Goal: Task Accomplishment & Management: Manage account settings

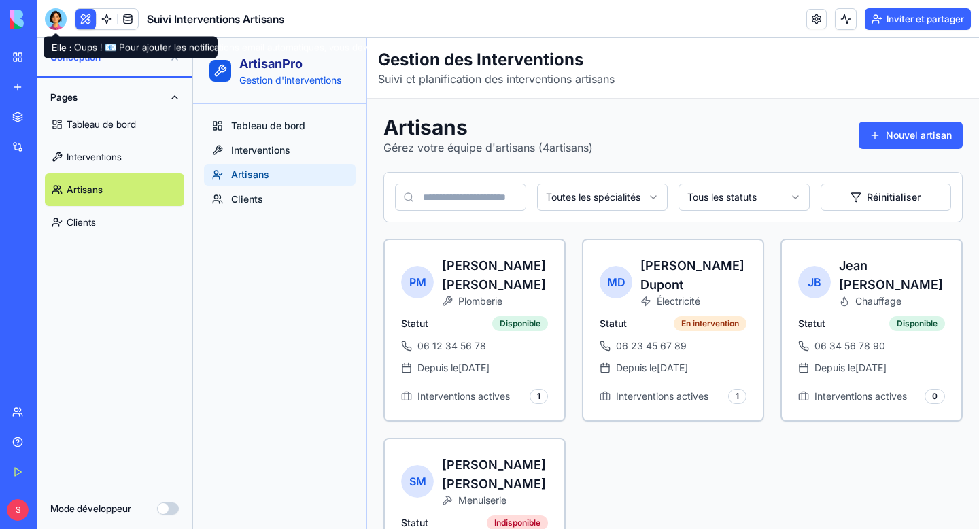
click at [55, 20] on div at bounding box center [56, 19] width 22 height 22
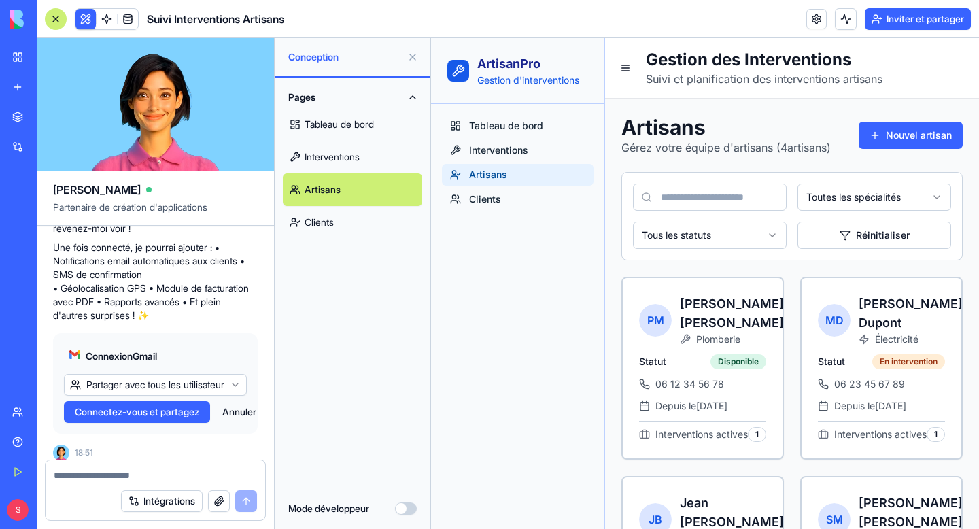
scroll to position [834, 0]
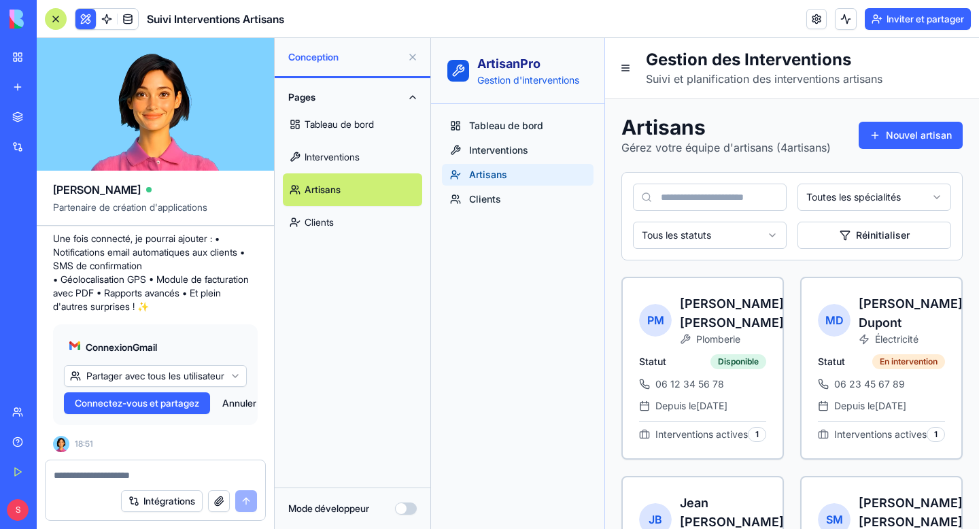
click at [132, 405] on font "Connectez-vous et partagez" at bounding box center [137, 403] width 124 height 12
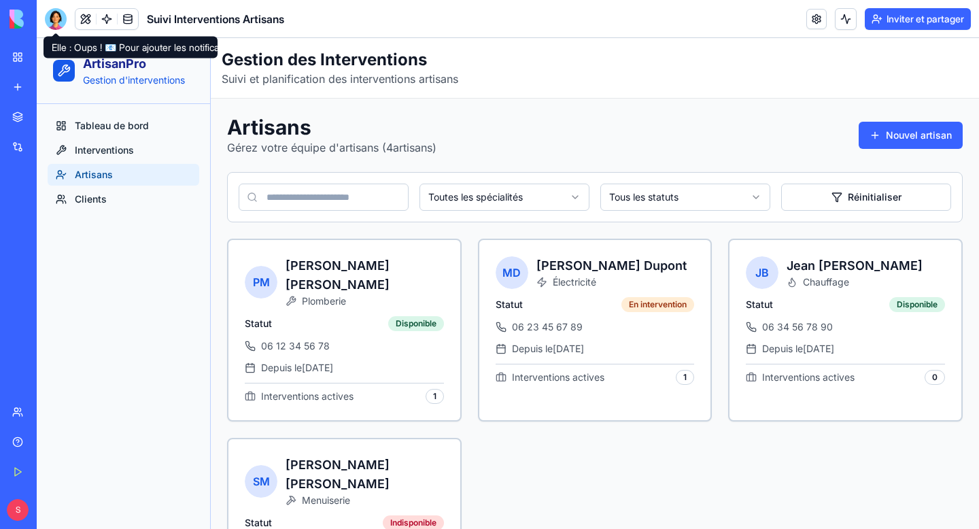
click at [61, 19] on div at bounding box center [56, 19] width 22 height 22
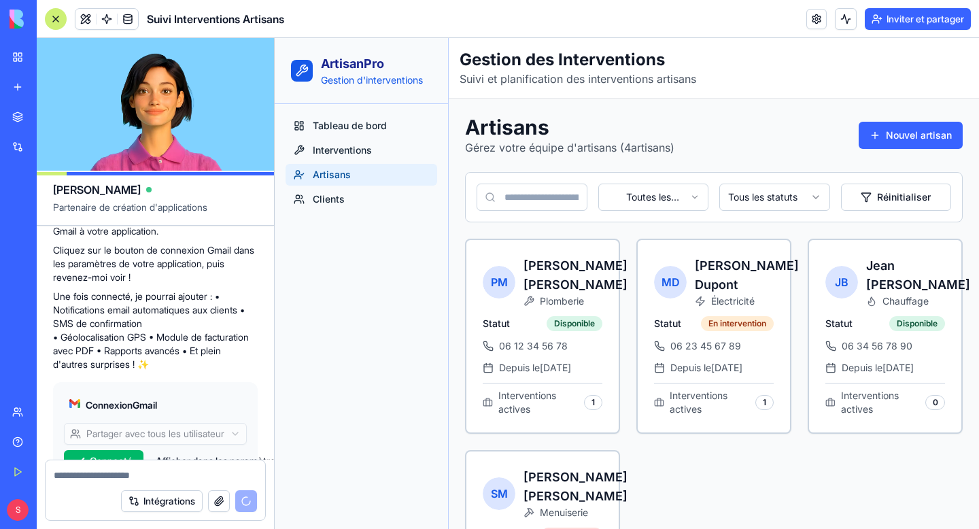
scroll to position [764, 0]
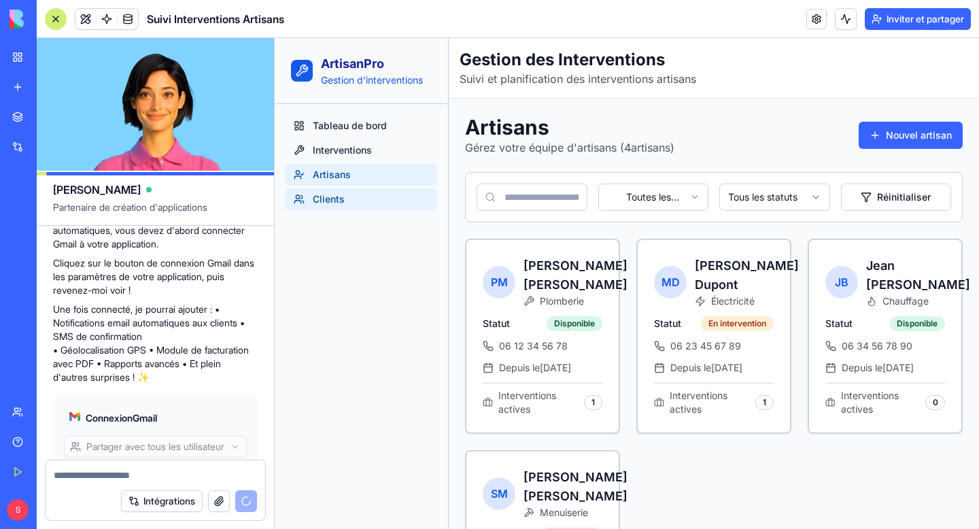
click at [348, 199] on link "Clients" at bounding box center [362, 199] width 152 height 22
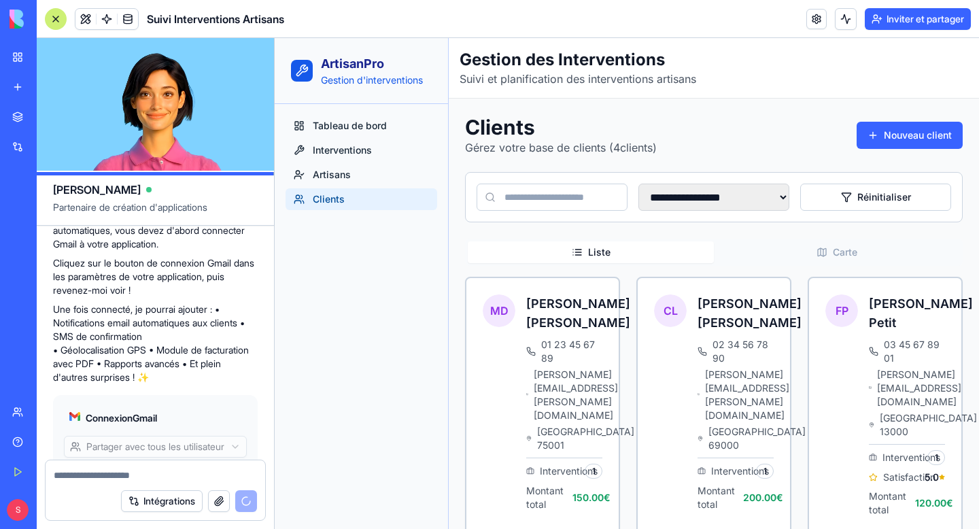
click at [62, 20] on div at bounding box center [56, 19] width 22 height 22
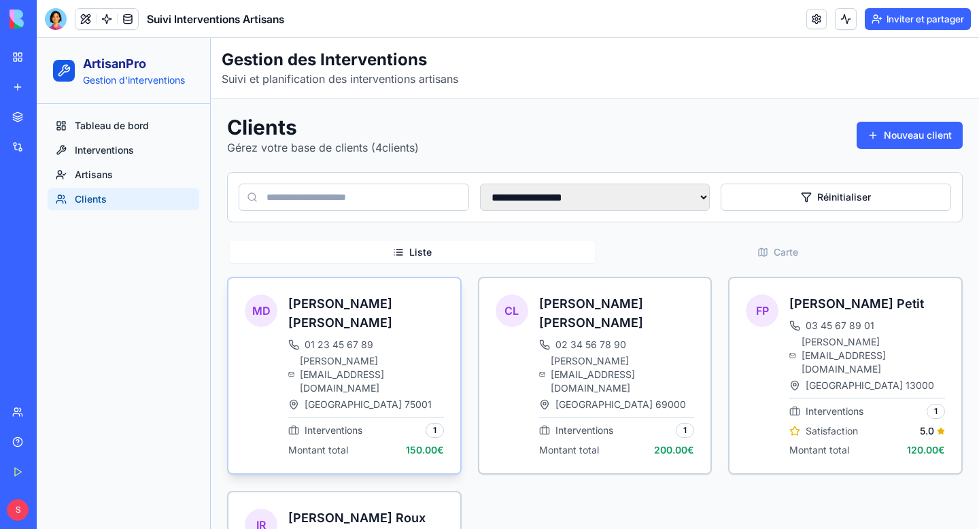
click at [350, 354] on span "[PERSON_NAME][EMAIL_ADDRESS][DOMAIN_NAME]" at bounding box center [371, 374] width 143 height 41
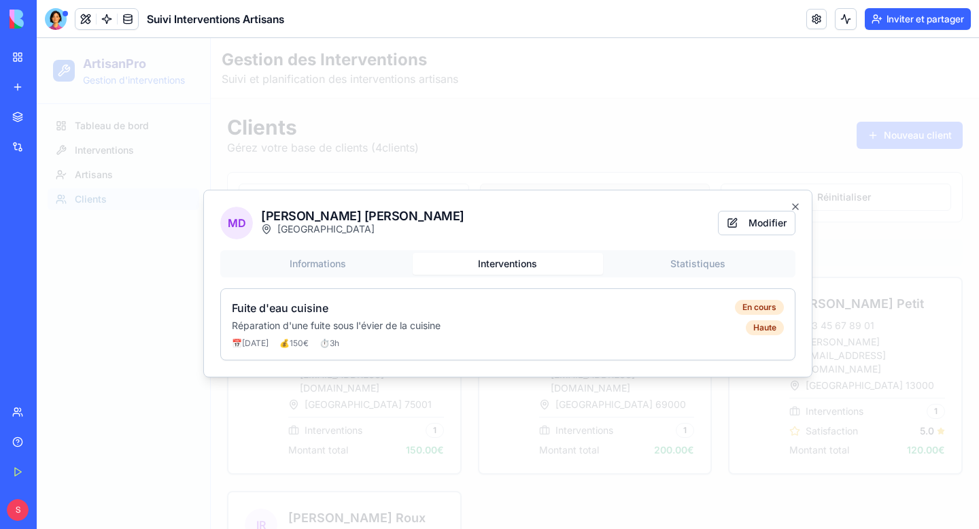
click at [477, 189] on body "**********" at bounding box center [508, 362] width 943 height 648
click at [758, 231] on button "Modifier" at bounding box center [757, 223] width 78 height 24
click at [436, 333] on div "Fuite d'eau cuisine Réparation d'une fuite sous l'évier de la cuisine 📅 15/01/2…" at bounding box center [483, 324] width 503 height 49
click at [402, 324] on p "Réparation d'une fuite sous l'évier de la cuisine" at bounding box center [483, 326] width 503 height 14
click at [746, 313] on div "En cours" at bounding box center [759, 307] width 49 height 15
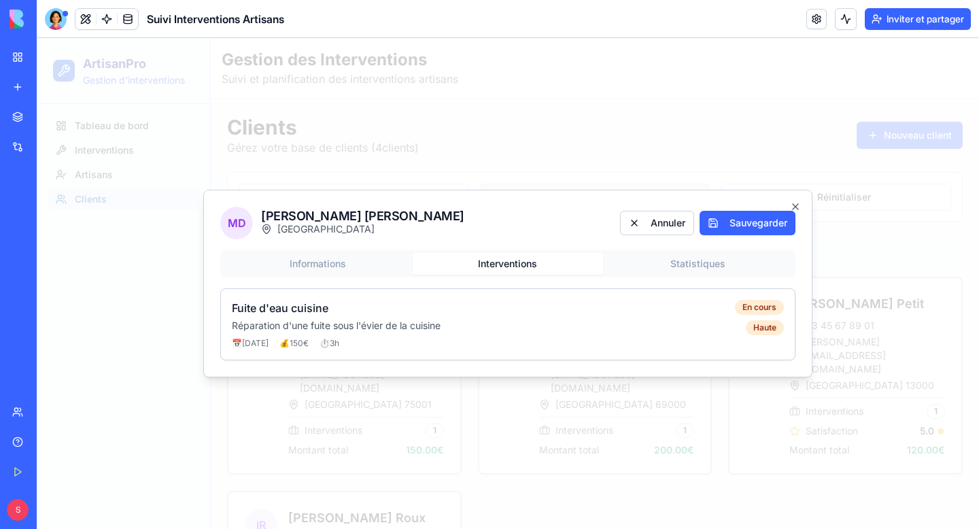
click at [292, 343] on div "📅 15/01/2025 💰 150 € ⏱️ 3 h" at bounding box center [483, 343] width 503 height 11
click at [533, 263] on button "Interventions" at bounding box center [508, 264] width 190 height 22
click at [656, 218] on button "Annuler" at bounding box center [657, 223] width 74 height 24
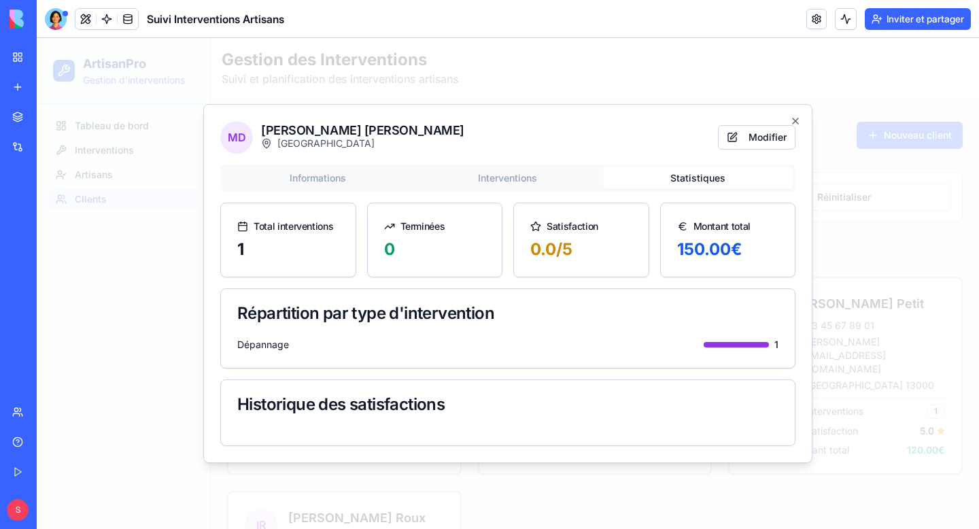
click at [688, 256] on div "Informations Interventions Statistiques Total interventions 1 Terminées 0 Satis…" at bounding box center [507, 306] width 575 height 282
click at [559, 247] on div "0.0 /5" at bounding box center [581, 250] width 102 height 22
click at [757, 139] on button "Modifier" at bounding box center [757, 137] width 78 height 24
click at [458, 265] on div "0" at bounding box center [435, 258] width 135 height 38
click at [581, 250] on div "0.0 /5" at bounding box center [581, 250] width 102 height 22
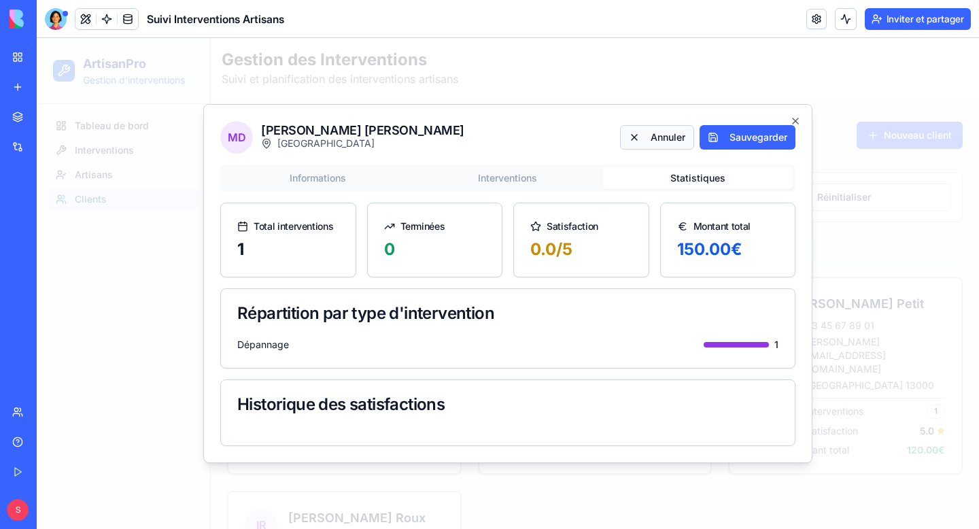
click at [660, 148] on button "Annuler" at bounding box center [657, 137] width 74 height 24
click at [464, 175] on body "**********" at bounding box center [508, 362] width 943 height 648
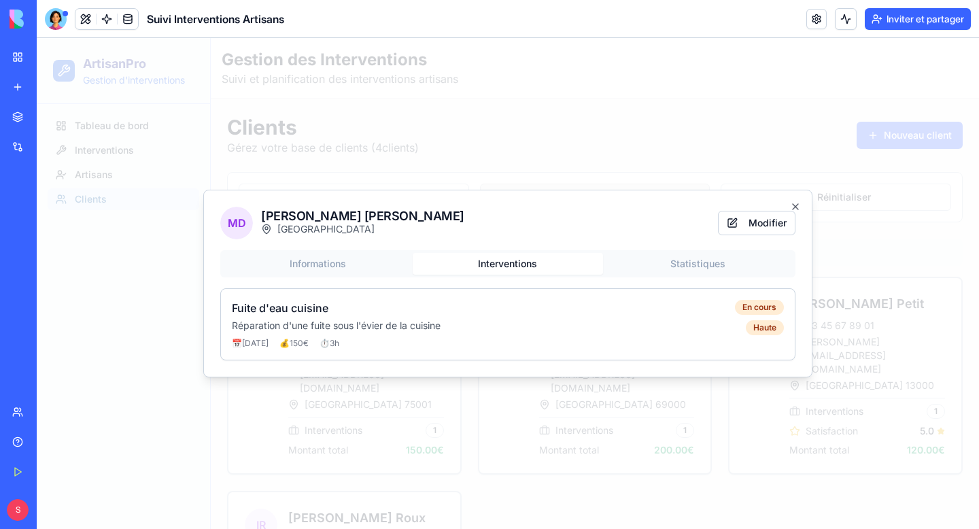
click at [371, 257] on div "Informations Interventions Statistiques Fuite d'eau cuisine Réparation d'une fu…" at bounding box center [507, 305] width 575 height 110
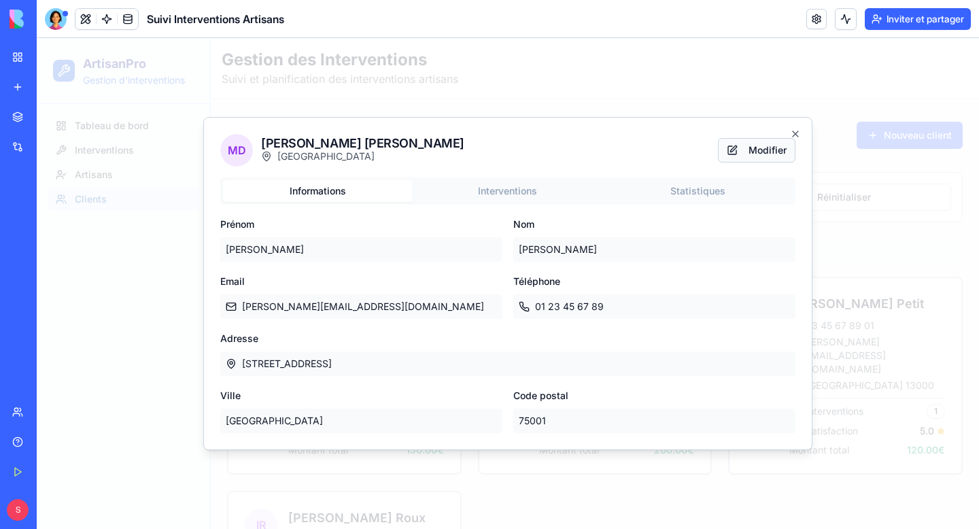
click at [760, 144] on button "Modifier" at bounding box center [757, 150] width 78 height 24
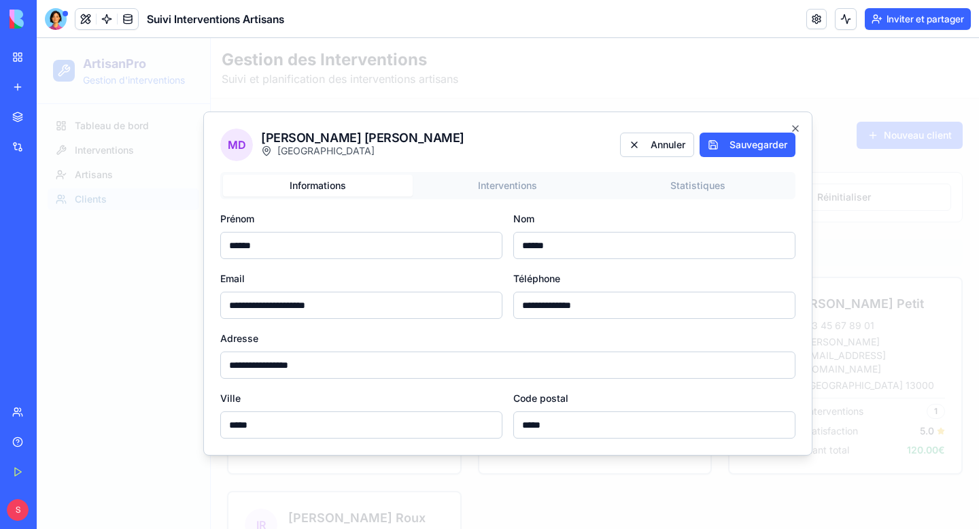
click at [634, 248] on input "******" at bounding box center [654, 245] width 282 height 27
click at [671, 139] on button "Annuler" at bounding box center [657, 145] width 74 height 24
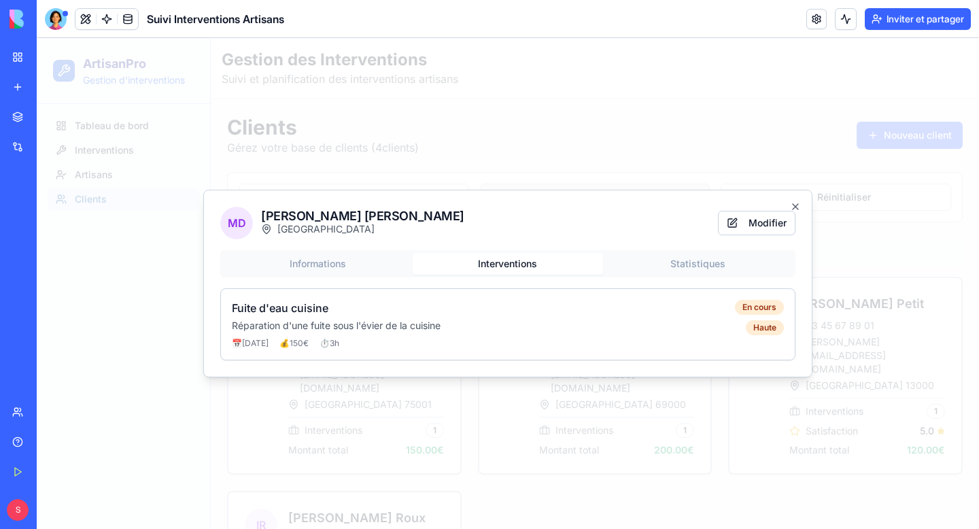
click at [499, 197] on div "MD Michel Durand Paris Modifier Informations Interventions Statistiques Fuite d…" at bounding box center [507, 284] width 609 height 188
click at [763, 226] on button "Modifier" at bounding box center [757, 223] width 78 height 24
click at [673, 322] on p "Réparation d'une fuite sous l'évier de la cuisine" at bounding box center [483, 326] width 503 height 14
click at [792, 206] on icon "button" at bounding box center [795, 206] width 11 height 11
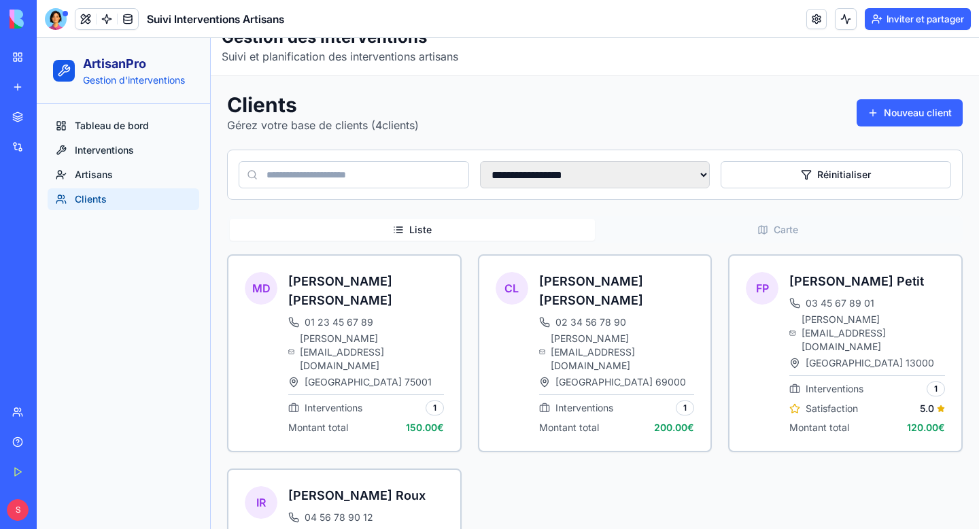
scroll to position [13, 0]
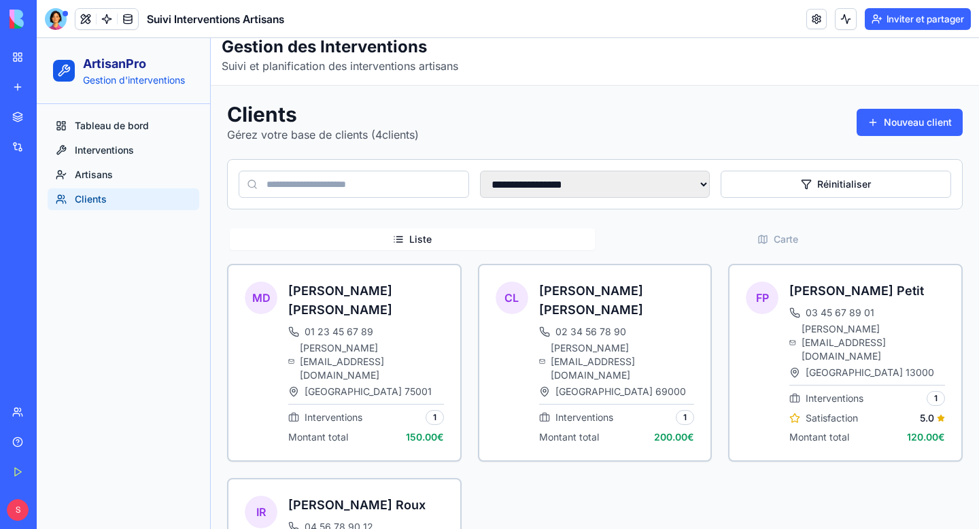
click at [911, 103] on div "Clients Gérez votre base de clients ( 4 clients) Nouveau client" at bounding box center [595, 122] width 736 height 41
click at [903, 122] on button "Nouveau client" at bounding box center [910, 122] width 106 height 27
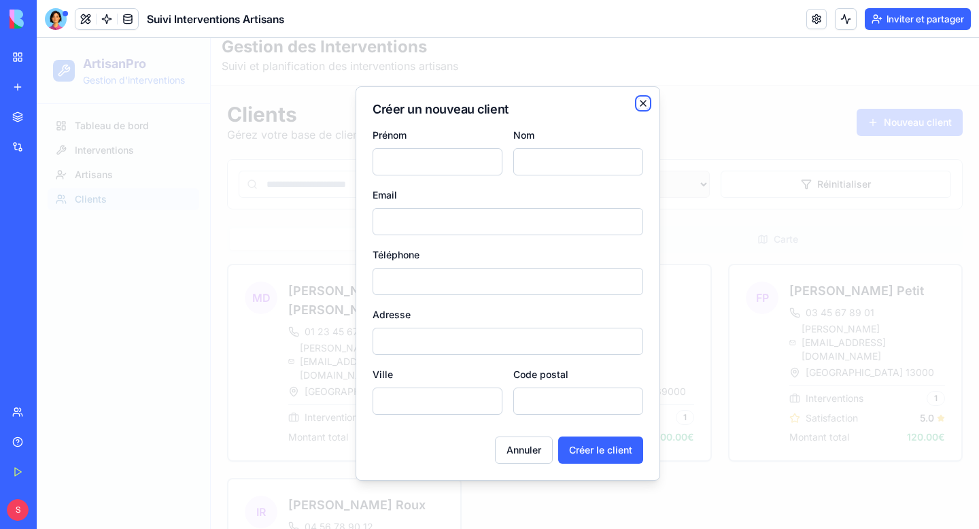
click at [641, 101] on icon "button" at bounding box center [643, 103] width 5 height 5
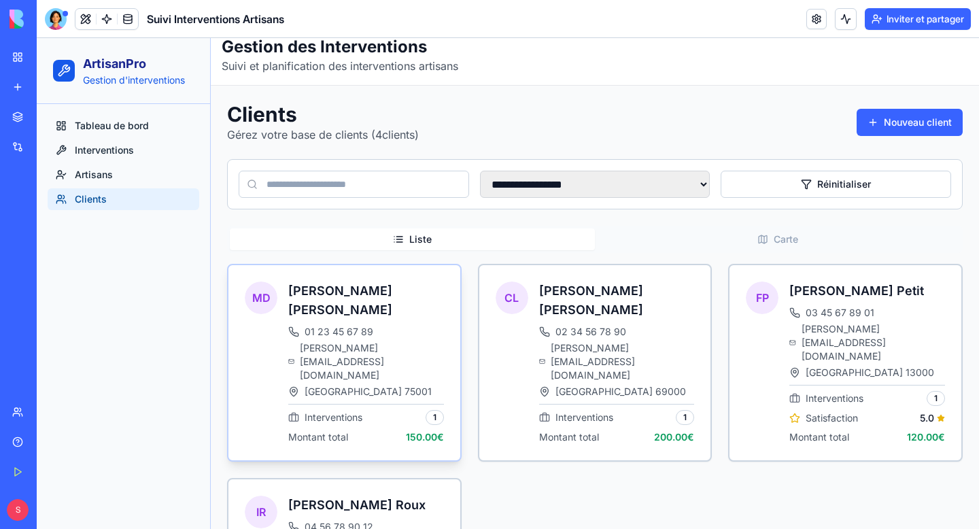
click at [371, 341] on span "michel.durand@email.fr" at bounding box center [371, 361] width 143 height 41
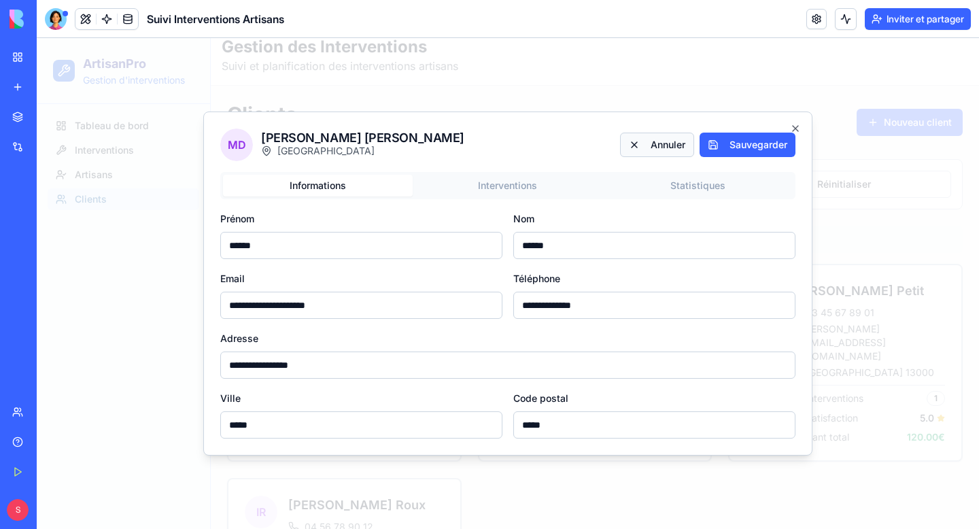
click at [656, 154] on button "Annuler" at bounding box center [657, 145] width 74 height 24
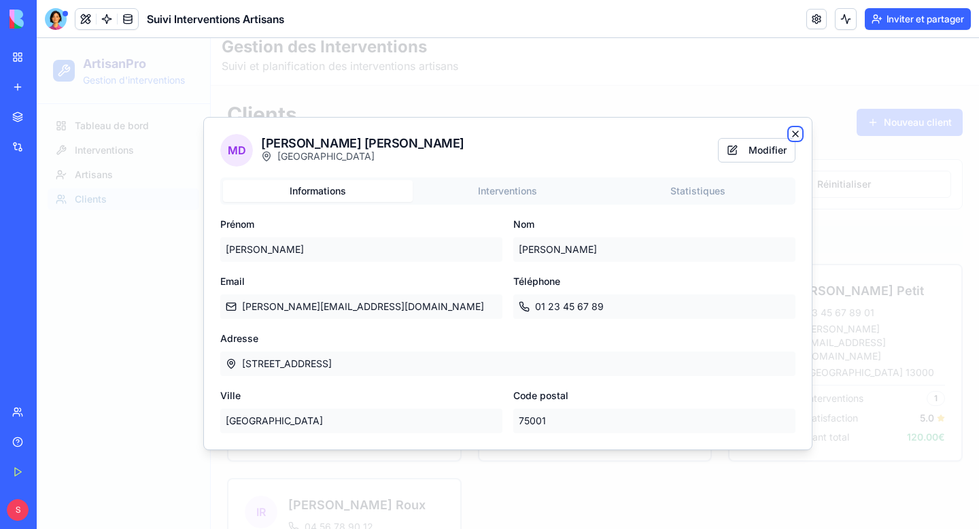
click at [797, 130] on icon "button" at bounding box center [795, 134] width 11 height 11
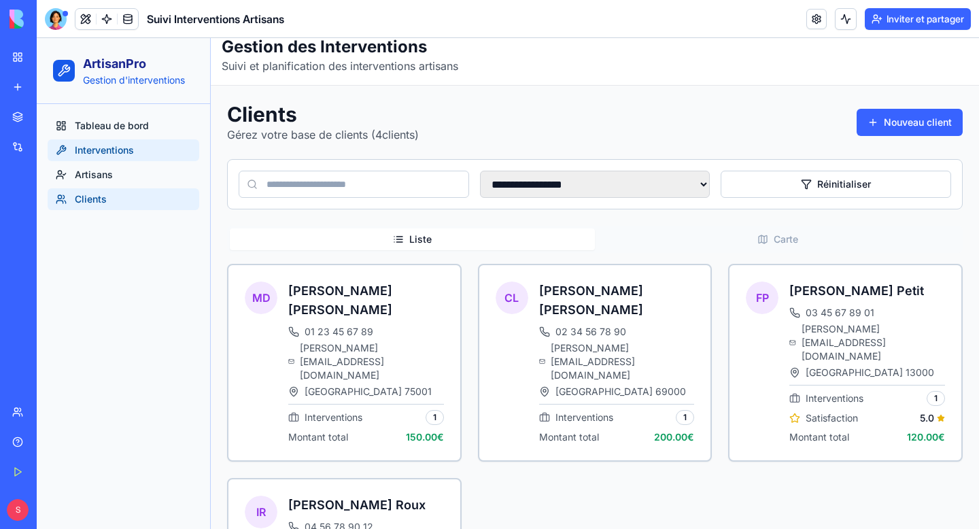
click at [146, 152] on link "Interventions" at bounding box center [124, 150] width 152 height 22
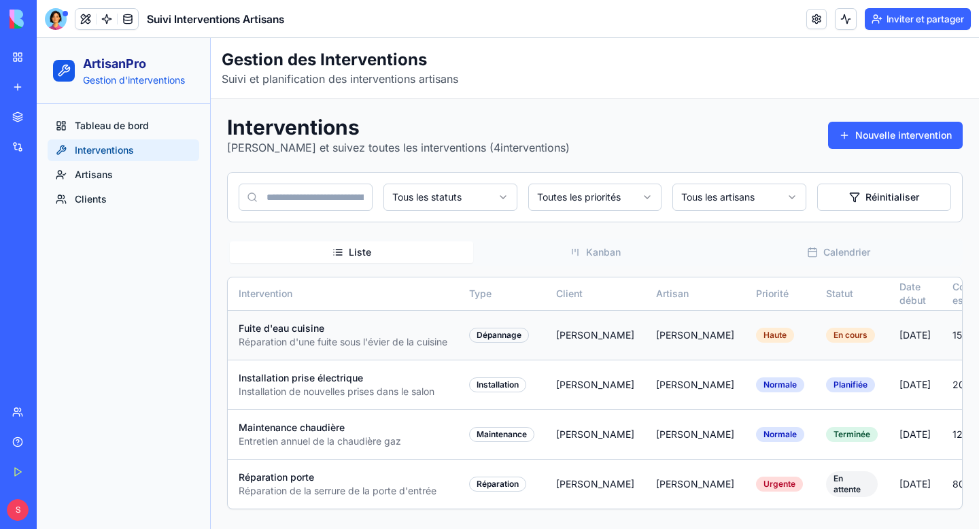
click at [405, 343] on div "Réparation d'une fuite sous l'évier de la cuisine" at bounding box center [343, 342] width 209 height 14
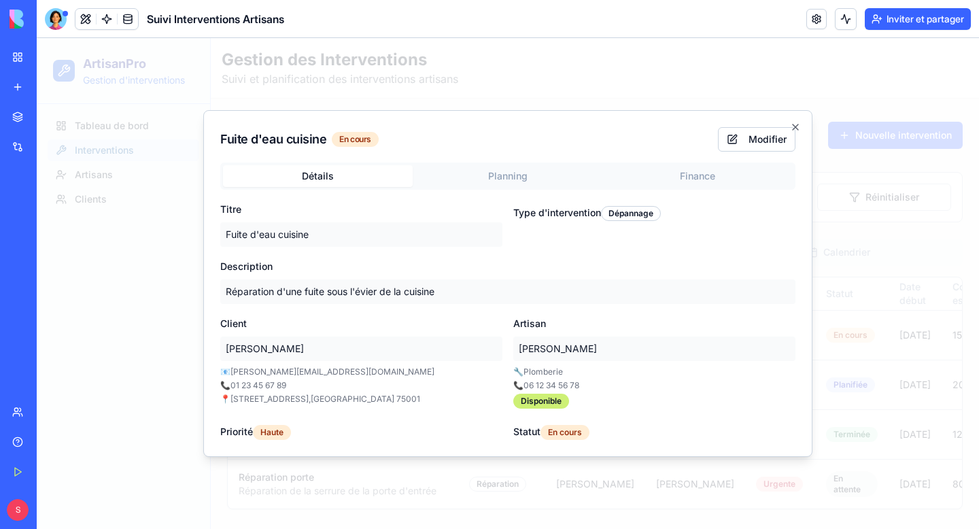
click at [501, 175] on body "ArtisanPro Gestion d'interventions Tableau de bord Interventions Artisans Clien…" at bounding box center [508, 283] width 943 height 491
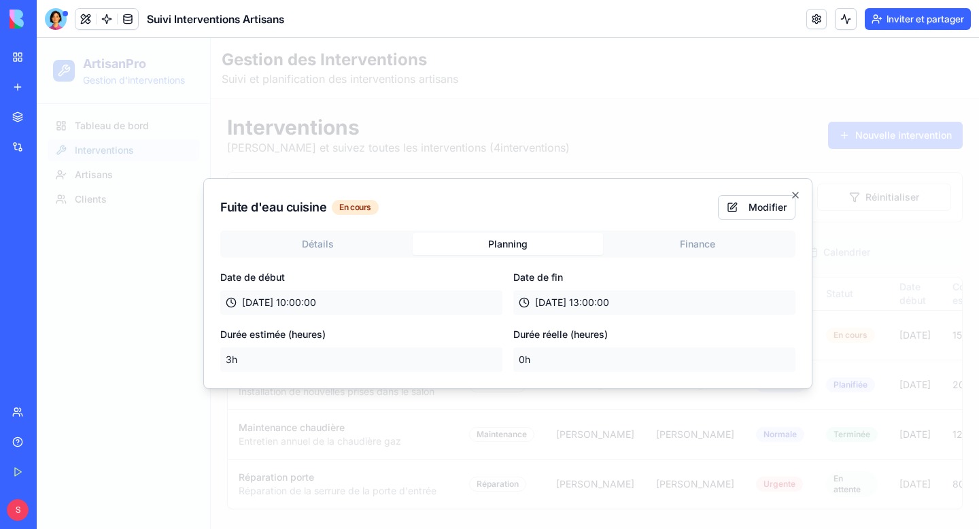
click at [671, 235] on div "Détails Planning Finance Date de début 15/01/2025 10:00:00 Date de fin 15/01/20…" at bounding box center [507, 301] width 575 height 141
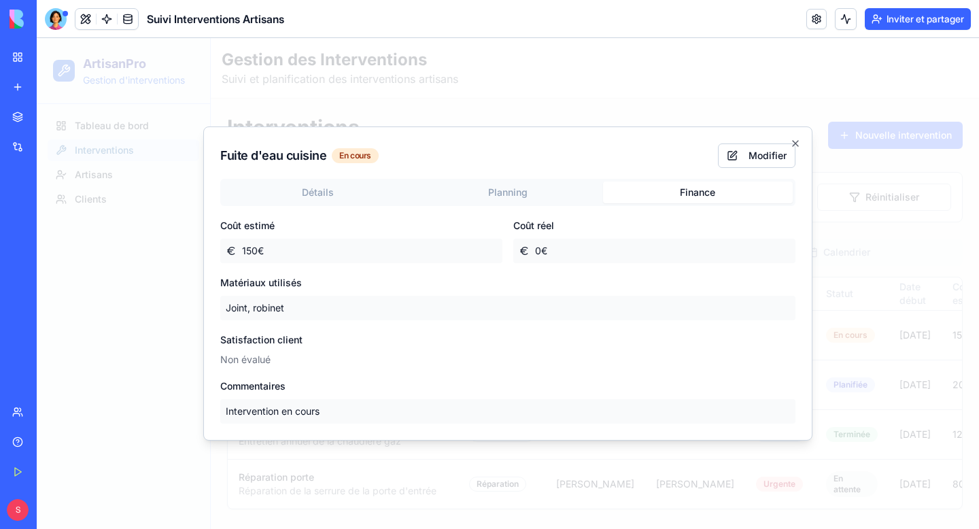
click at [303, 248] on p "150 €" at bounding box center [361, 251] width 282 height 24
click at [737, 156] on button "Modifier" at bounding box center [757, 155] width 78 height 24
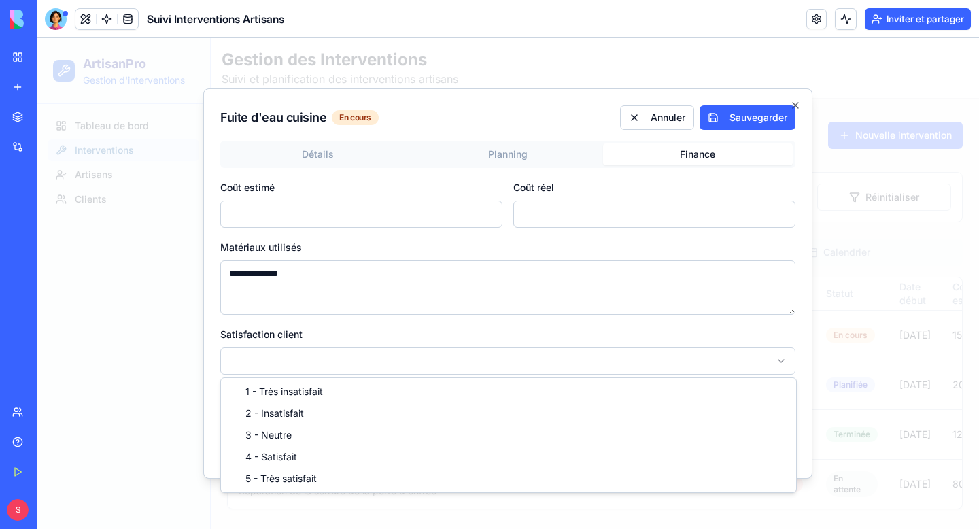
click at [348, 348] on body "ArtisanPro Gestion d'interventions Tableau de bord Interventions Artisans Clien…" at bounding box center [508, 283] width 943 height 491
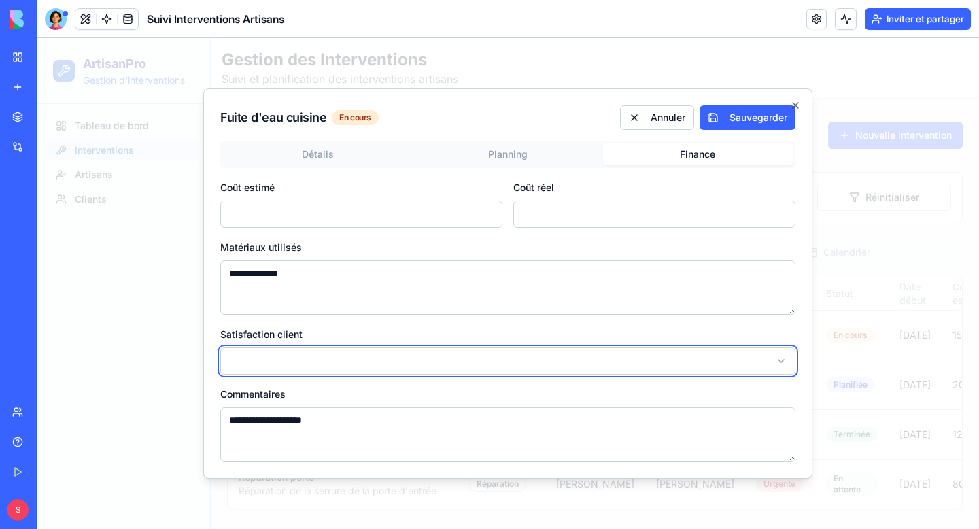
click at [363, 350] on body "ArtisanPro Gestion d'interventions Tableau de bord Interventions Artisans Clien…" at bounding box center [508, 283] width 943 height 491
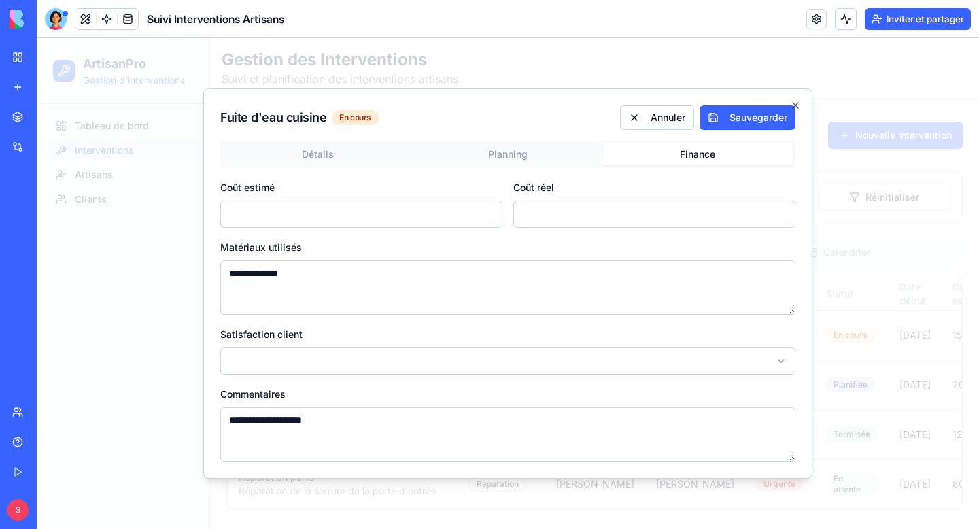
click at [371, 445] on textarea "**********" at bounding box center [507, 434] width 575 height 54
click at [684, 119] on button "Annuler" at bounding box center [657, 117] width 74 height 24
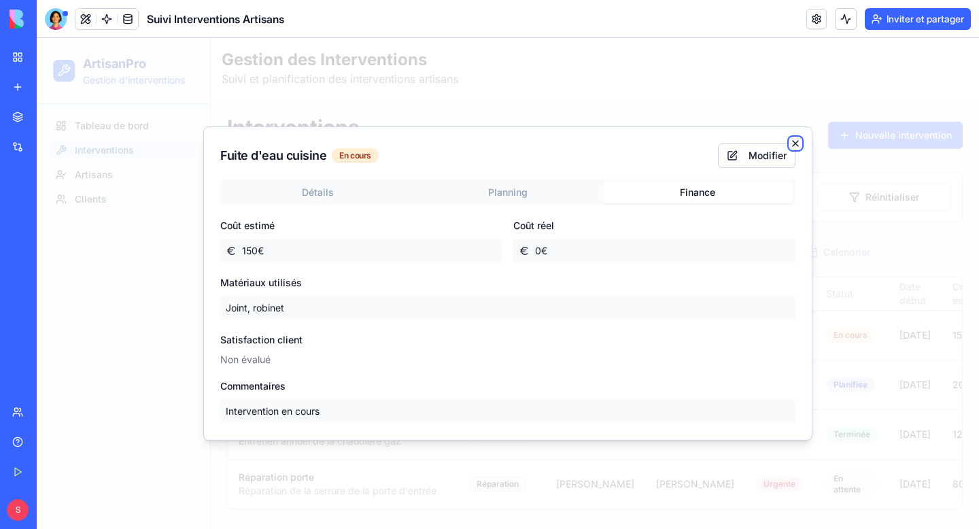
click at [800, 146] on icon "button" at bounding box center [795, 143] width 11 height 11
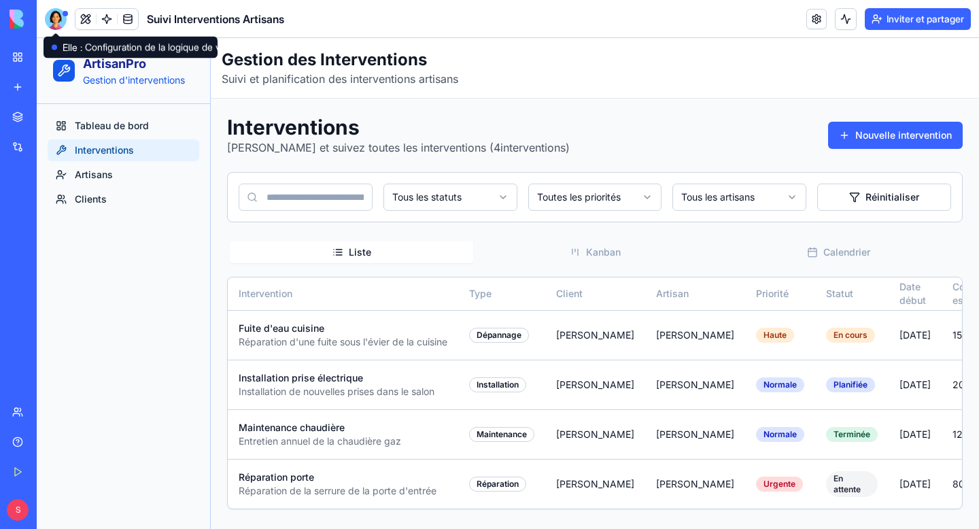
click at [55, 20] on div at bounding box center [56, 19] width 22 height 22
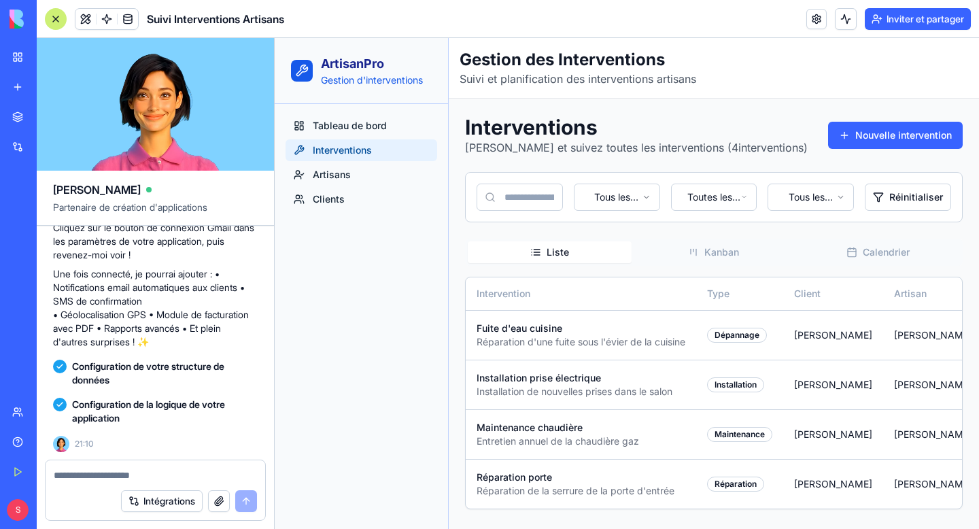
scroll to position [911, 0]
click at [36, 59] on font "Mon espace de travail" at bounding box center [79, 57] width 93 height 12
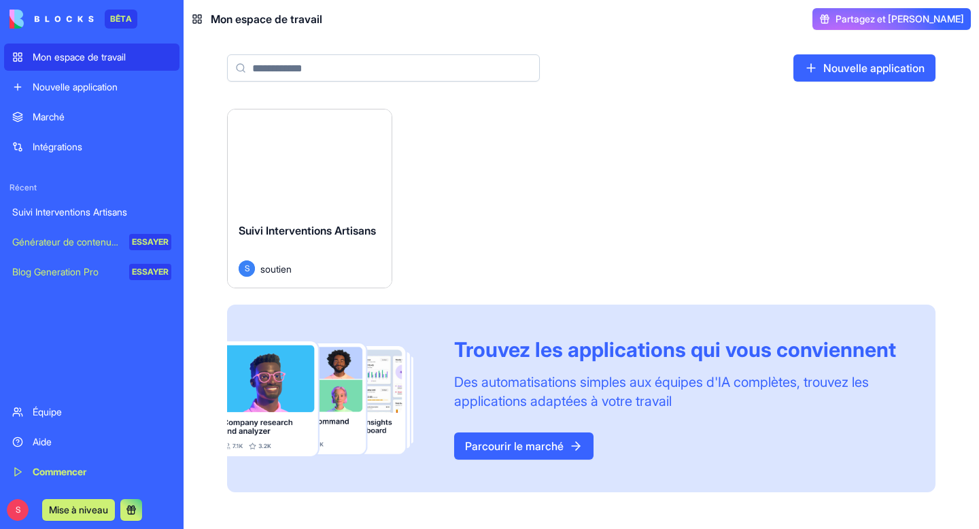
click at [304, 220] on div "Suivi Interventions Artisans S soutien" at bounding box center [310, 249] width 164 height 76
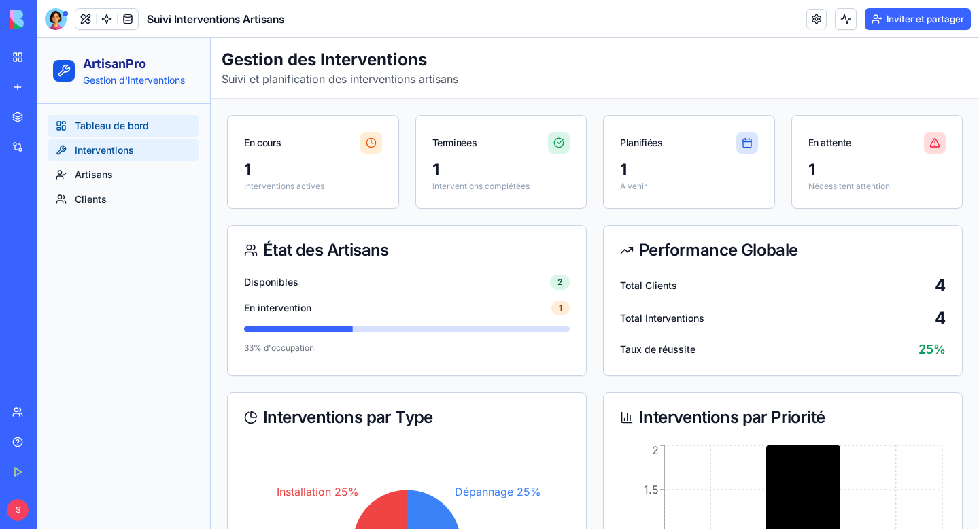
click at [122, 148] on span "Interventions" at bounding box center [104, 150] width 59 height 14
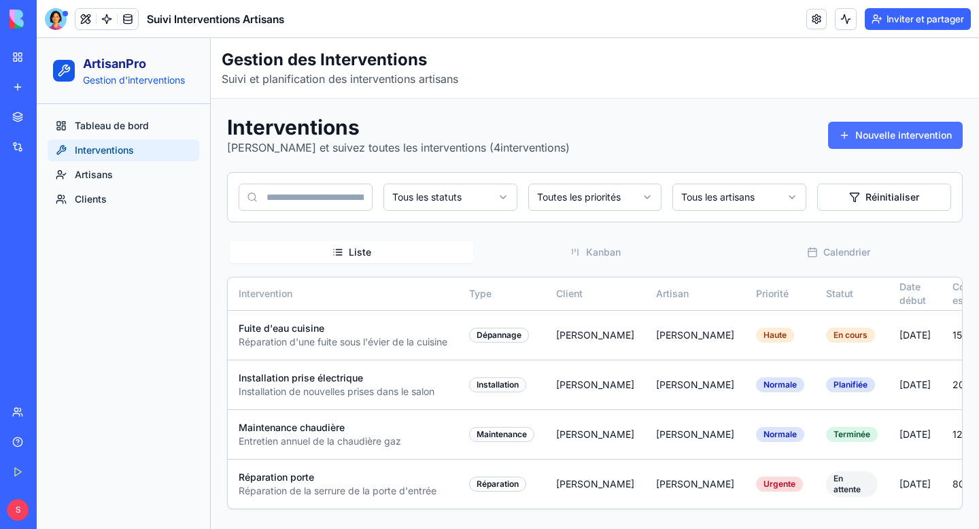
click at [868, 143] on button "Nouvelle intervention" at bounding box center [895, 135] width 135 height 27
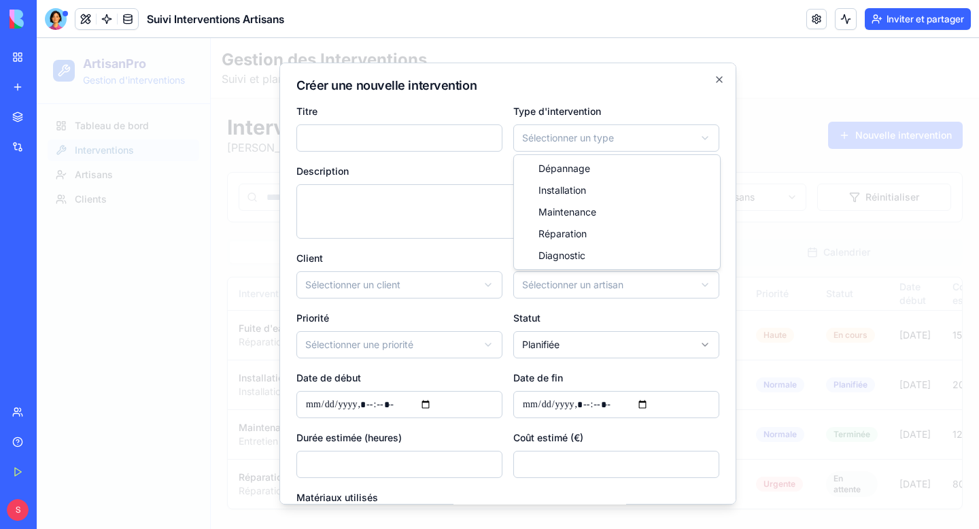
click at [615, 138] on body "ArtisanPro Gestion d'interventions Tableau de bord Interventions Artisans Clien…" at bounding box center [508, 283] width 943 height 491
click at [560, 98] on body "ArtisanPro Gestion d'interventions Tableau de bord Interventions Artisans Clien…" at bounding box center [508, 283] width 943 height 491
click at [361, 208] on textarea "Description" at bounding box center [508, 211] width 423 height 54
click at [534, 283] on body "ArtisanPro Gestion d'interventions Tableau de bord Interventions Artisans Clien…" at bounding box center [508, 283] width 943 height 491
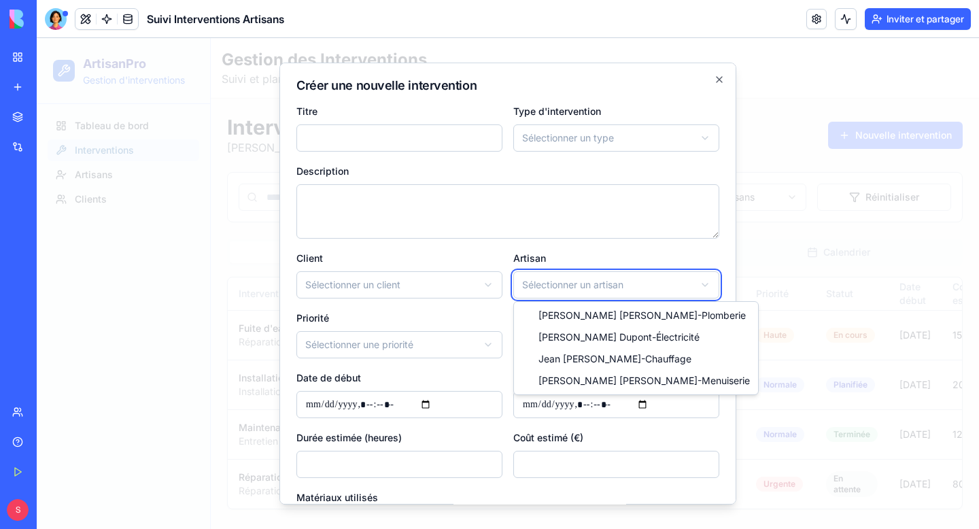
click at [546, 249] on body "ArtisanPro Gestion d'interventions Tableau de bord Interventions Artisans Clien…" at bounding box center [508, 283] width 943 height 491
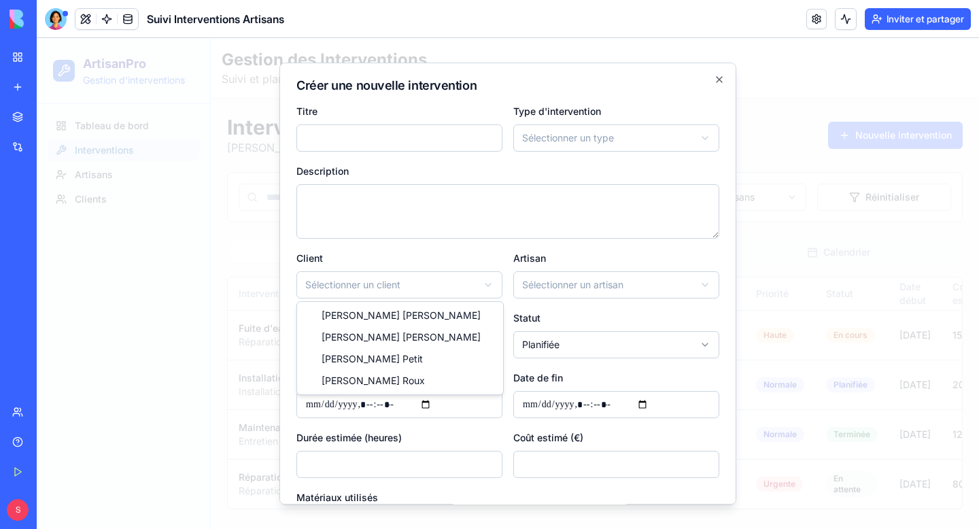
click at [412, 288] on body "ArtisanPro Gestion d'interventions Tableau de bord Interventions Artisans Clien…" at bounding box center [508, 283] width 943 height 491
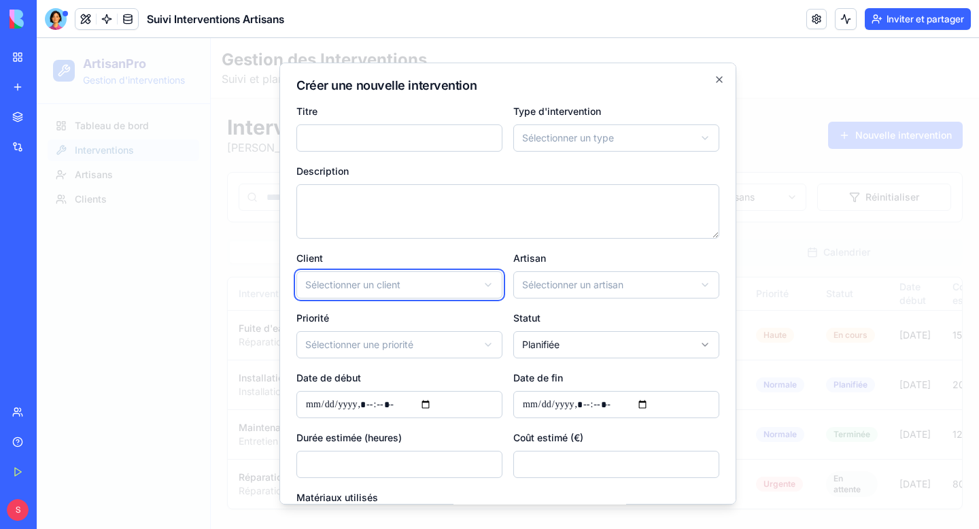
click at [413, 286] on body "ArtisanPro Gestion d'interventions Tableau de bord Interventions Artisans Clien…" at bounding box center [508, 283] width 943 height 491
click at [428, 286] on body "ArtisanPro Gestion d'interventions Tableau de bord Interventions Artisans Clien…" at bounding box center [508, 283] width 943 height 491
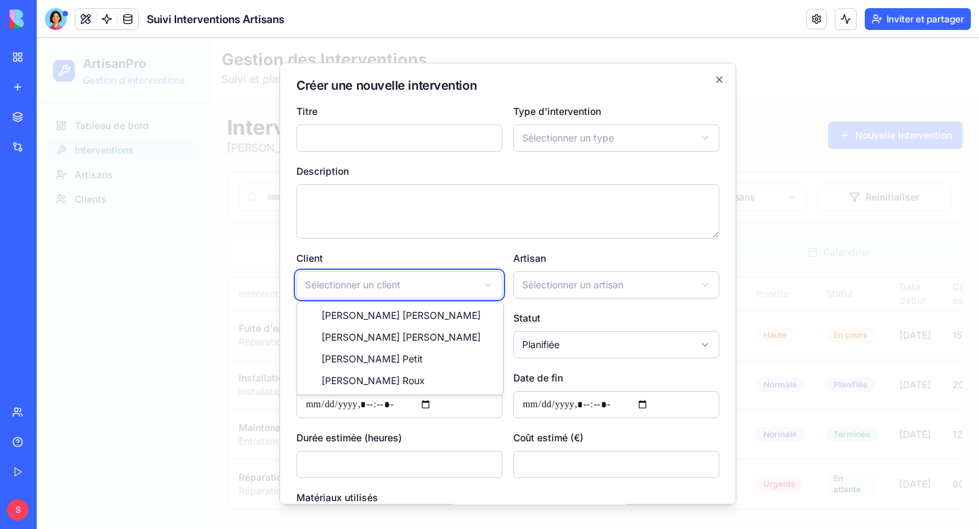
click at [435, 282] on body "ArtisanPro Gestion d'interventions Tableau de bord Interventions Artisans Clien…" at bounding box center [508, 283] width 943 height 491
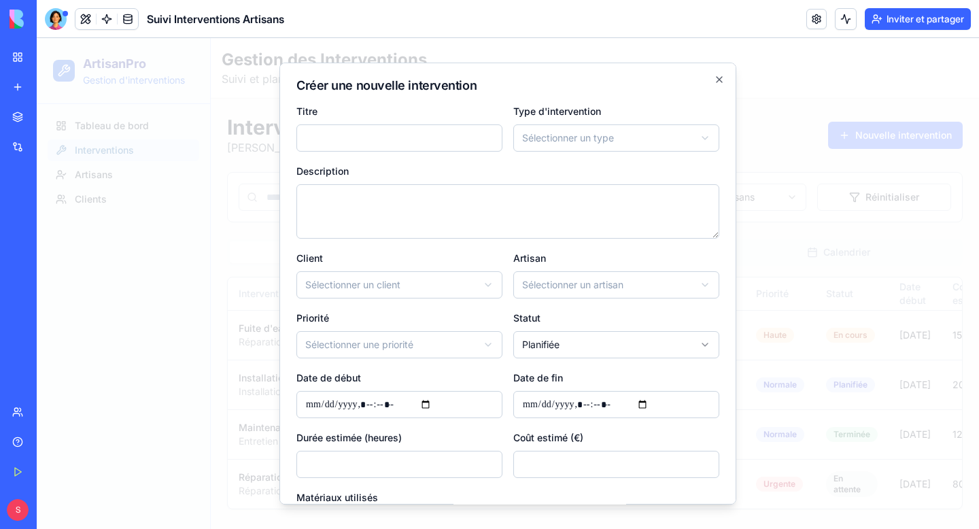
click at [456, 343] on body "ArtisanPro Gestion d'interventions Tableau de bord Interventions Artisans Clien…" at bounding box center [508, 283] width 943 height 491
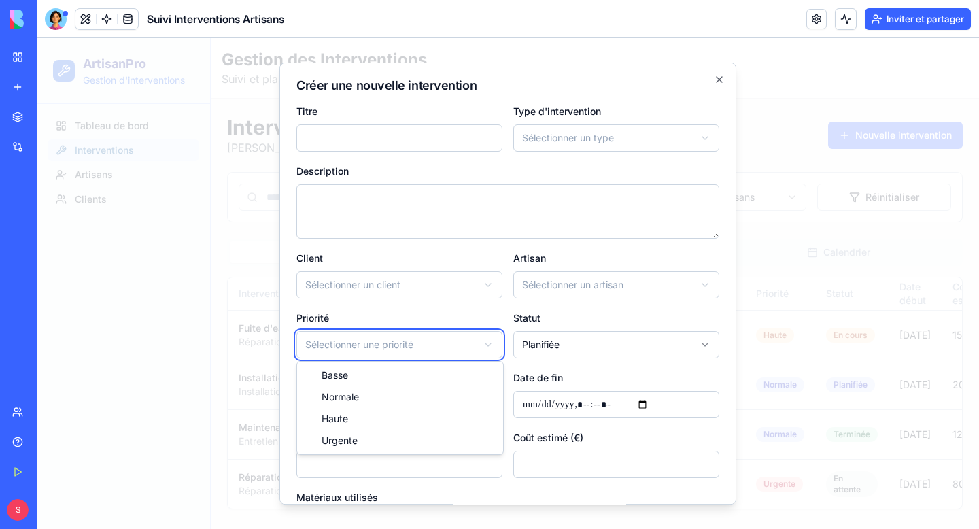
click at [456, 343] on body "ArtisanPro Gestion d'interventions Tableau de bord Interventions Artisans Clien…" at bounding box center [508, 283] width 943 height 491
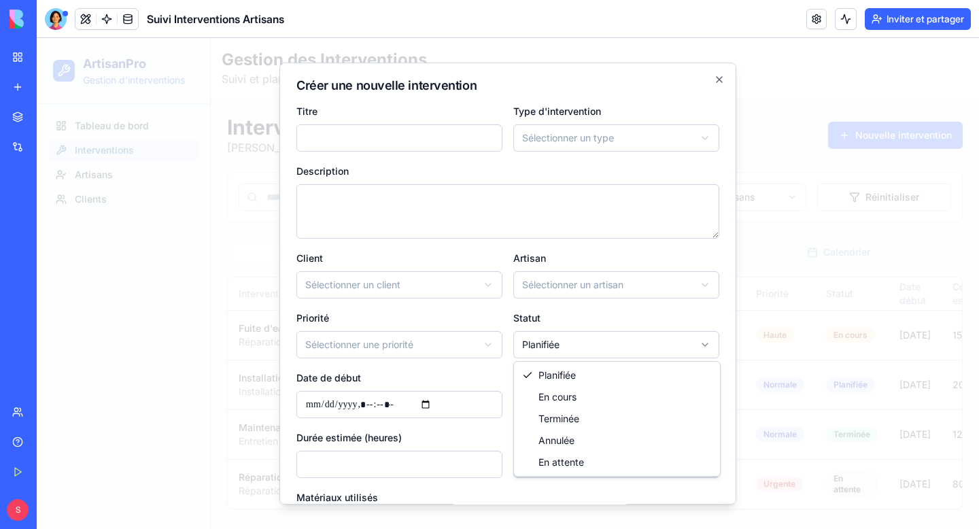
click at [566, 345] on body "ArtisanPro Gestion d'interventions Tableau de bord Interventions Artisans Clien…" at bounding box center [508, 283] width 943 height 491
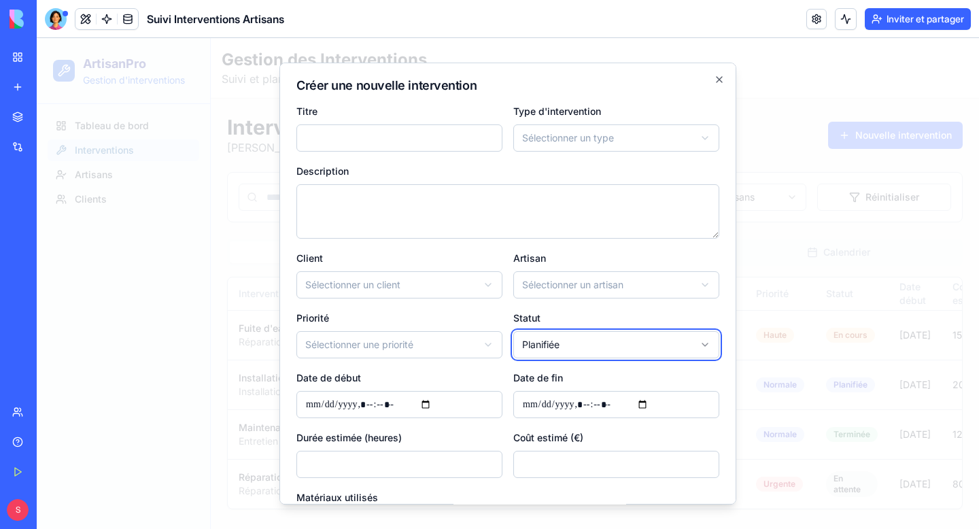
click at [566, 345] on body "ArtisanPro Gestion d'interventions Tableau de bord Interventions Artisans Clien…" at bounding box center [508, 283] width 943 height 491
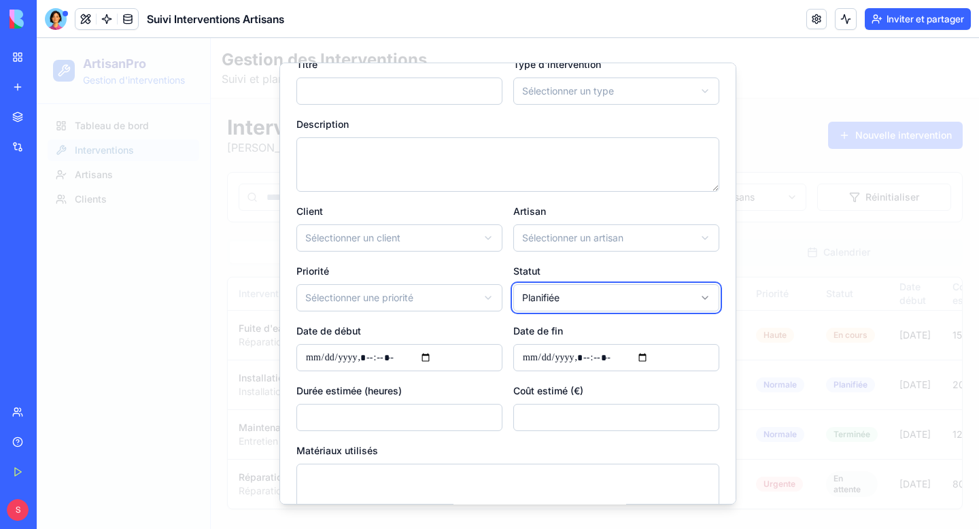
scroll to position [68, 0]
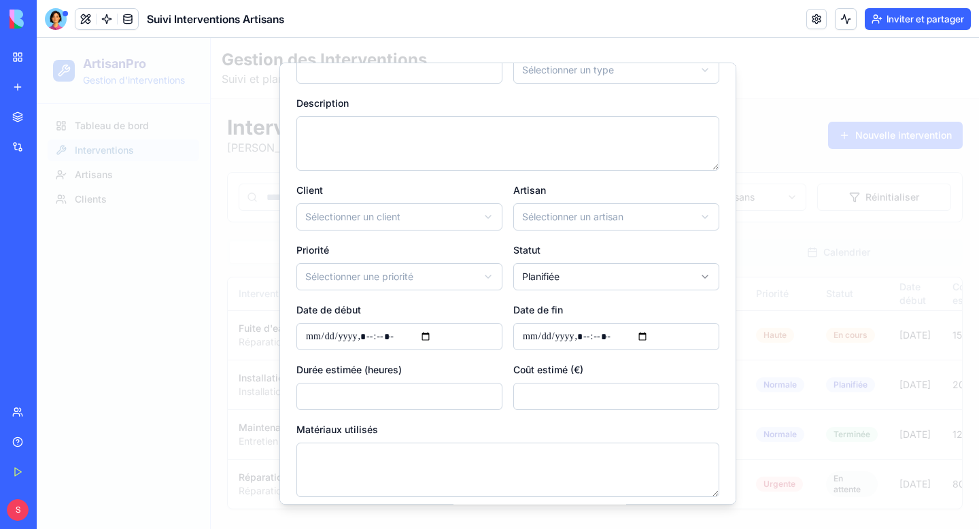
click at [412, 337] on input "Date de début" at bounding box center [400, 336] width 206 height 27
click at [602, 335] on input "Date de fin" at bounding box center [616, 336] width 206 height 27
click at [404, 392] on input "*" at bounding box center [400, 396] width 206 height 27
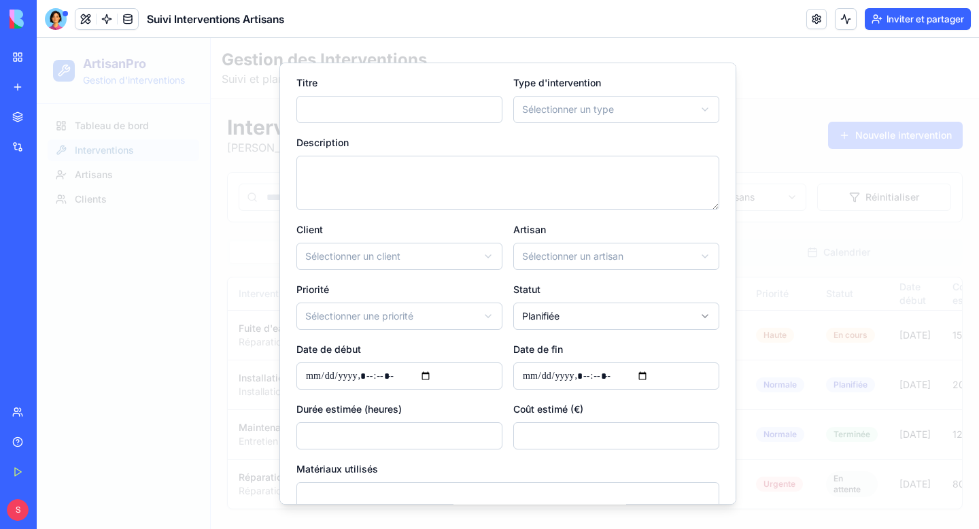
scroll to position [0, 0]
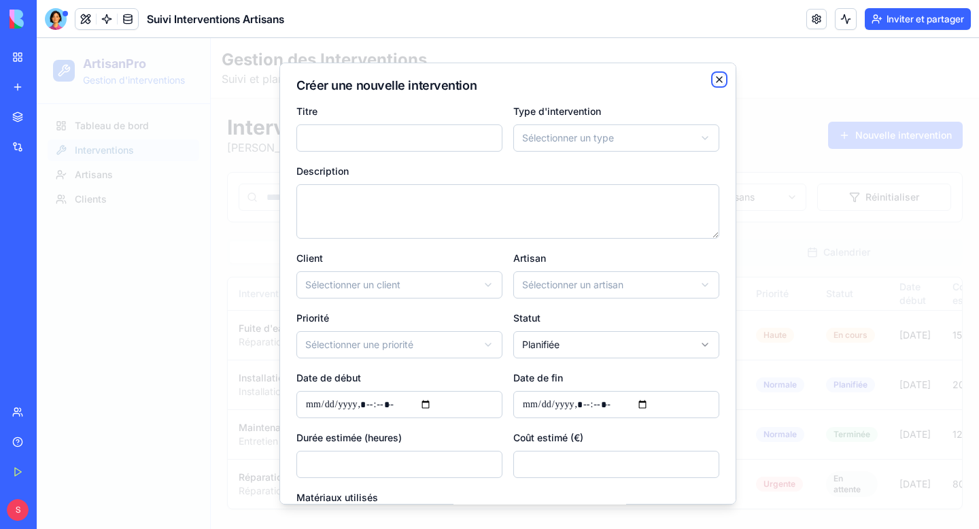
click at [722, 80] on icon "button" at bounding box center [719, 79] width 11 height 11
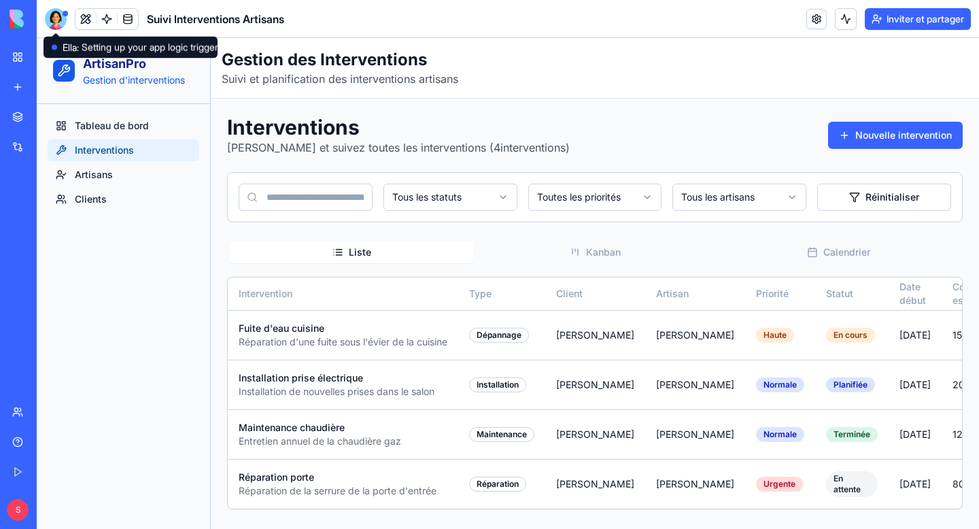
click at [52, 14] on div at bounding box center [56, 19] width 22 height 22
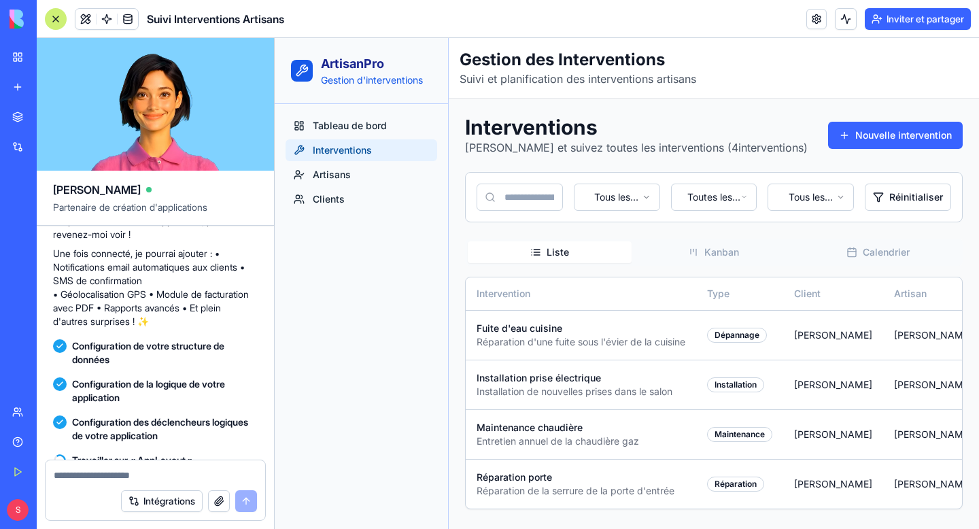
scroll to position [1134, 0]
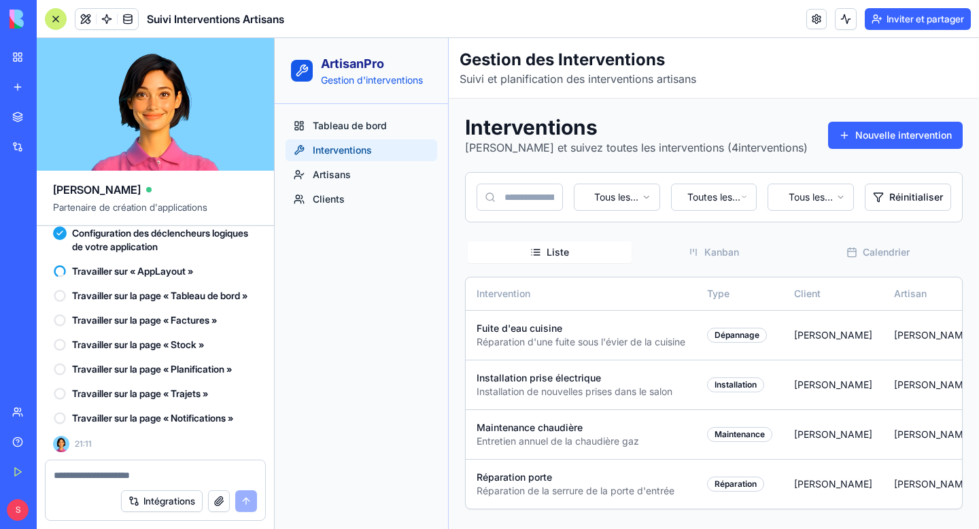
click at [146, 503] on font "Intégrations" at bounding box center [169, 501] width 52 height 12
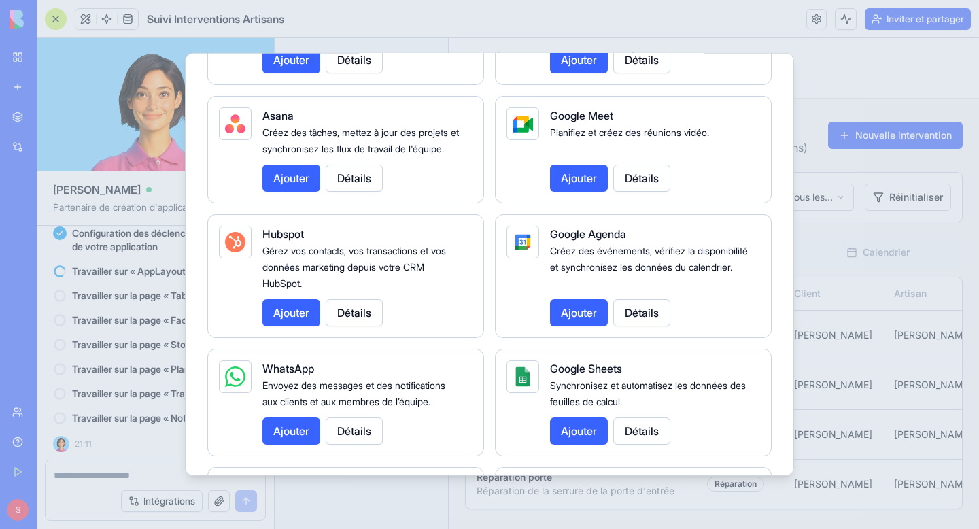
scroll to position [0, 0]
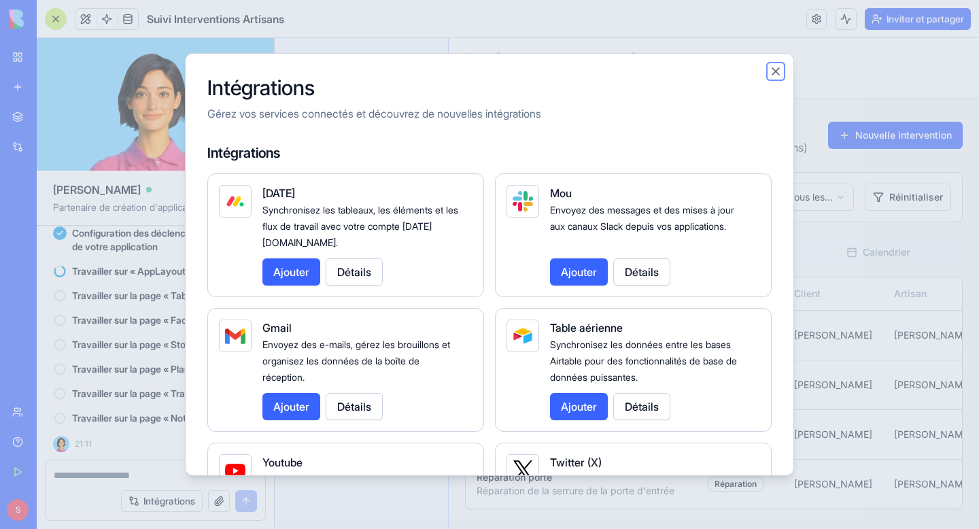
click at [775, 70] on button "Fermer" at bounding box center [776, 72] width 14 height 14
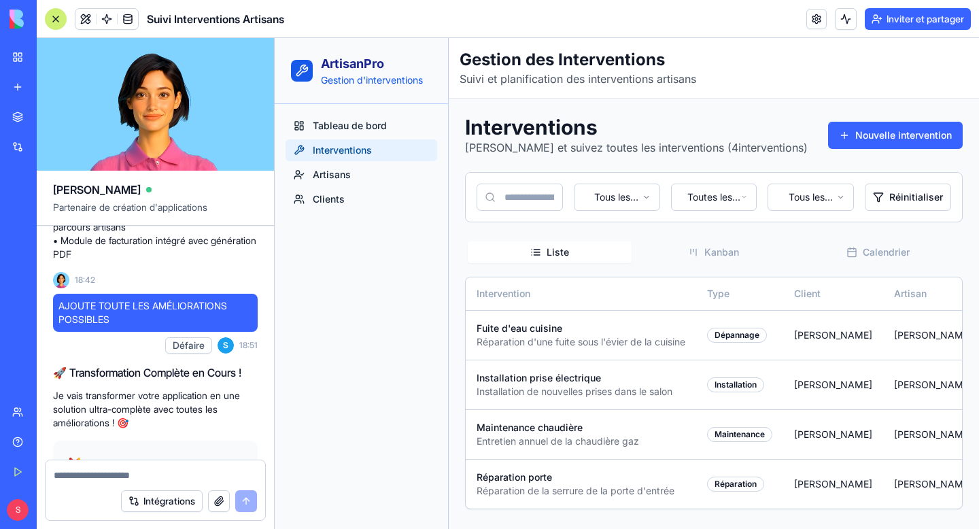
scroll to position [68, 0]
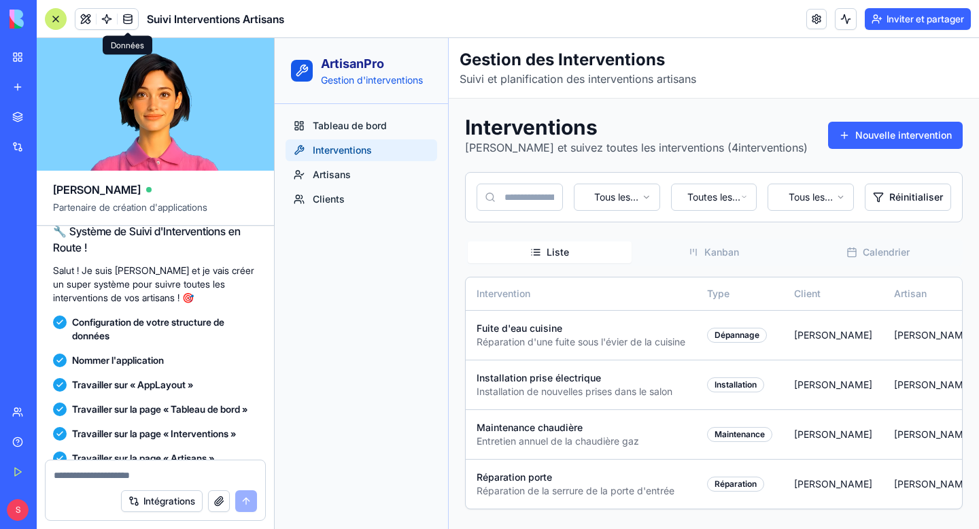
click at [126, 18] on link at bounding box center [128, 19] width 20 height 20
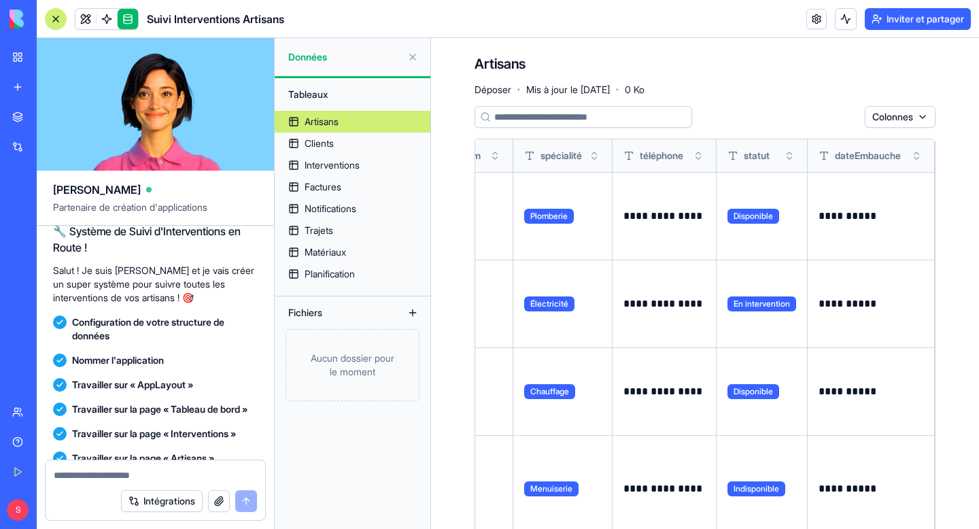
scroll to position [0, 280]
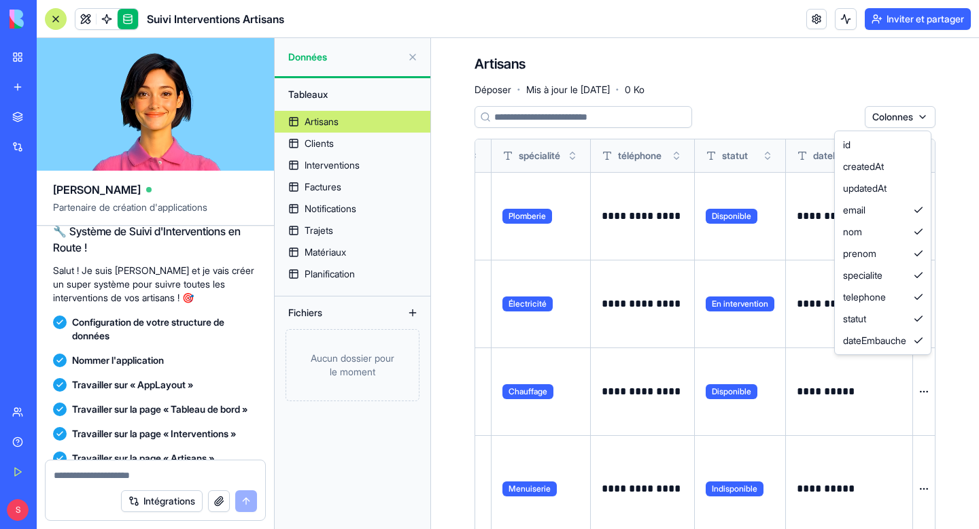
click at [904, 117] on html "BÊTA Mon espace de travail Nouvelle application Marché Intégrations Récent Suiv…" at bounding box center [489, 264] width 979 height 529
click at [781, 100] on html "BÊTA Mon espace de travail Nouvelle application Marché Intégrations Récent Suiv…" at bounding box center [489, 264] width 979 height 529
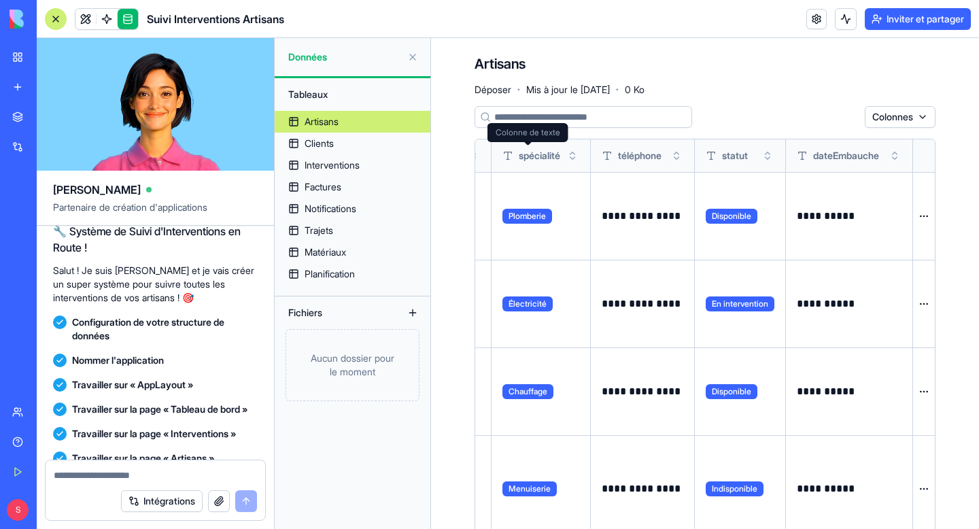
scroll to position [1, 0]
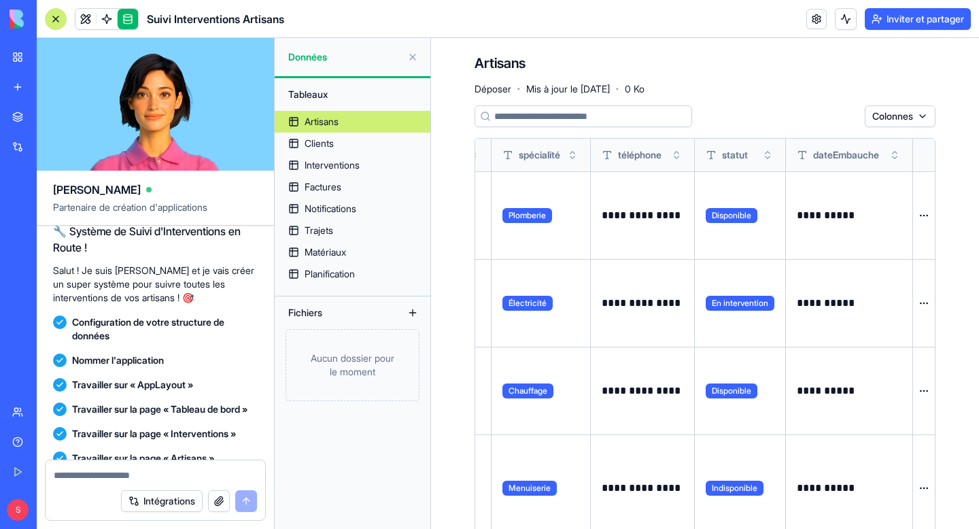
click at [0, 0] on button at bounding box center [0, 0] width 0 height 0
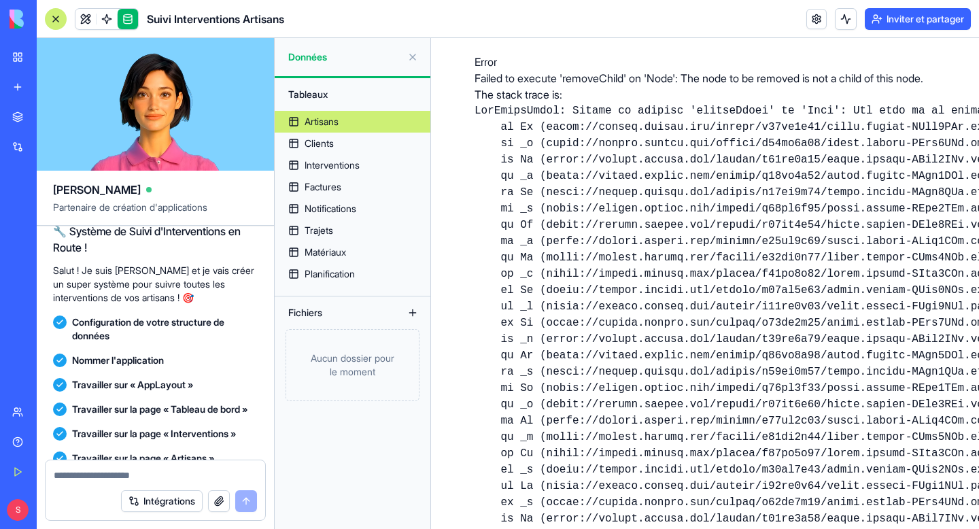
scroll to position [0, 0]
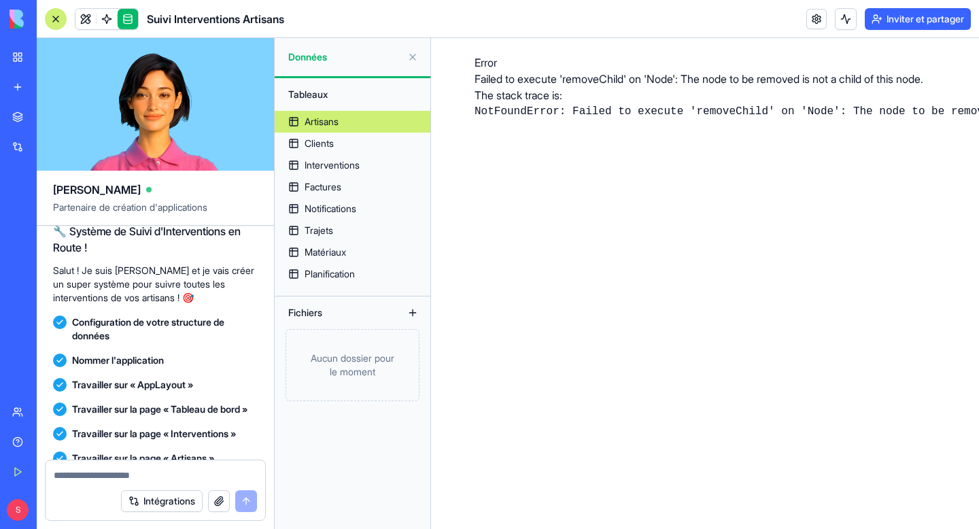
click at [482, 120] on pre "NotFoundError: Failed to execute 'removeChild' on 'Node': The node to be remove…" at bounding box center [705, 111] width 461 height 16
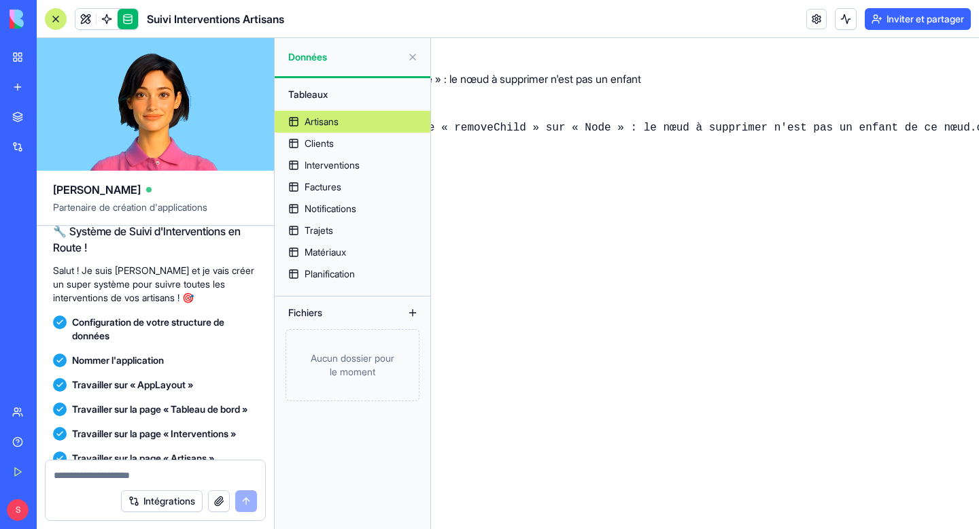
scroll to position [0, 294]
click at [349, 122] on link "Artisans" at bounding box center [353, 122] width 156 height 22
click at [343, 151] on link "Clients" at bounding box center [353, 144] width 156 height 22
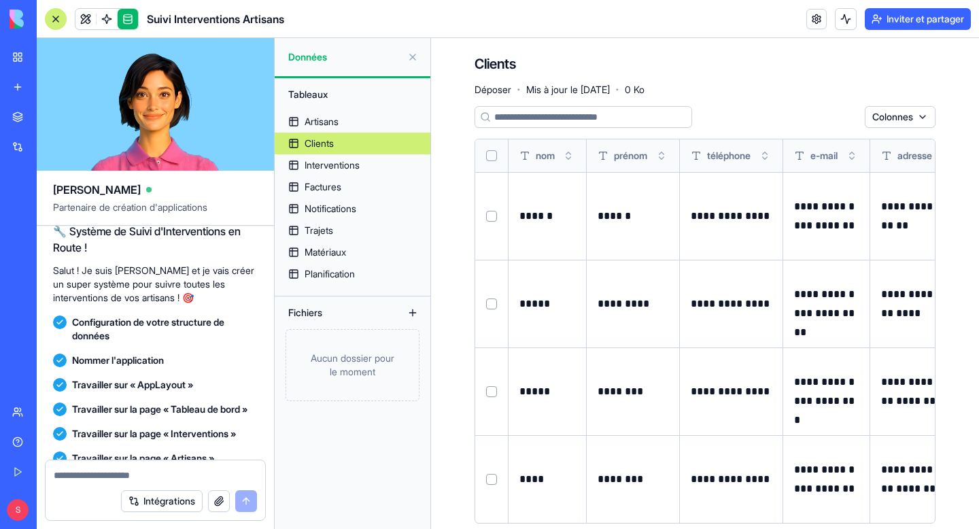
click at [0, 0] on button at bounding box center [0, 0] width 0 height 0
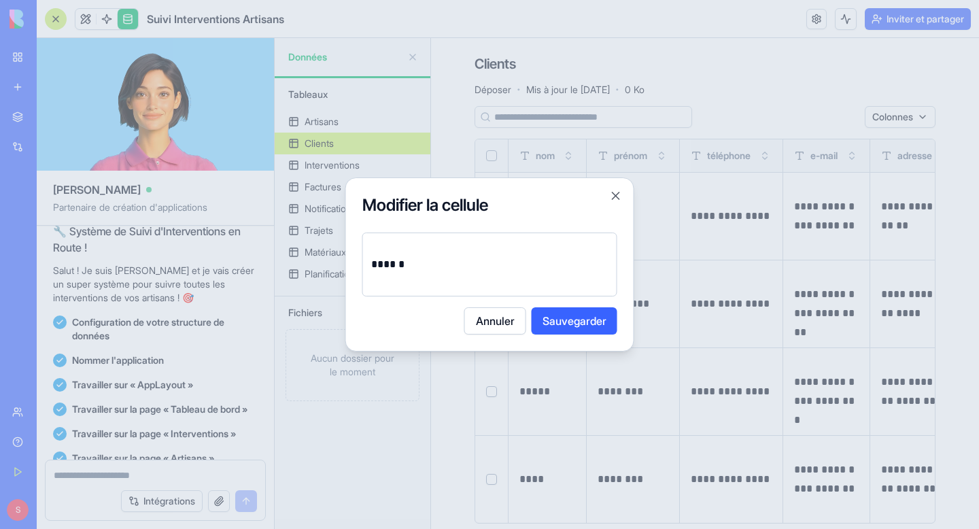
click at [496, 327] on font "Annuler" at bounding box center [495, 321] width 39 height 16
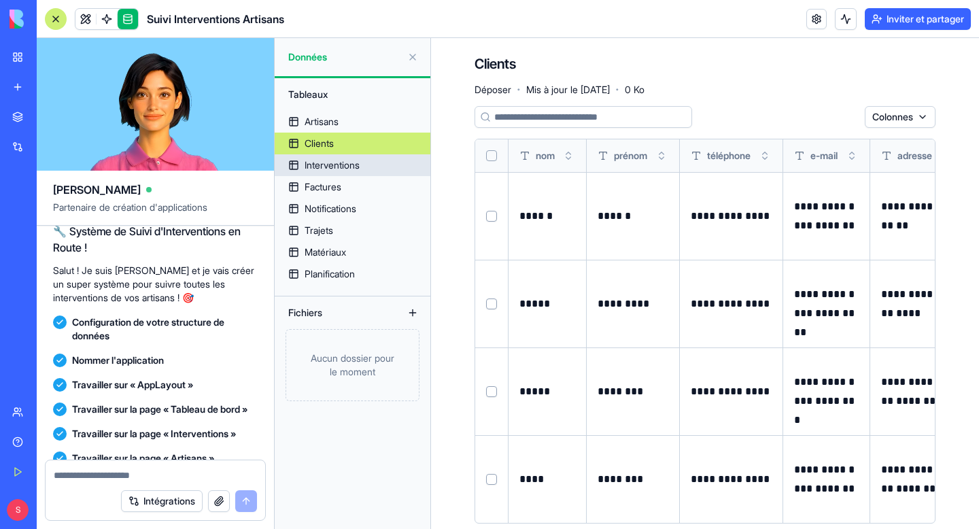
click at [354, 160] on font "Interventions" at bounding box center [332, 165] width 55 height 12
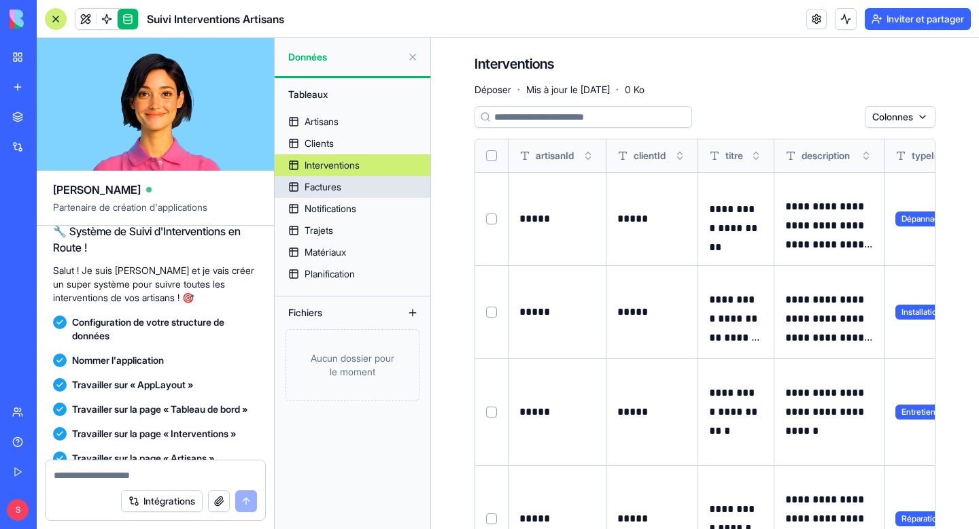
click at [368, 187] on link "Factures" at bounding box center [353, 187] width 156 height 22
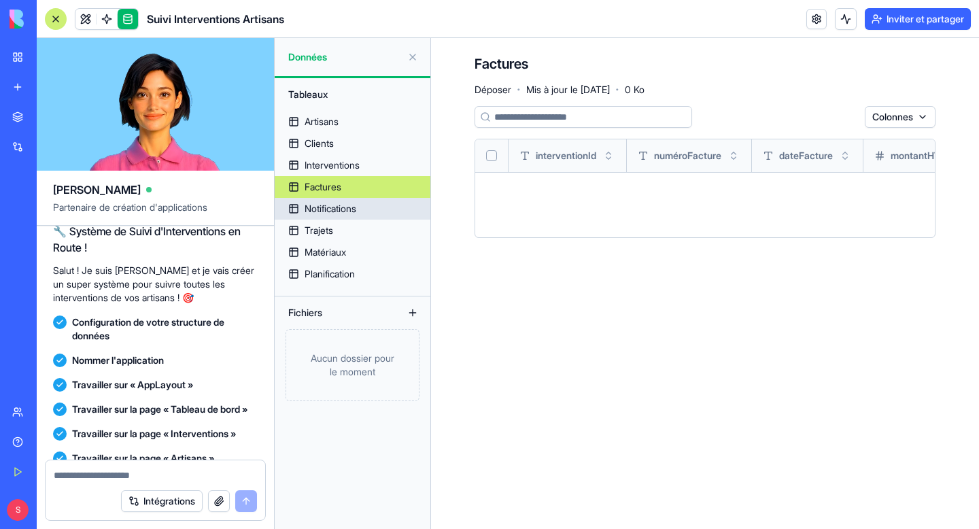
click at [375, 203] on link "Notifications" at bounding box center [353, 209] width 156 height 22
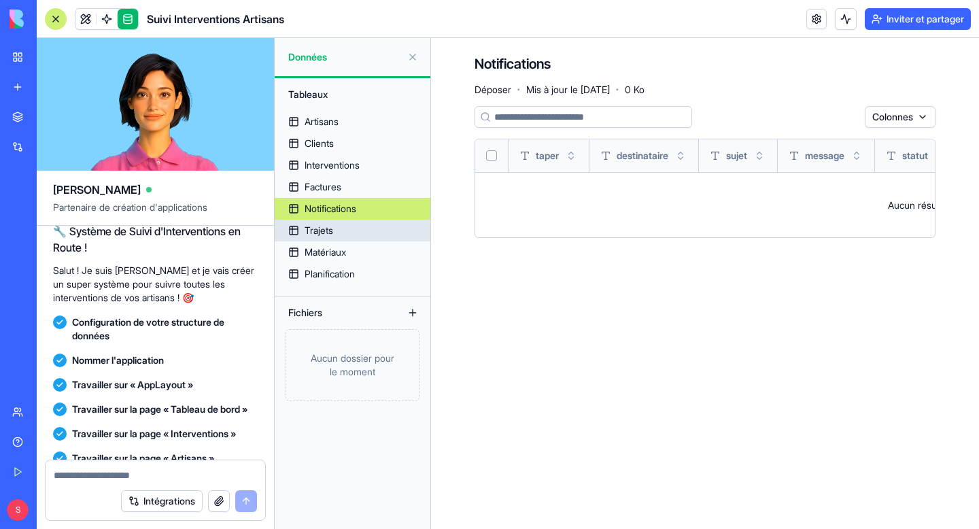
click at [370, 231] on link "Trajets" at bounding box center [353, 231] width 156 height 22
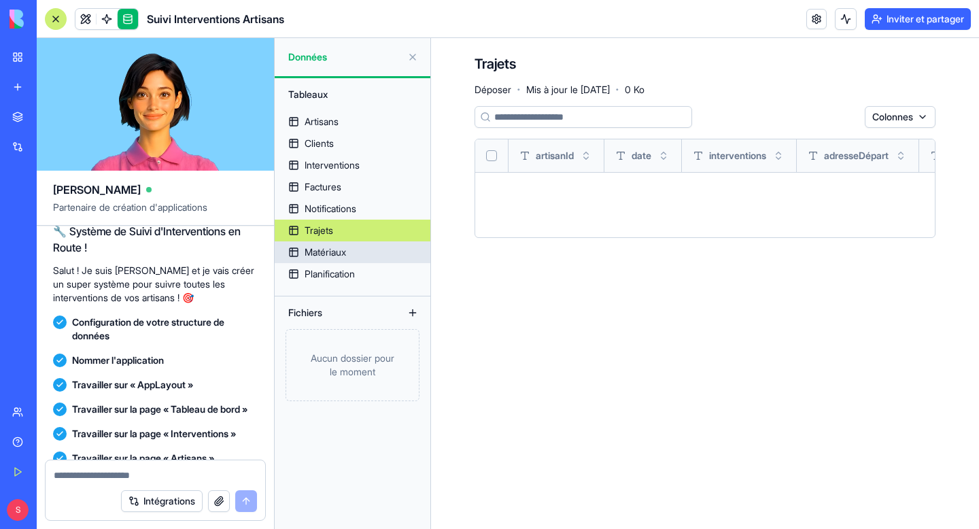
click at [369, 260] on link "Matériaux" at bounding box center [353, 252] width 156 height 22
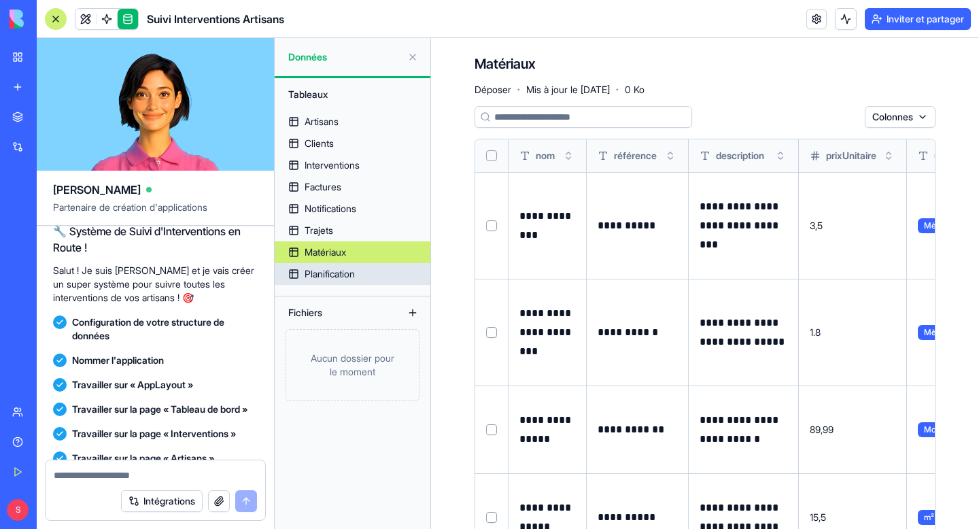
click at [343, 277] on font "Planification" at bounding box center [330, 274] width 50 height 12
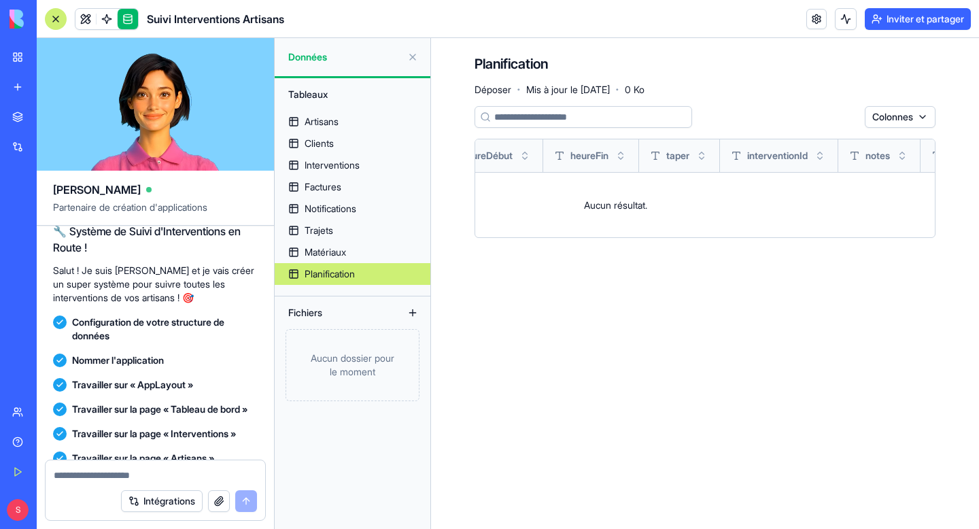
scroll to position [0, 332]
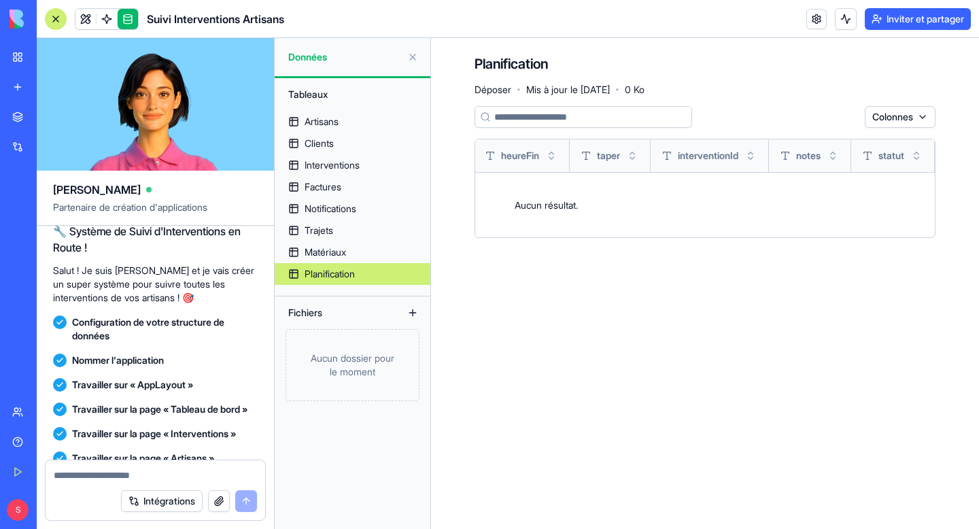
click at [413, 52] on button at bounding box center [413, 57] width 22 height 22
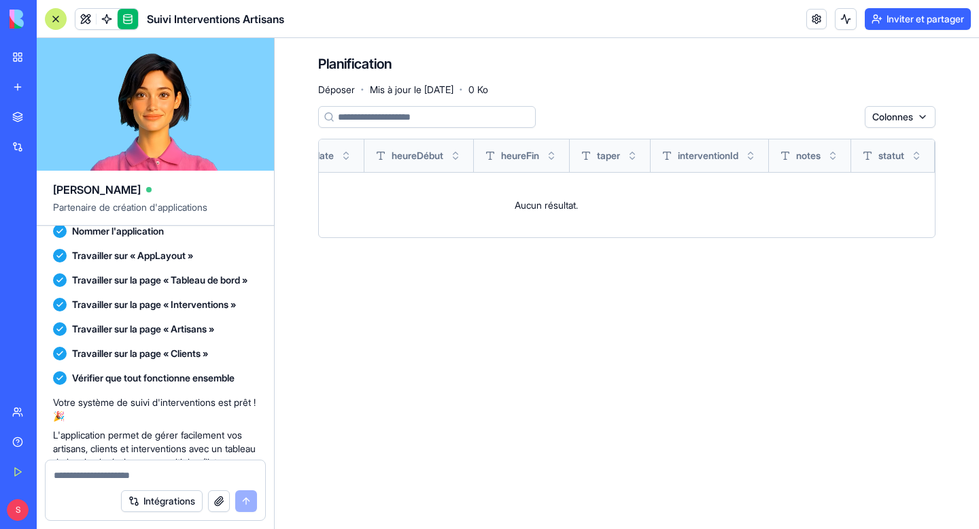
scroll to position [182, 0]
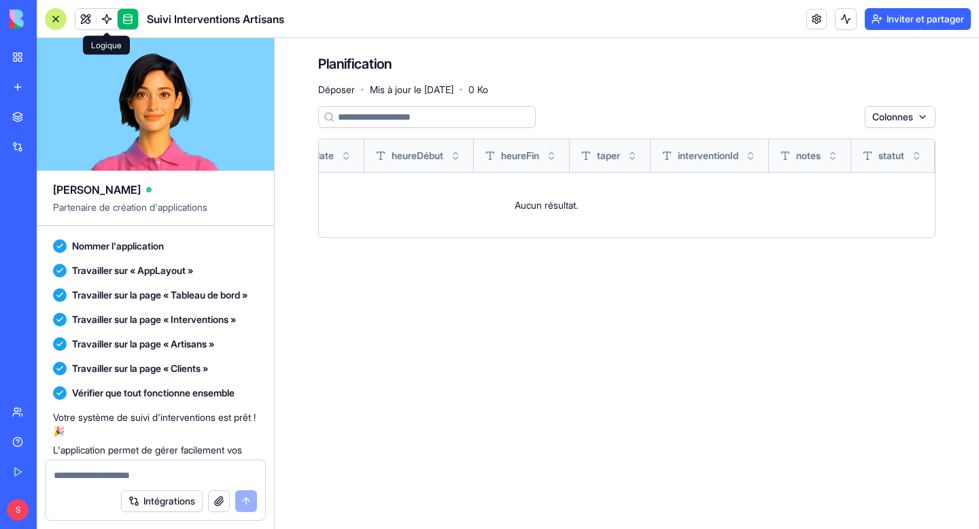
click at [111, 26] on span at bounding box center [107, 19] width 38 height 38
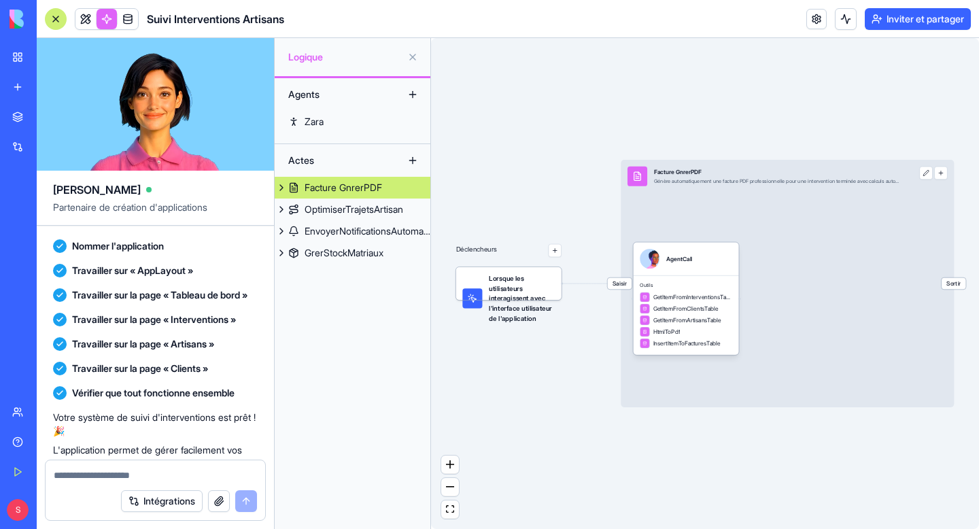
click at [413, 58] on button at bounding box center [413, 57] width 22 height 22
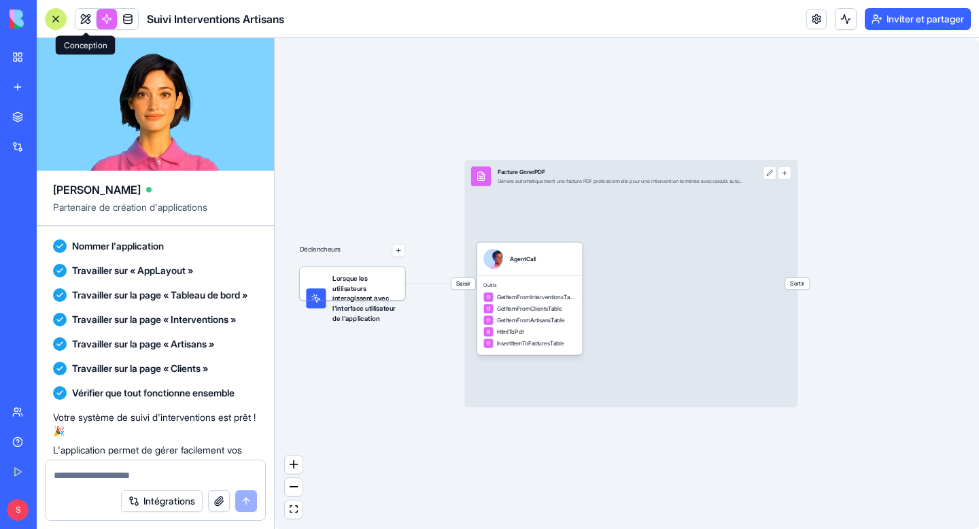
click at [83, 16] on link at bounding box center [85, 19] width 20 height 20
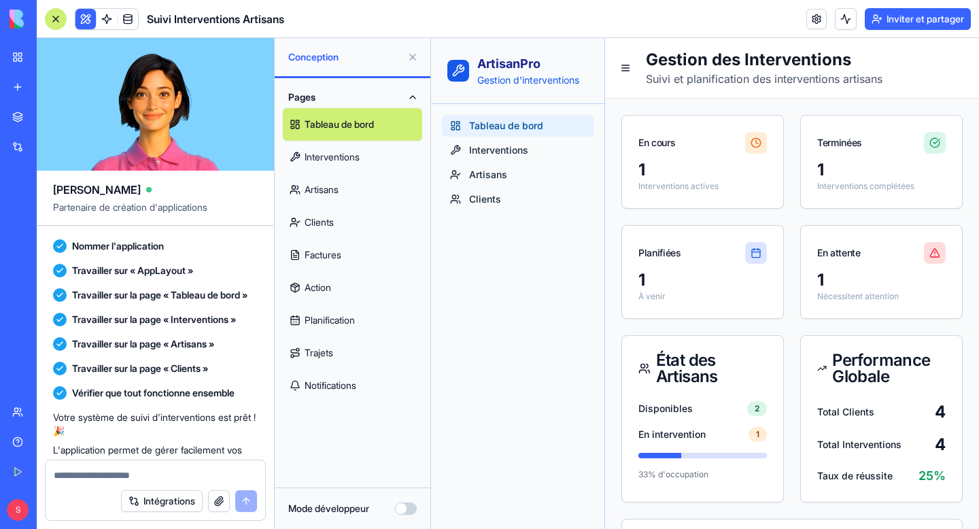
click at [721, 169] on div "1" at bounding box center [703, 170] width 129 height 22
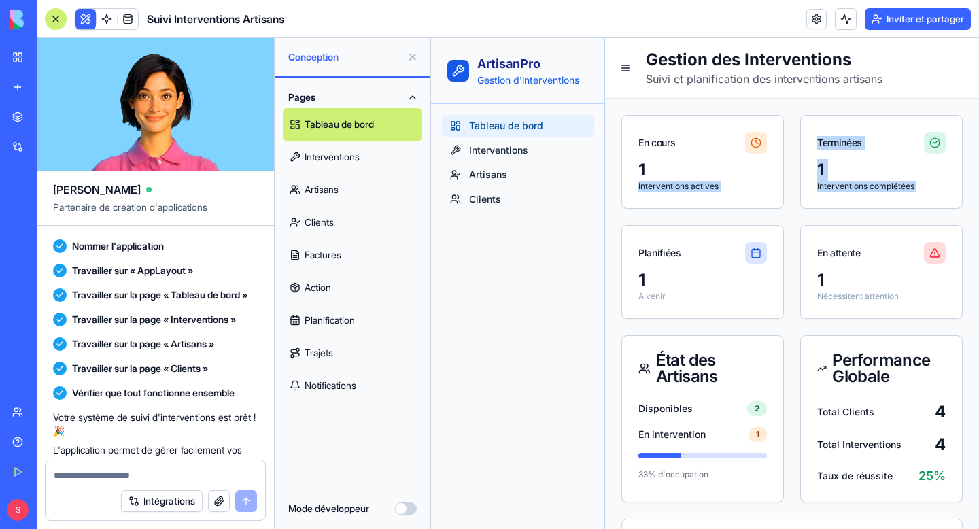
drag, startPoint x: 721, startPoint y: 169, endPoint x: 698, endPoint y: 224, distance: 59.1
click at [698, 224] on div "En cours 1 Interventions actives Terminées 1 Interventions complétées Planifiée…" at bounding box center [792, 217] width 341 height 204
click at [699, 230] on div "Planifiées" at bounding box center [702, 248] width 161 height 44
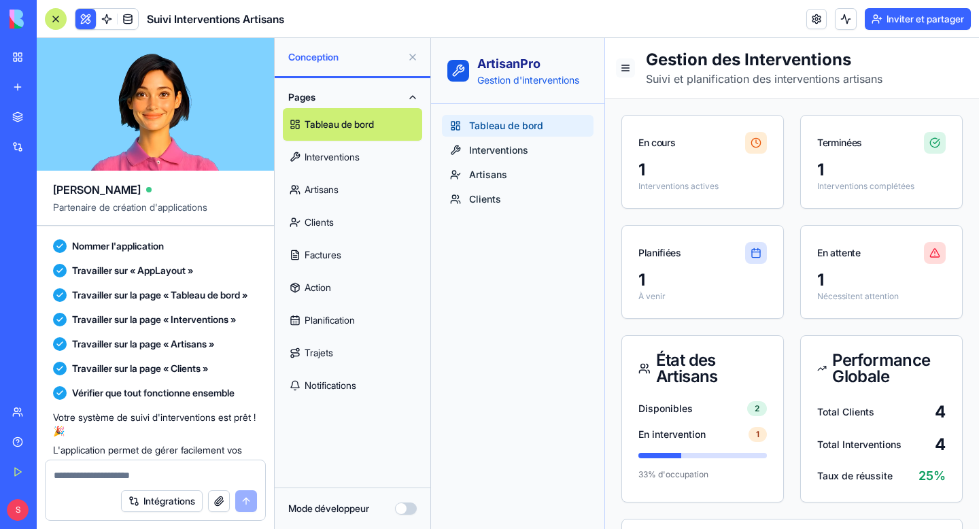
click at [624, 65] on button at bounding box center [625, 67] width 19 height 19
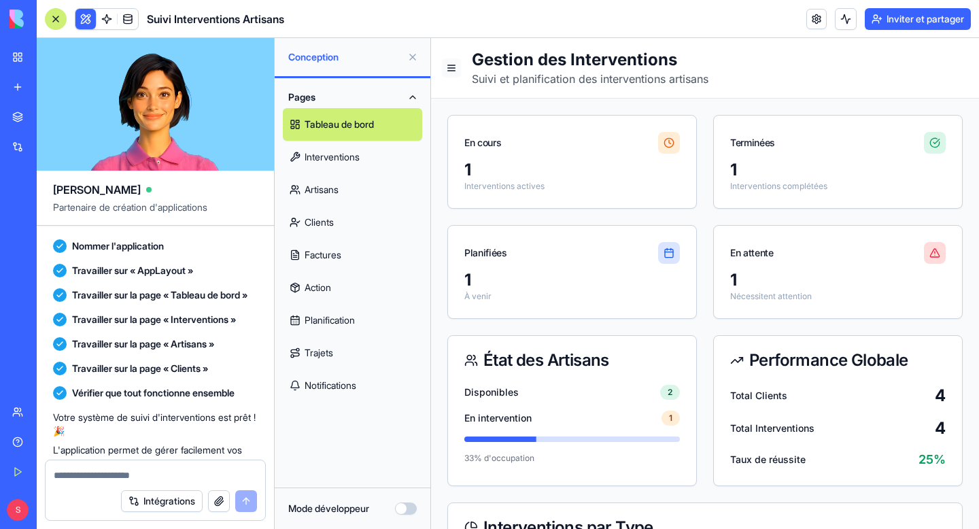
click at [451, 65] on button at bounding box center [451, 67] width 19 height 19
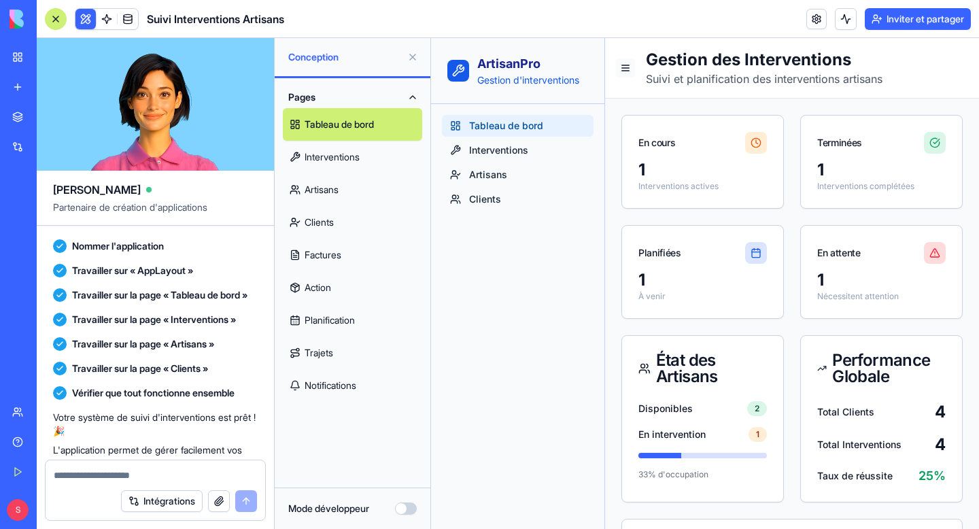
click at [620, 69] on button at bounding box center [625, 67] width 19 height 19
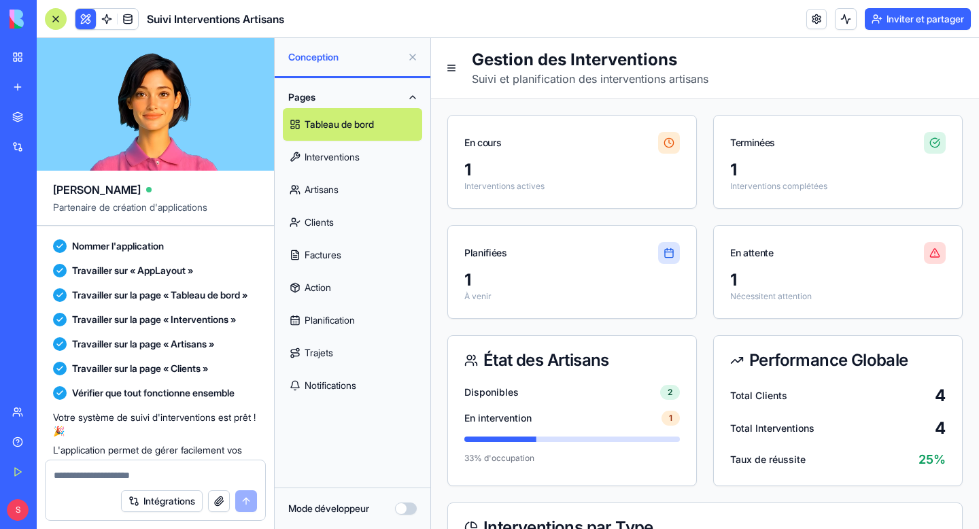
click at [367, 175] on link "Artisans" at bounding box center [352, 189] width 139 height 33
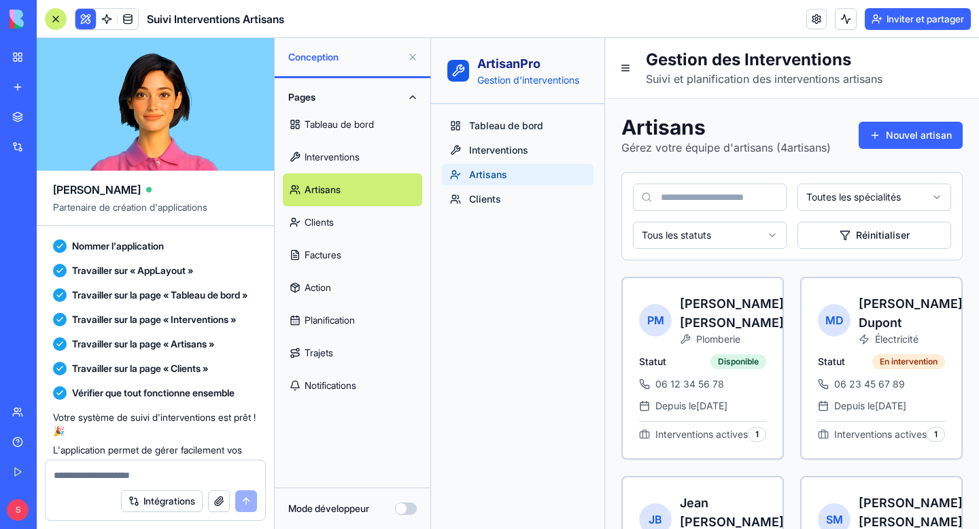
click at [364, 163] on link "Interventions" at bounding box center [352, 157] width 139 height 33
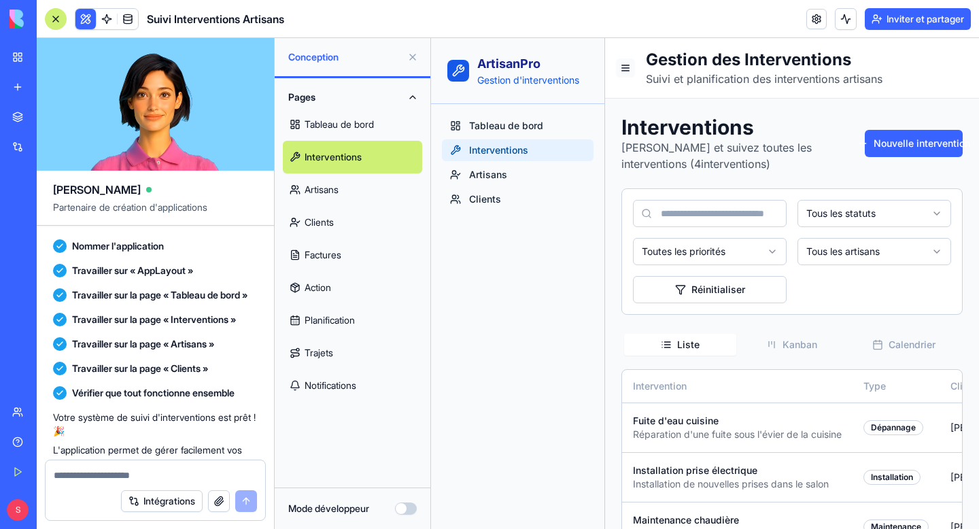
click at [626, 67] on button at bounding box center [625, 67] width 19 height 19
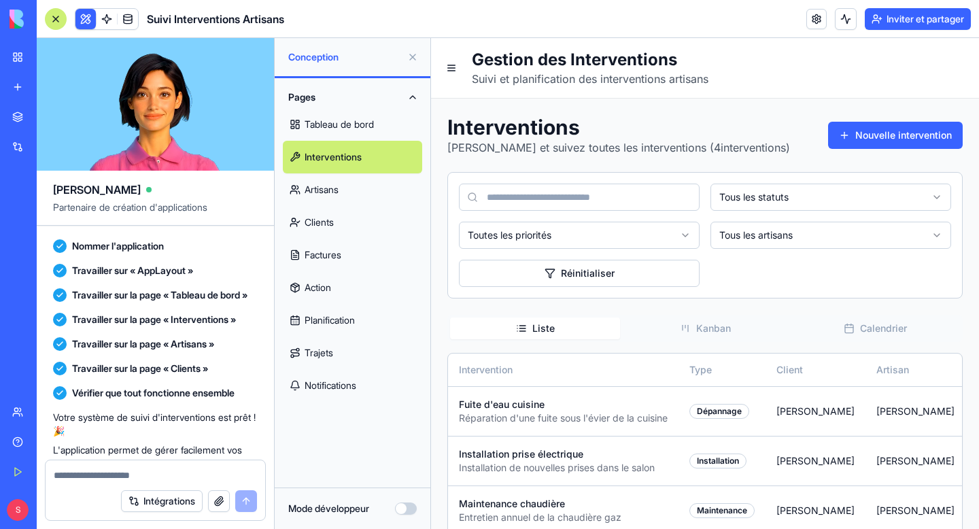
scroll to position [72, 0]
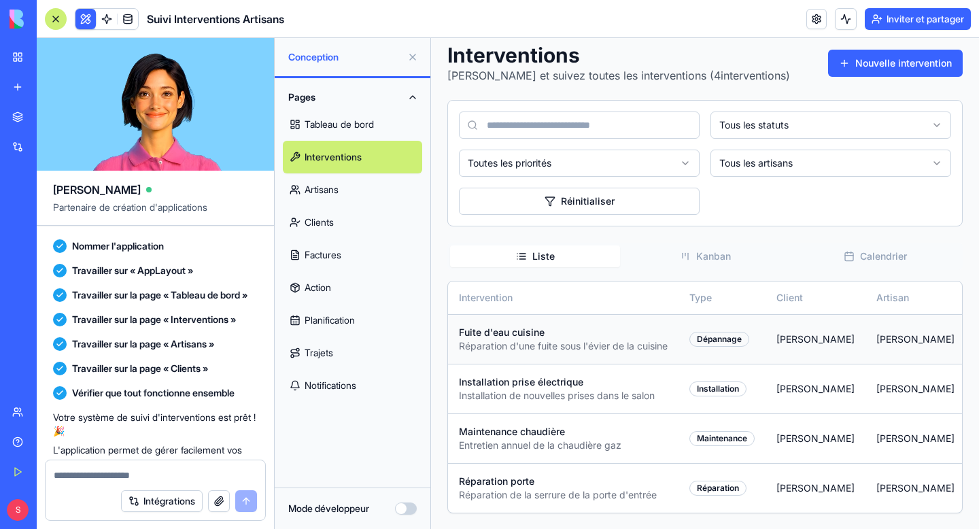
click at [546, 343] on div "Réparation d'une fuite sous l'évier de la cuisine" at bounding box center [563, 346] width 209 height 14
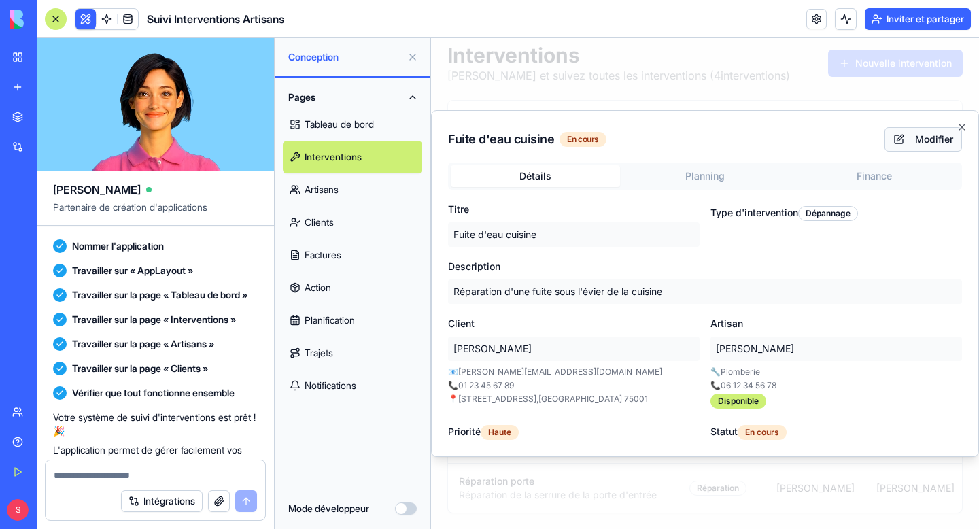
click at [908, 141] on button "Modifier" at bounding box center [924, 139] width 78 height 24
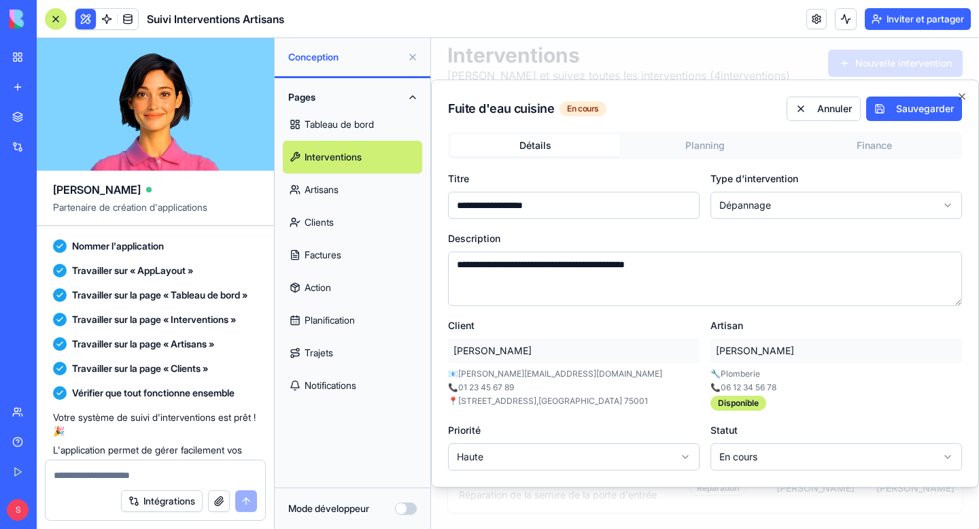
click at [600, 379] on div "📧 michel.durand@email.fr 📞 01 23 45 67 89 📍 15 rue de la Paix , Paris 75001" at bounding box center [574, 388] width 252 height 38
click at [965, 95] on icon "button" at bounding box center [962, 96] width 11 height 11
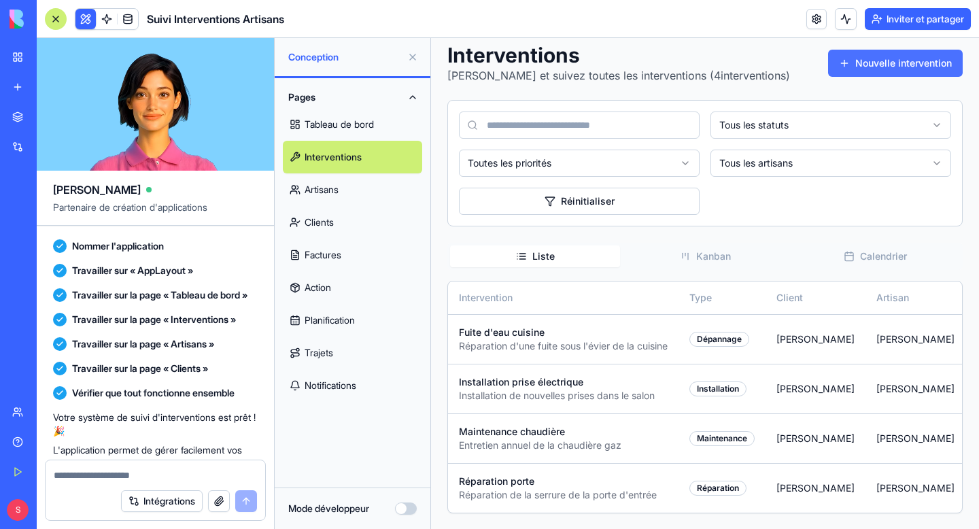
click at [897, 71] on button "Nouvelle intervention" at bounding box center [895, 63] width 135 height 27
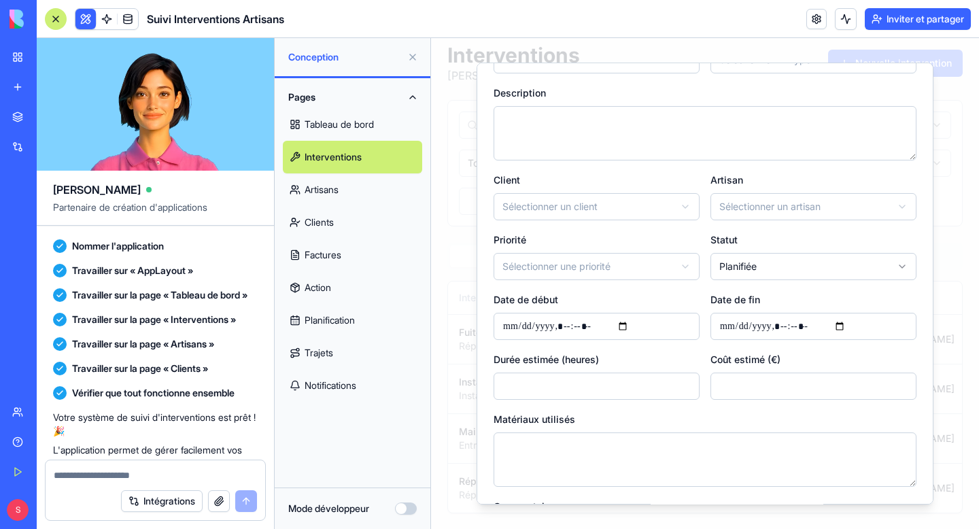
scroll to position [0, 0]
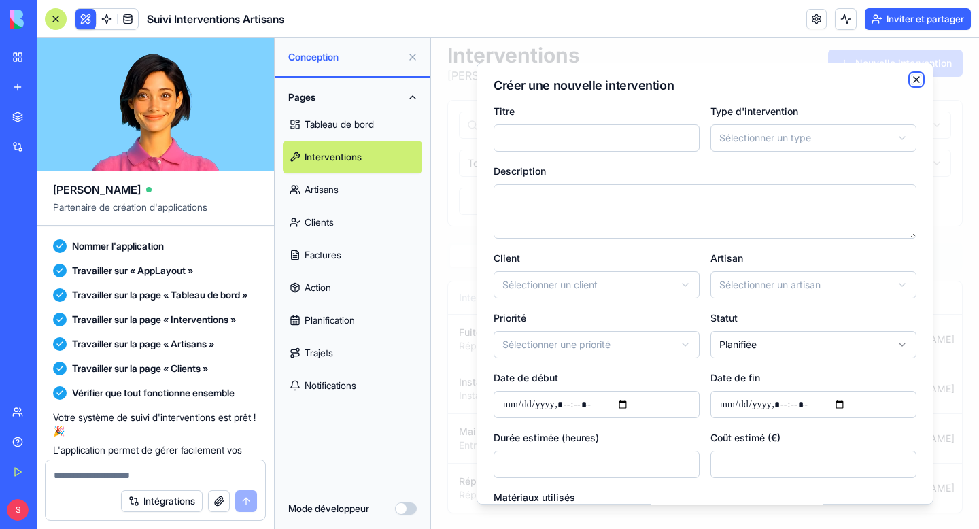
click at [916, 79] on icon "button" at bounding box center [916, 79] width 5 height 5
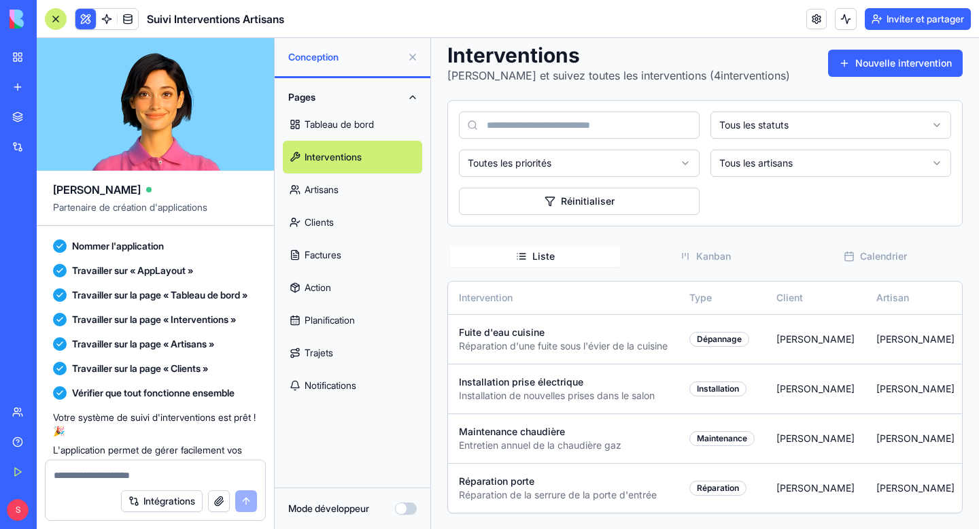
click at [352, 251] on link "Factures" at bounding box center [352, 255] width 139 height 33
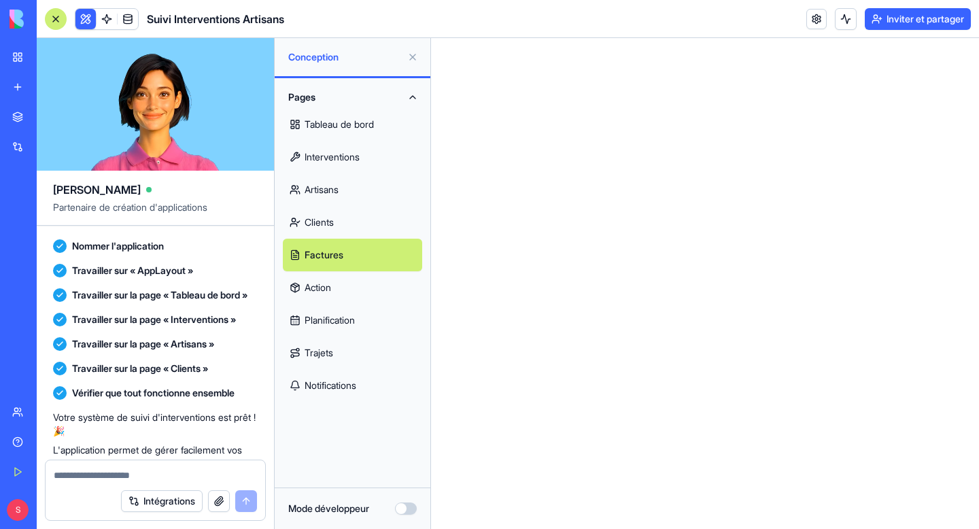
click at [375, 287] on link "Action" at bounding box center [352, 287] width 139 height 33
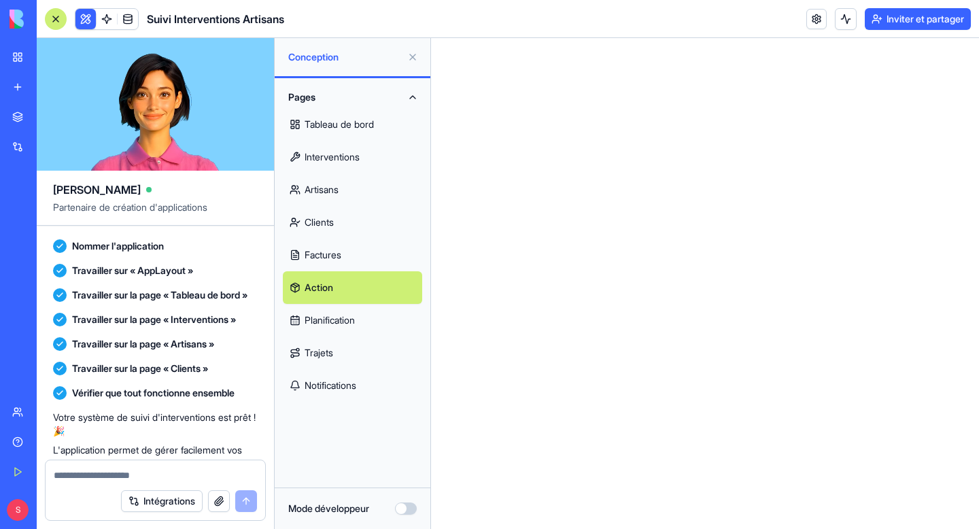
click at [569, 38] on html "0" at bounding box center [705, 38] width 548 height 0
click at [371, 324] on link "Planification" at bounding box center [352, 320] width 139 height 33
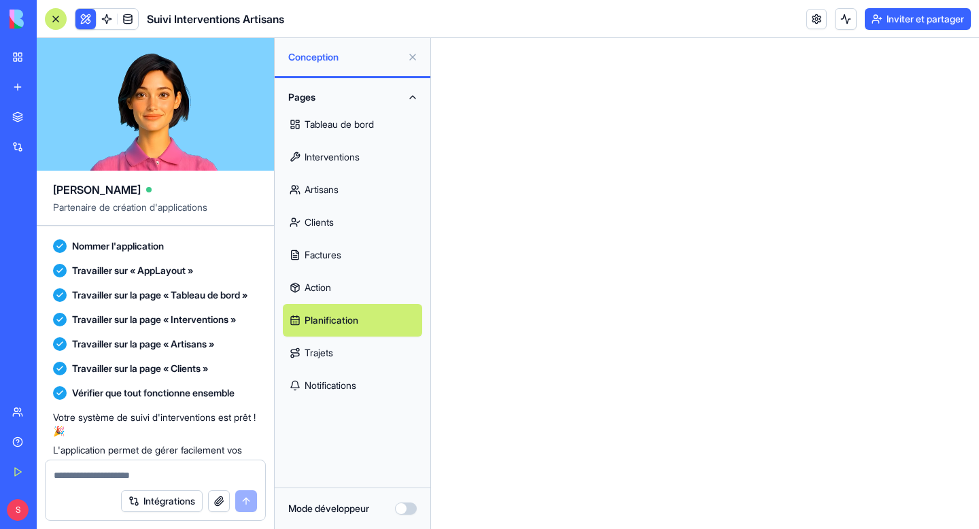
click at [359, 366] on link "Trajets" at bounding box center [352, 353] width 139 height 33
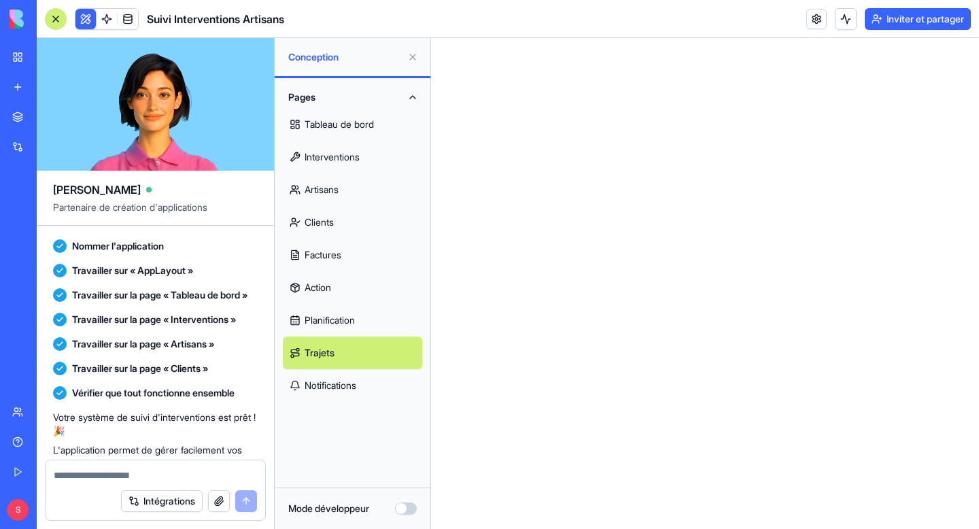
click at [334, 184] on font "Artisans" at bounding box center [322, 190] width 34 height 12
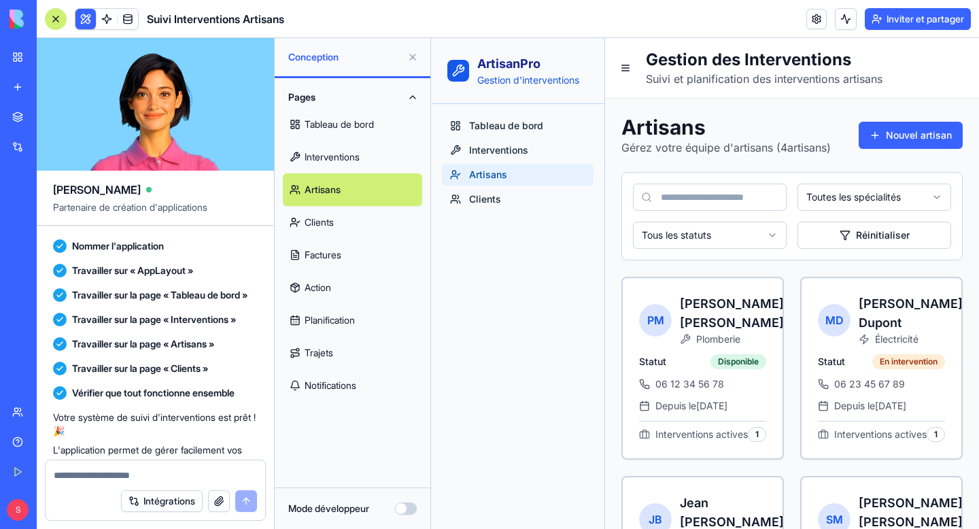
click at [335, 231] on link "Clients" at bounding box center [352, 222] width 139 height 33
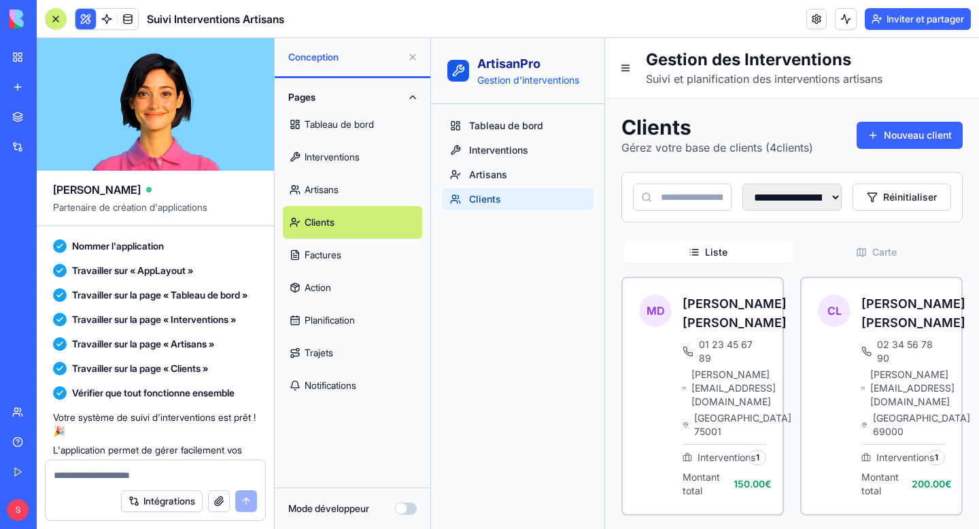
click at [415, 58] on button at bounding box center [413, 57] width 22 height 22
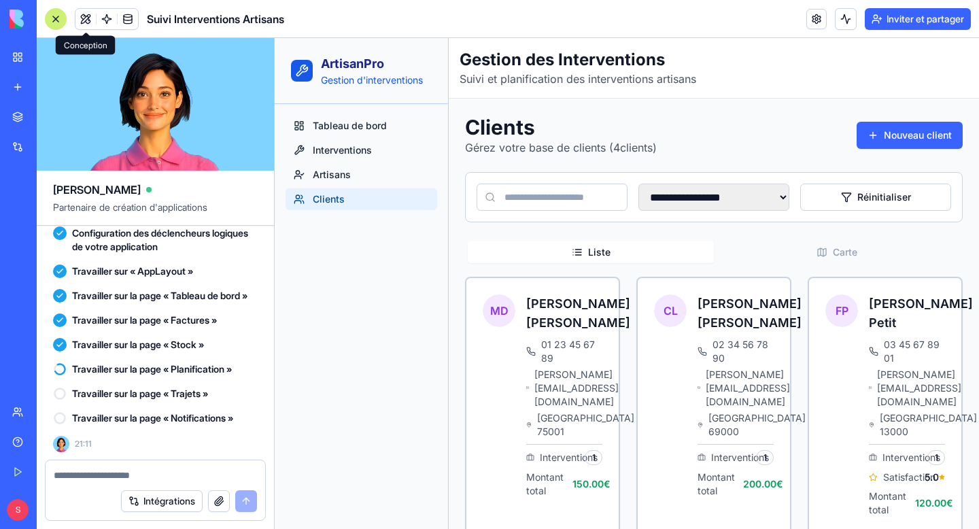
scroll to position [1134, 0]
click at [825, 260] on button "Carte" at bounding box center [837, 252] width 246 height 22
click at [649, 258] on button "Liste" at bounding box center [591, 252] width 246 height 22
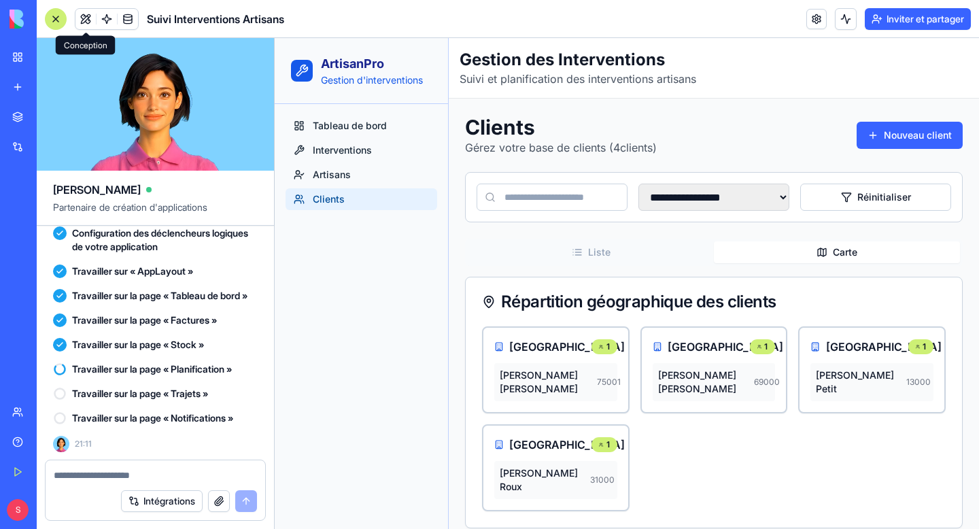
click at [785, 260] on button "Carte" at bounding box center [837, 252] width 246 height 22
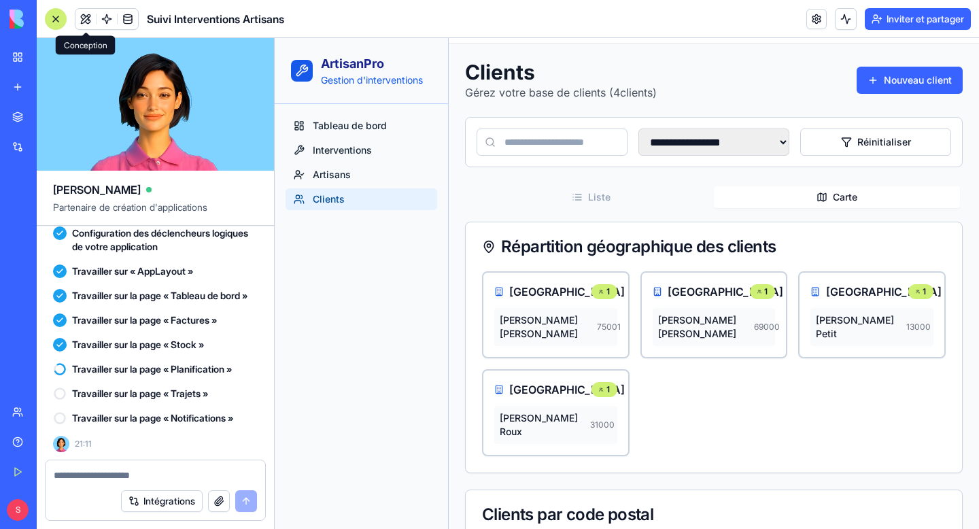
scroll to position [0, 0]
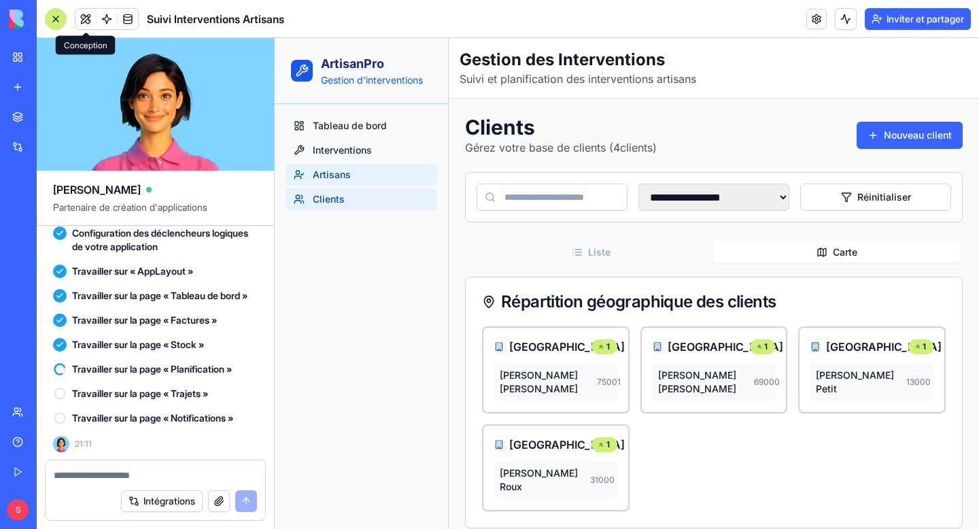
click at [362, 180] on link "Artisans" at bounding box center [362, 175] width 152 height 22
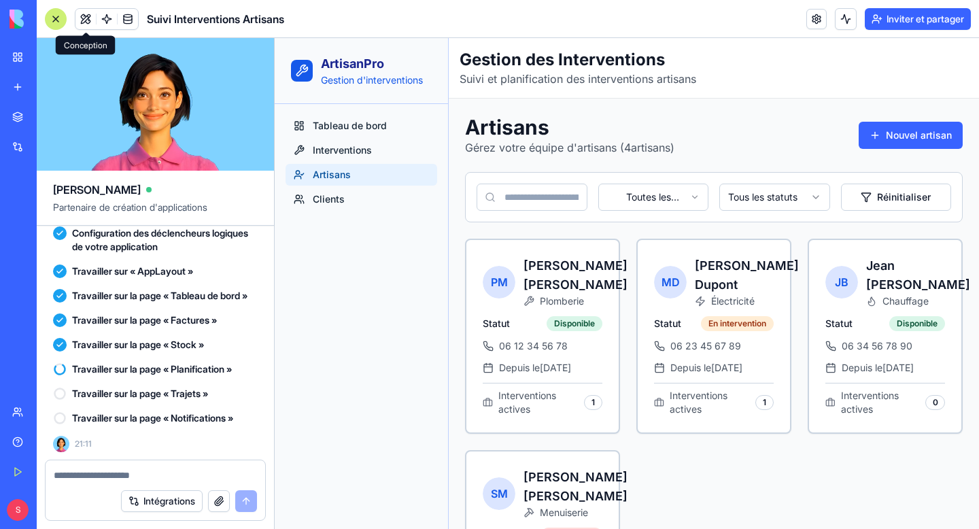
click at [754, 200] on html "ArtisanPro Gestion d'interventions Tableau de bord Interventions Artisans Clien…" at bounding box center [627, 350] width 705 height 624
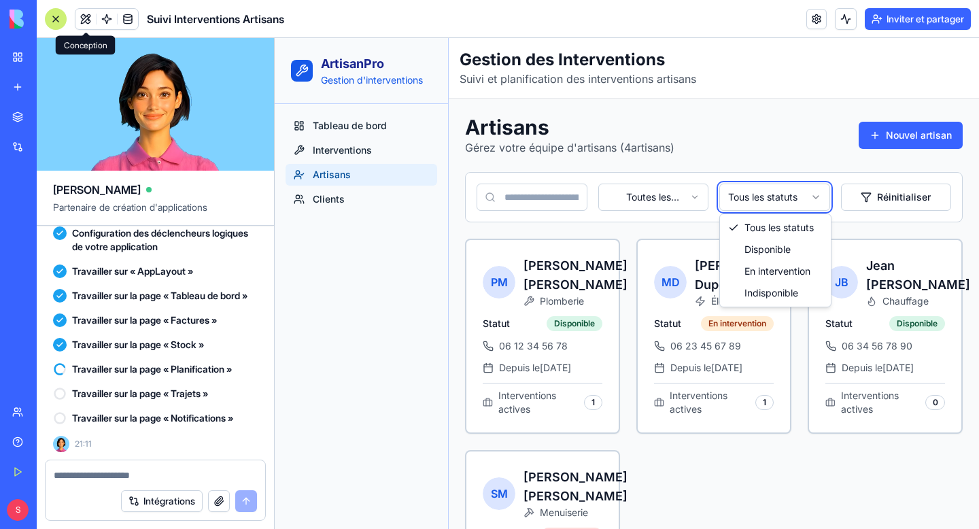
click at [754, 200] on html "ArtisanPro Gestion d'interventions Tableau de bord Interventions Artisans Clien…" at bounding box center [627, 350] width 705 height 624
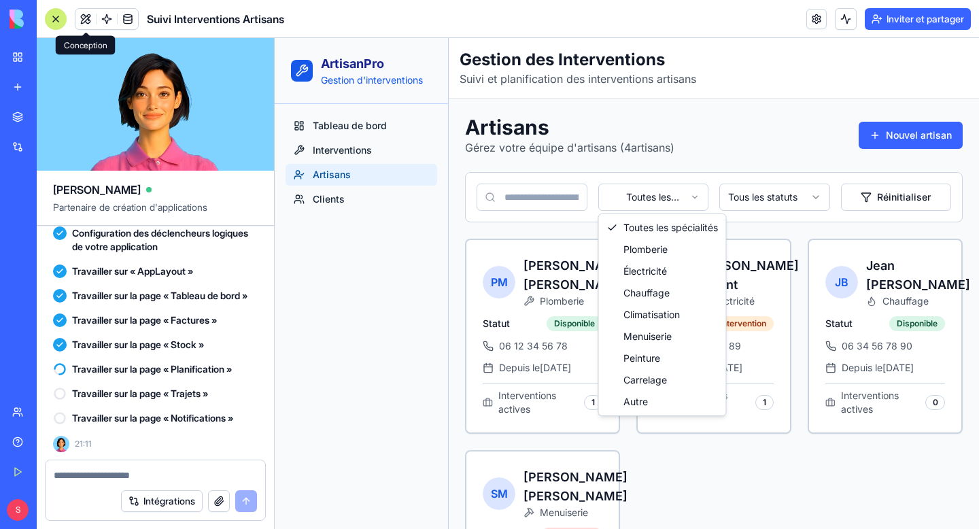
click at [658, 191] on html "ArtisanPro Gestion d'interventions Tableau de bord Interventions Artisans Clien…" at bounding box center [627, 350] width 705 height 624
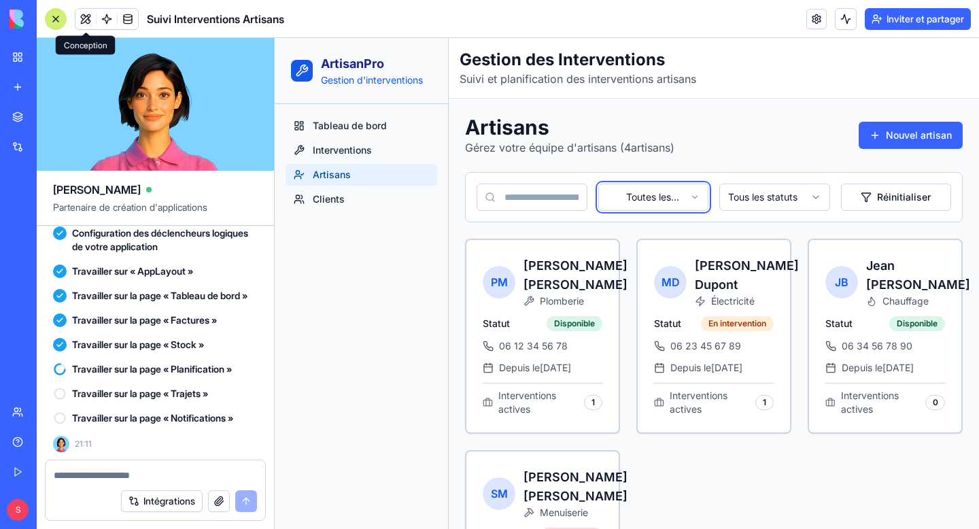
click at [658, 191] on html "ArtisanPro Gestion d'interventions Tableau de bord Interventions Artisans Clien…" at bounding box center [627, 350] width 705 height 624
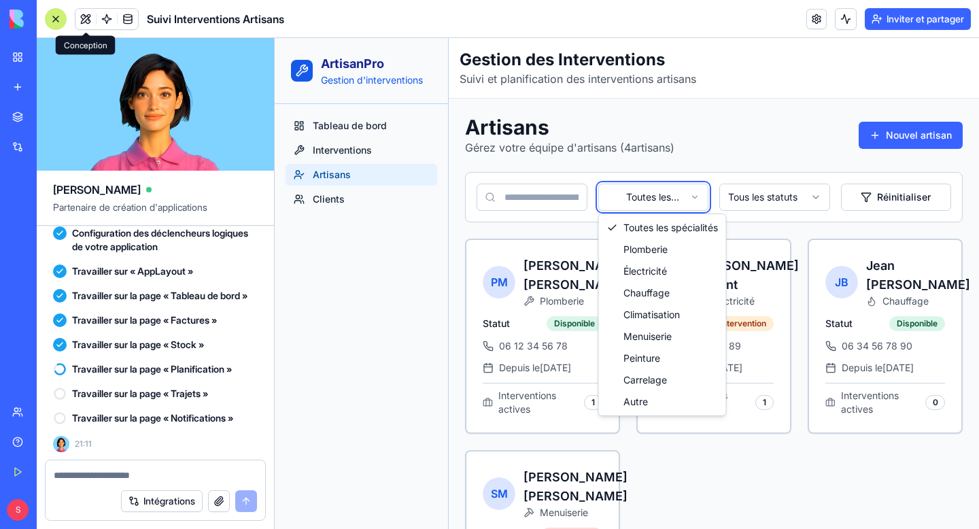
click at [647, 194] on html "ArtisanPro Gestion d'interventions Tableau de bord Interventions Artisans Clien…" at bounding box center [627, 350] width 705 height 624
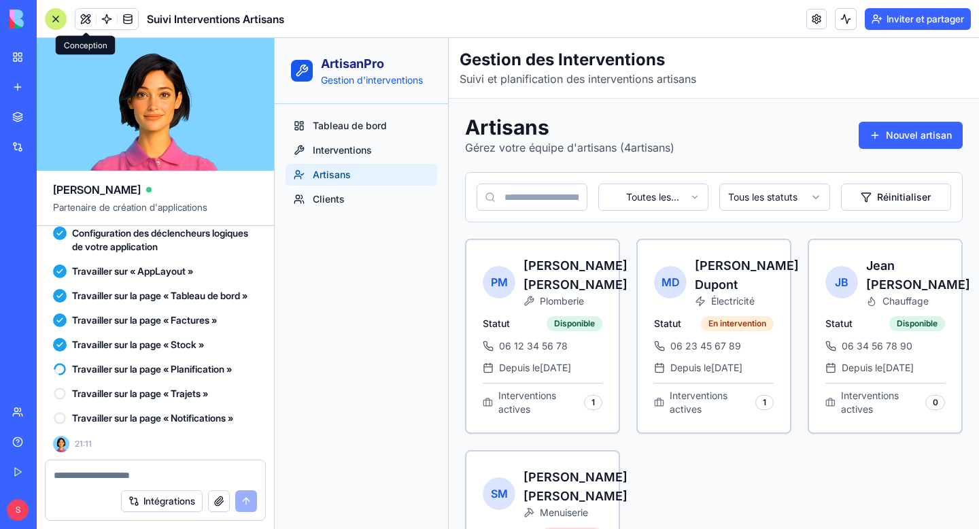
click at [737, 137] on div "Artisans Gérez votre équipe d'artisans ( 4 artisans) Nouvel artisan" at bounding box center [714, 135] width 498 height 41
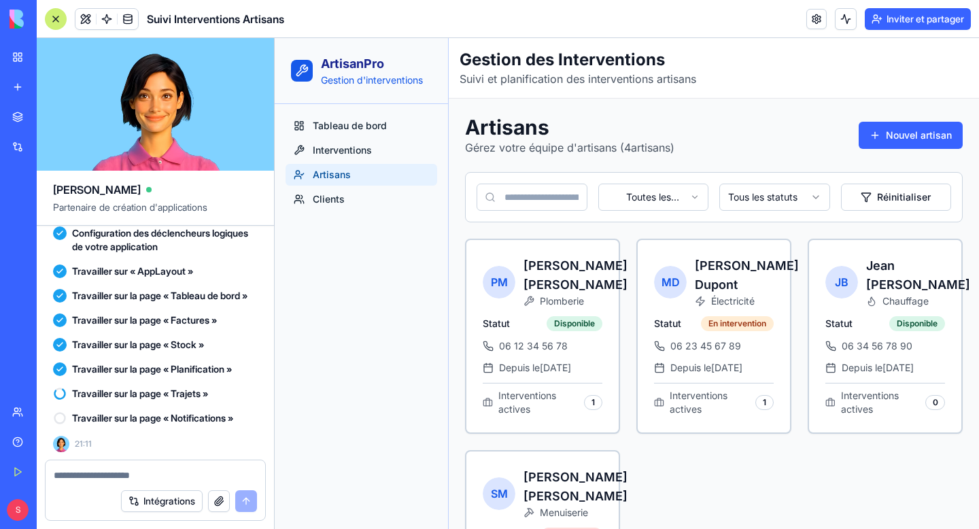
click at [95, 53] on font "Mon espace de travail" at bounding box center [79, 57] width 93 height 12
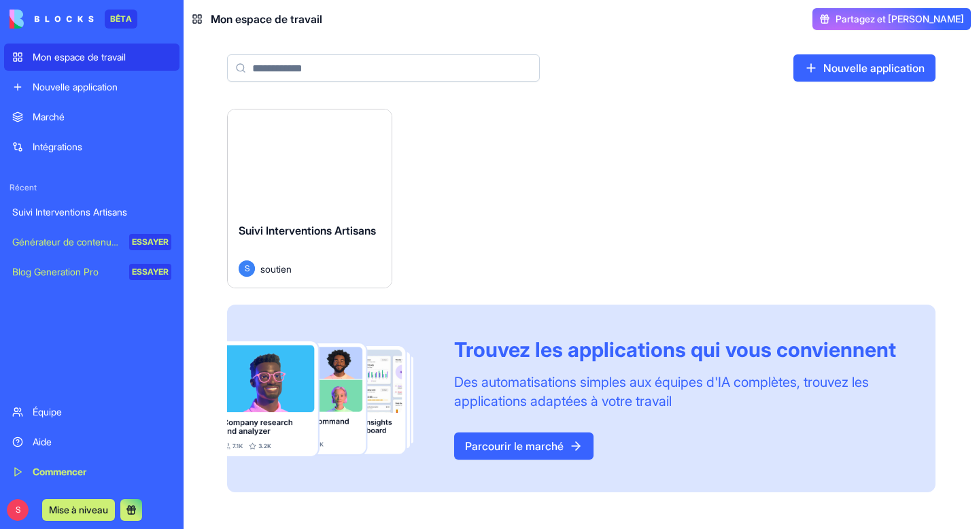
click at [303, 203] on div "Lancement" at bounding box center [310, 160] width 164 height 102
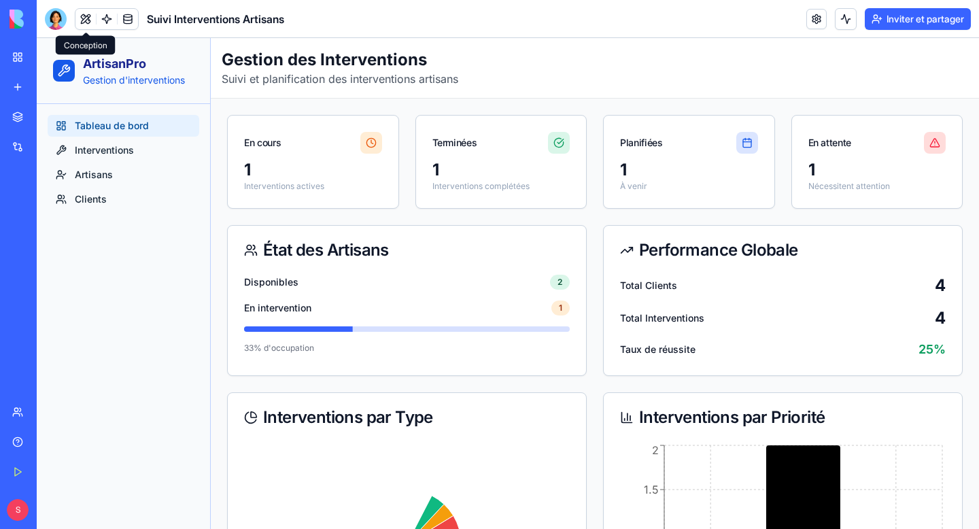
click at [56, 20] on div at bounding box center [56, 19] width 22 height 22
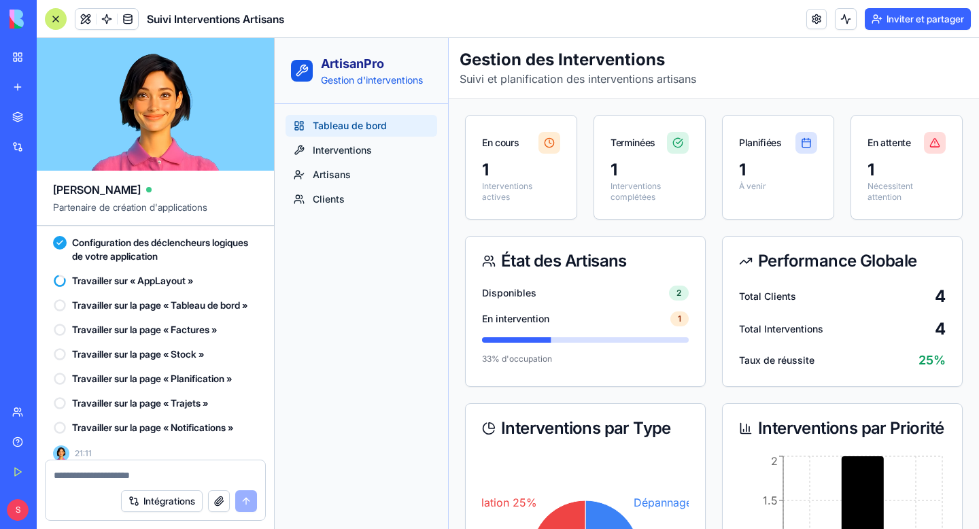
scroll to position [1134, 0]
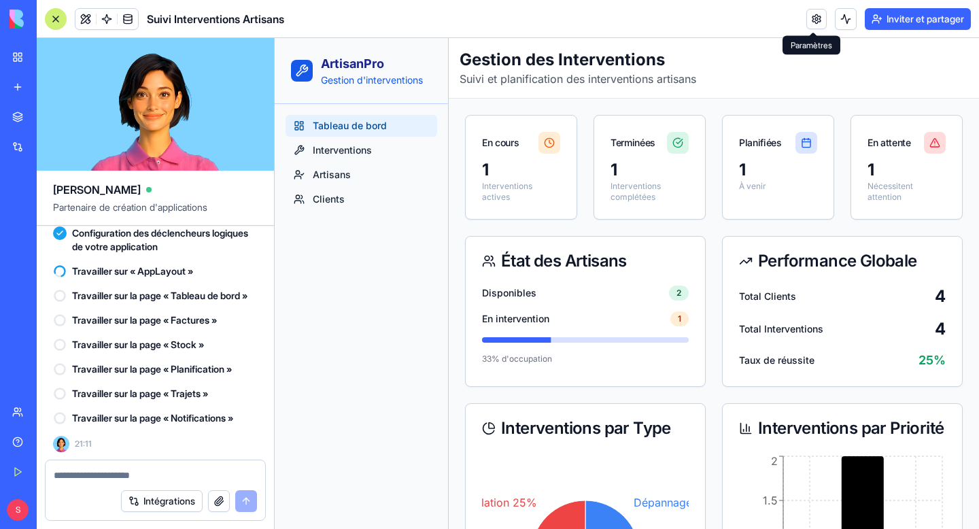
click at [815, 18] on link at bounding box center [817, 19] width 20 height 20
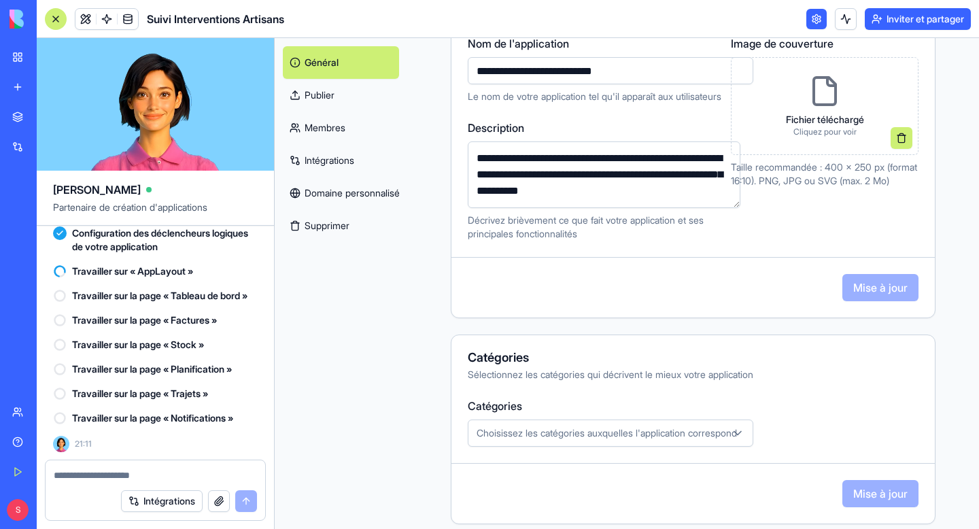
scroll to position [218, 0]
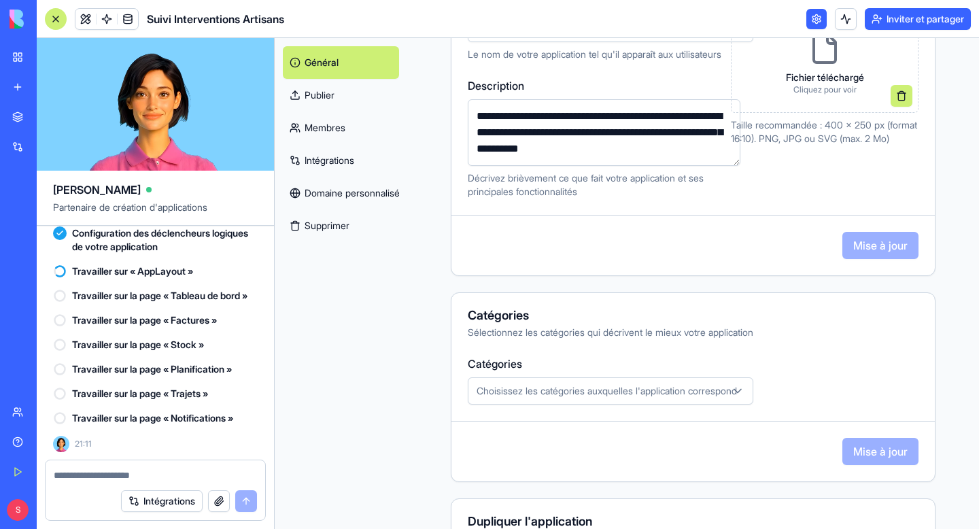
click at [624, 392] on font "Choisissez les catégories auxquelles l'application correspond" at bounding box center [607, 391] width 260 height 12
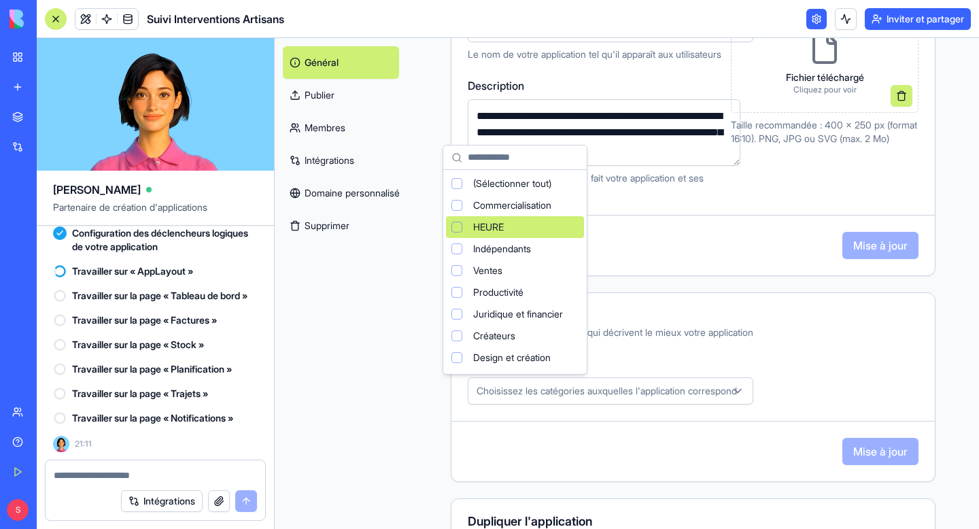
click at [736, 371] on html "BÊTA Mon espace de travail Nouvelle application Marché Intégrations Récent Suiv…" at bounding box center [489, 264] width 979 height 529
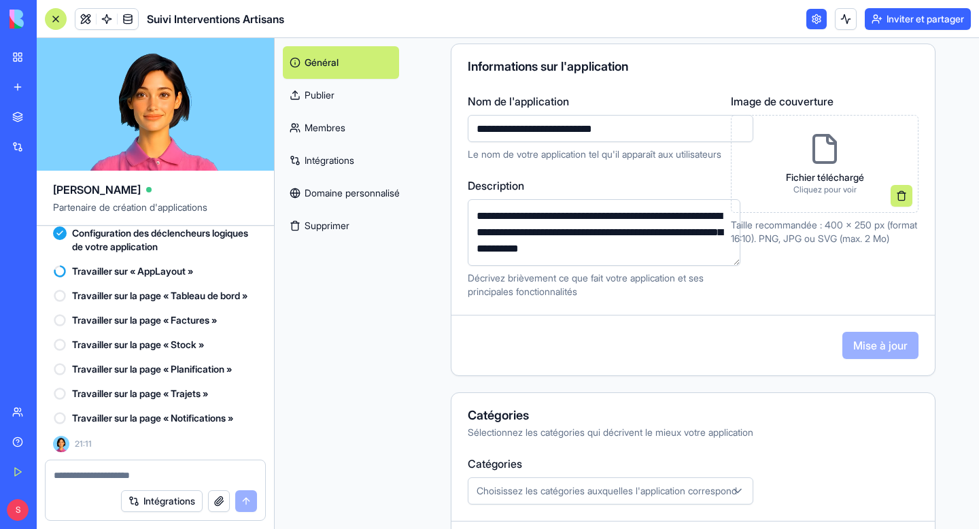
scroll to position [0, 0]
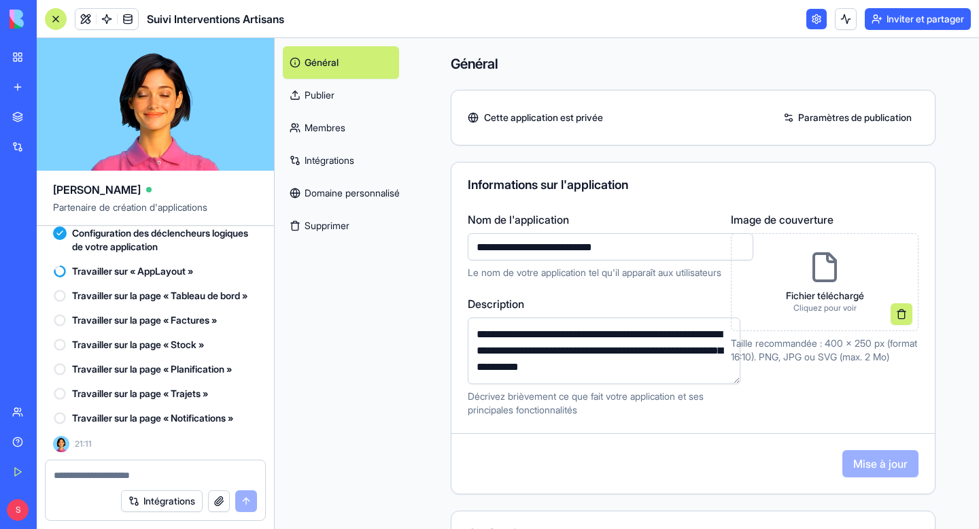
click at [344, 199] on font "Domaine personnalisé" at bounding box center [352, 193] width 95 height 12
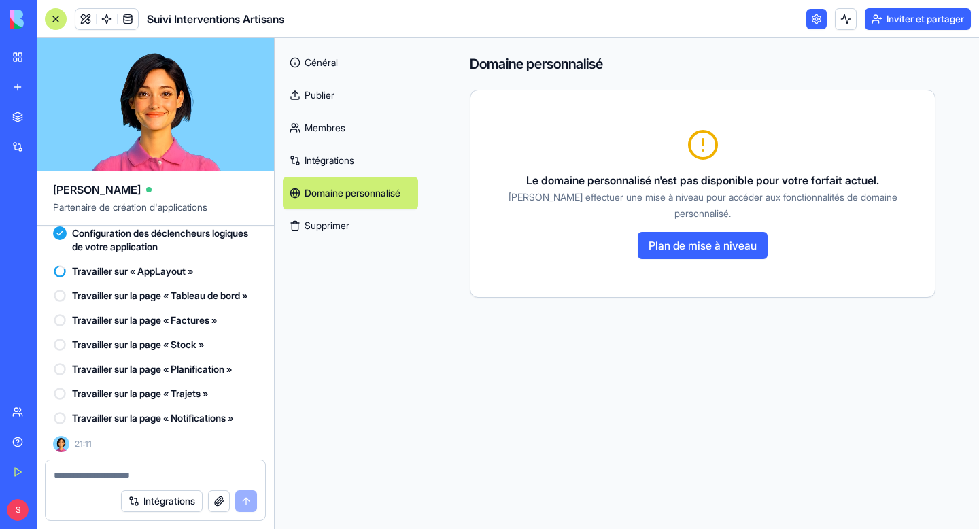
click at [669, 254] on button "Plan de mise à niveau" at bounding box center [703, 245] width 130 height 27
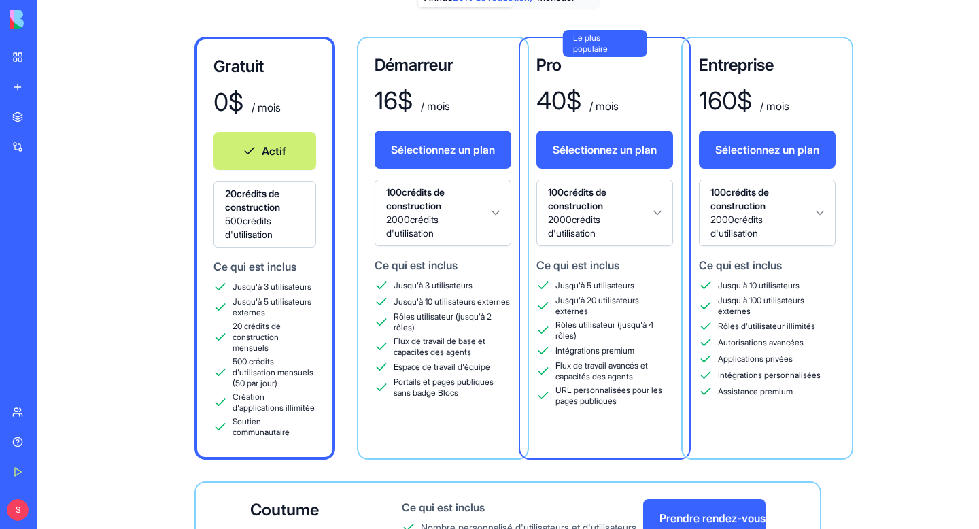
scroll to position [86, 0]
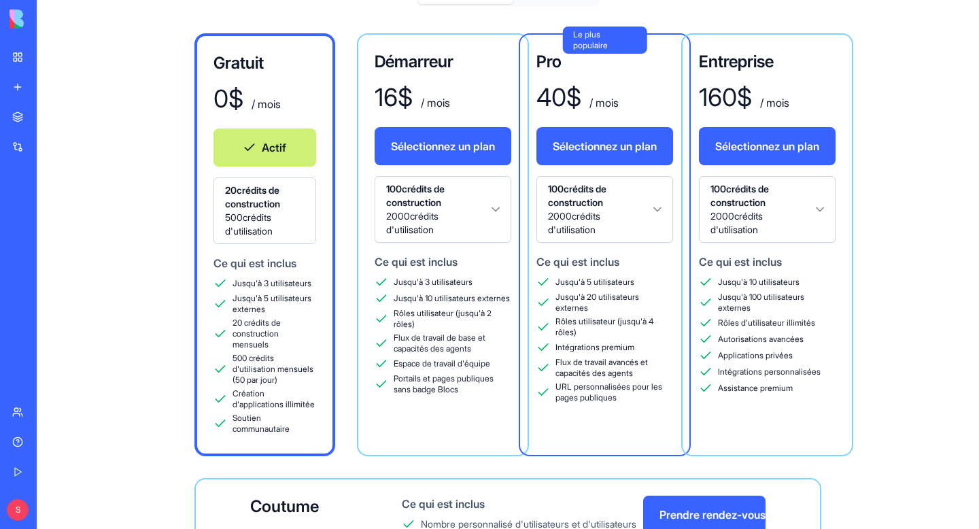
click at [787, 221] on body "BÊTA Mon espace de travail Nouvelle application Marché Intégrations Récent Suiv…" at bounding box center [489, 264] width 979 height 529
click at [763, 204] on html "BÊTA Mon espace de travail Nouvelle application Marché Intégrations Récent Suiv…" at bounding box center [489, 264] width 979 height 529
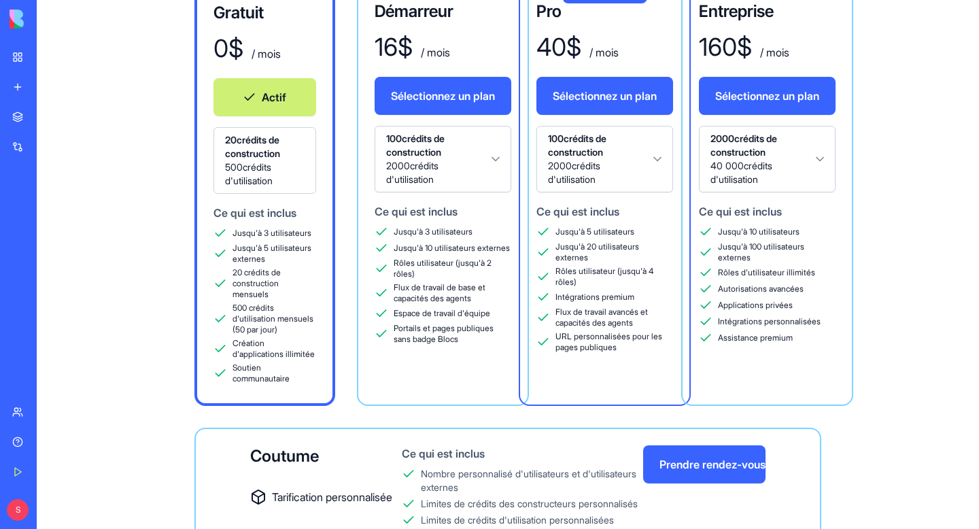
scroll to position [149, 0]
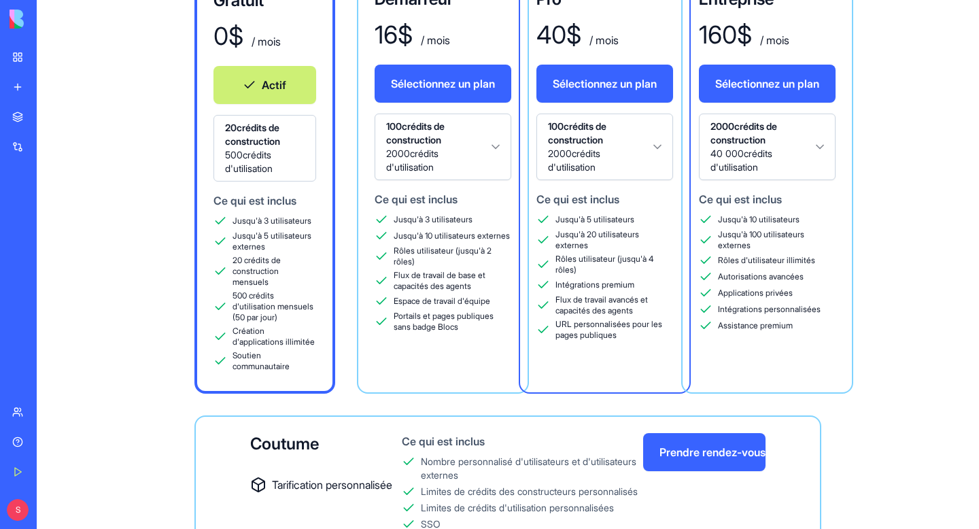
click at [770, 315] on div "Intégrations personnalisées" at bounding box center [767, 310] width 137 height 14
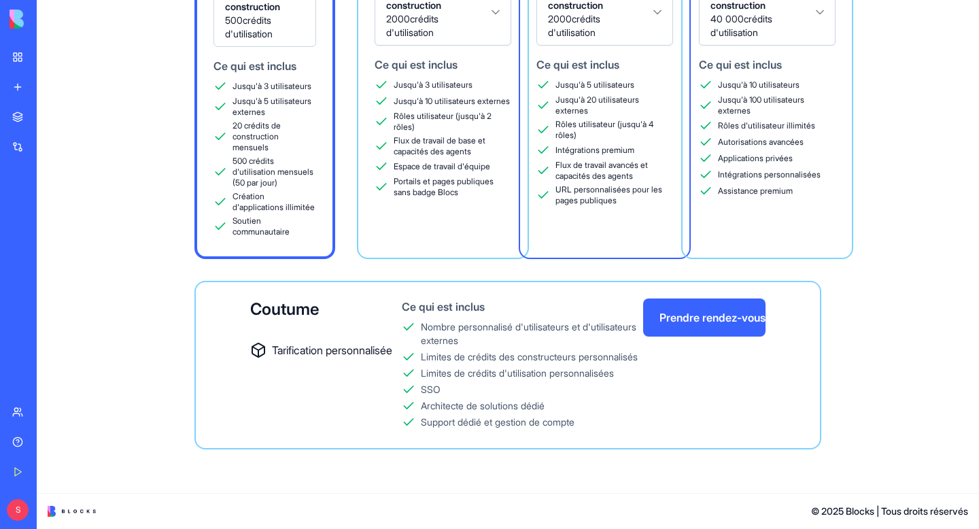
scroll to position [319, 0]
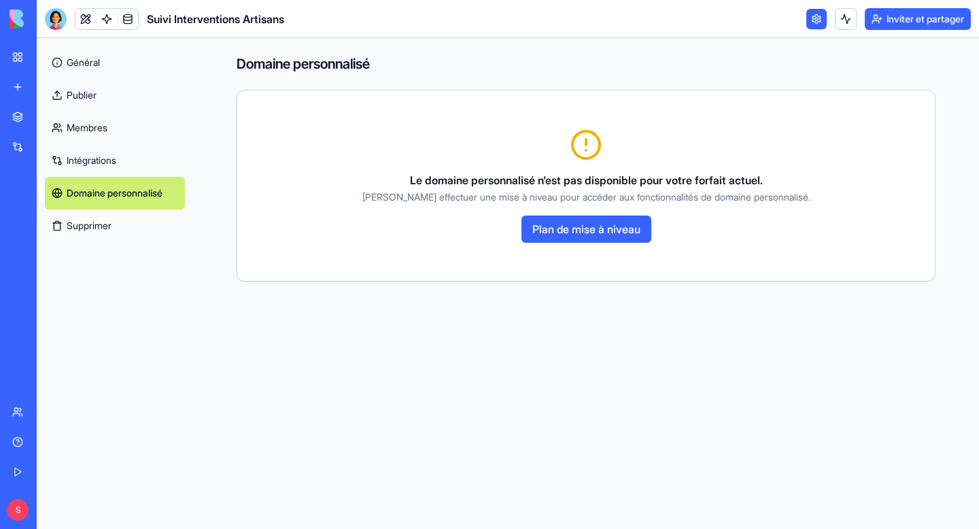
click at [84, 75] on link "Général" at bounding box center [115, 62] width 140 height 33
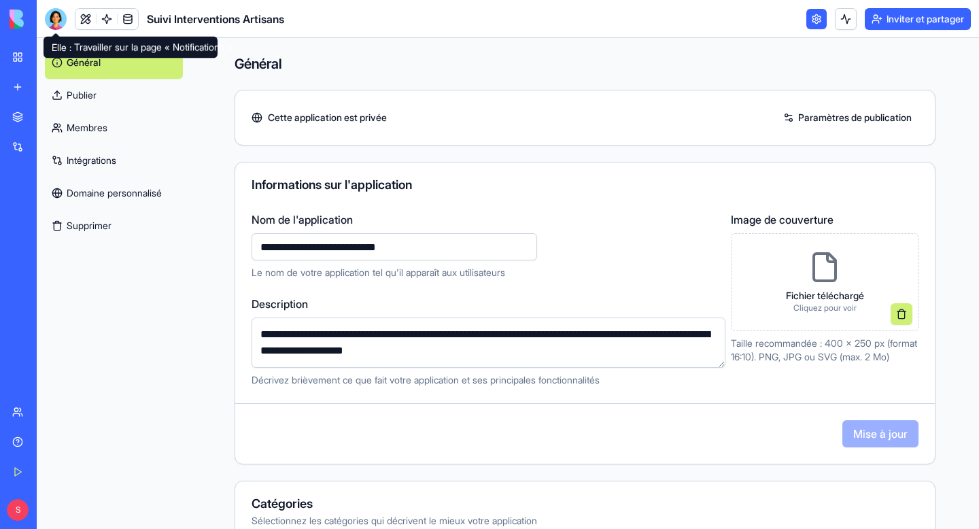
click at [56, 29] on body "**********" at bounding box center [489, 264] width 979 height 529
click at [56, 24] on div at bounding box center [56, 19] width 22 height 22
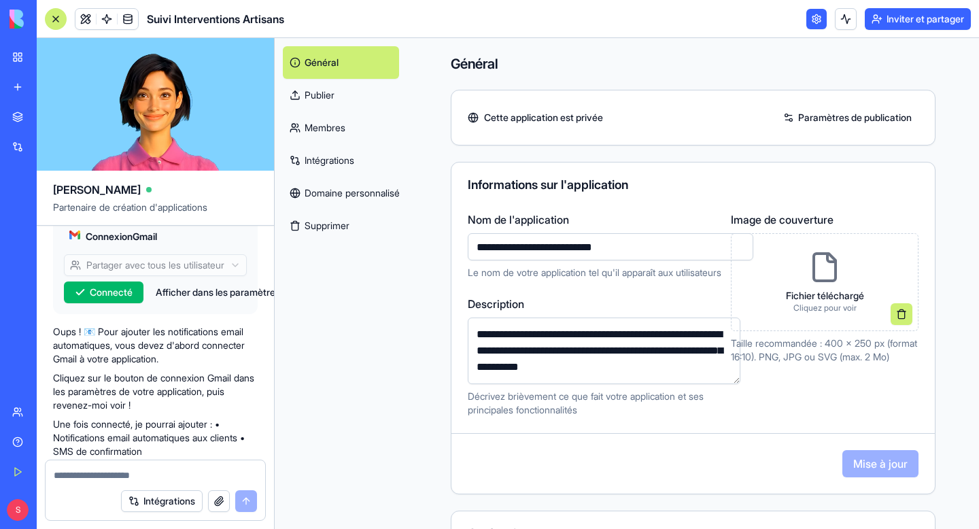
scroll to position [661, 0]
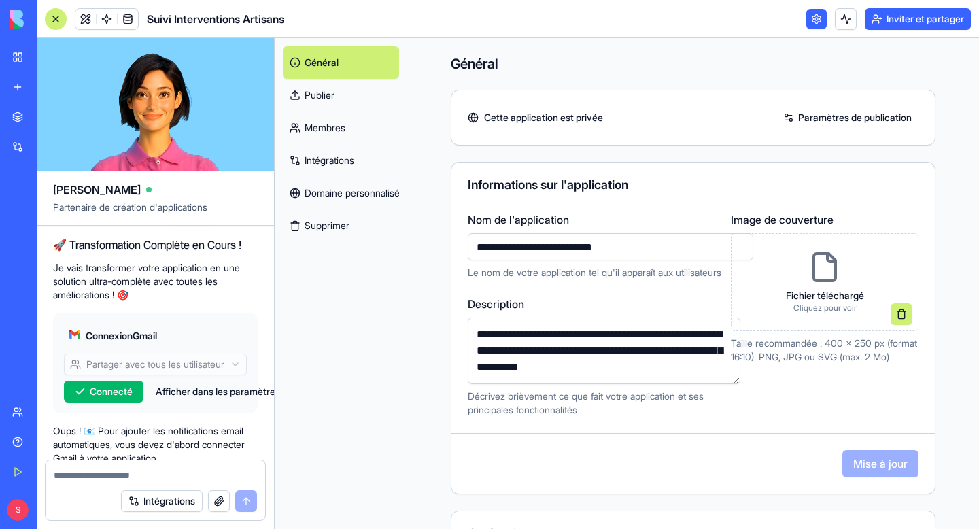
click at [17, 151] on link "Intégrations" at bounding box center [31, 146] width 54 height 27
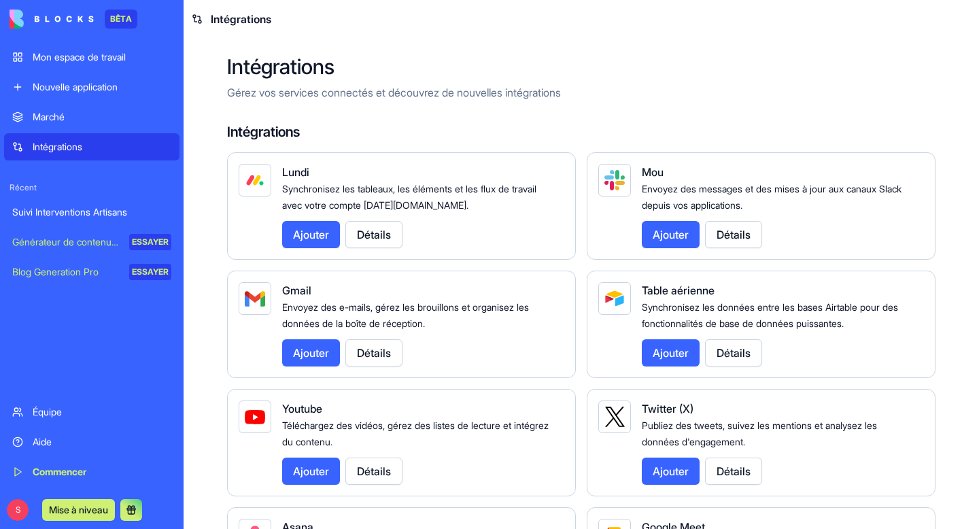
click at [88, 120] on div "Marché" at bounding box center [102, 117] width 139 height 14
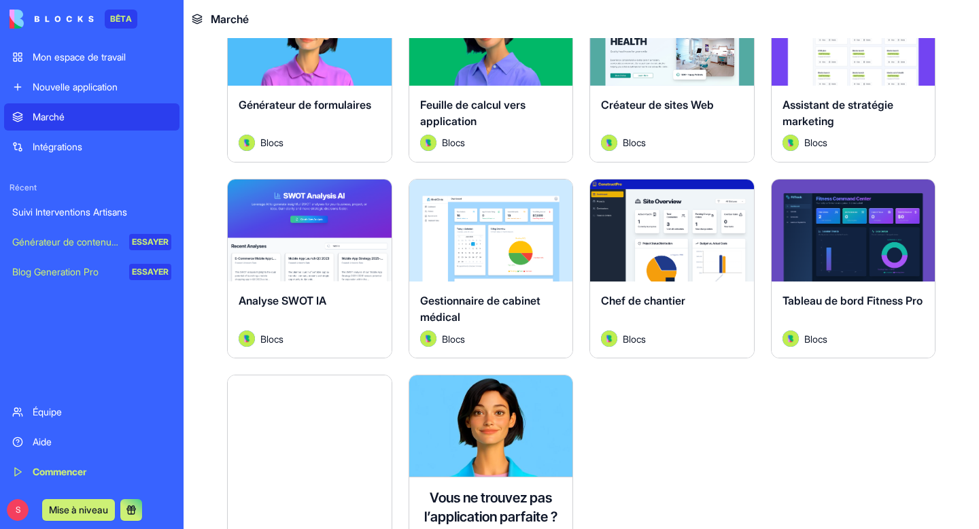
scroll to position [3113, 0]
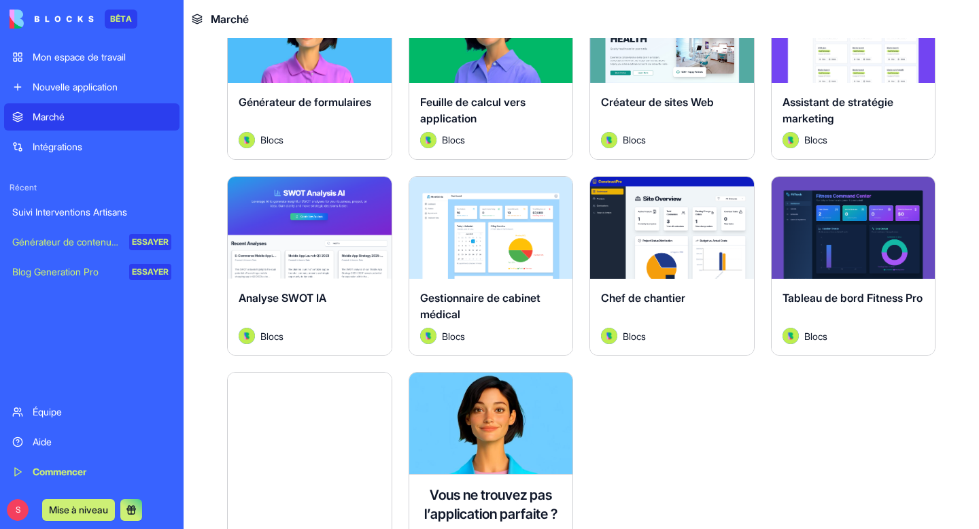
click at [666, 294] on font "Chef de chantier" at bounding box center [643, 298] width 84 height 14
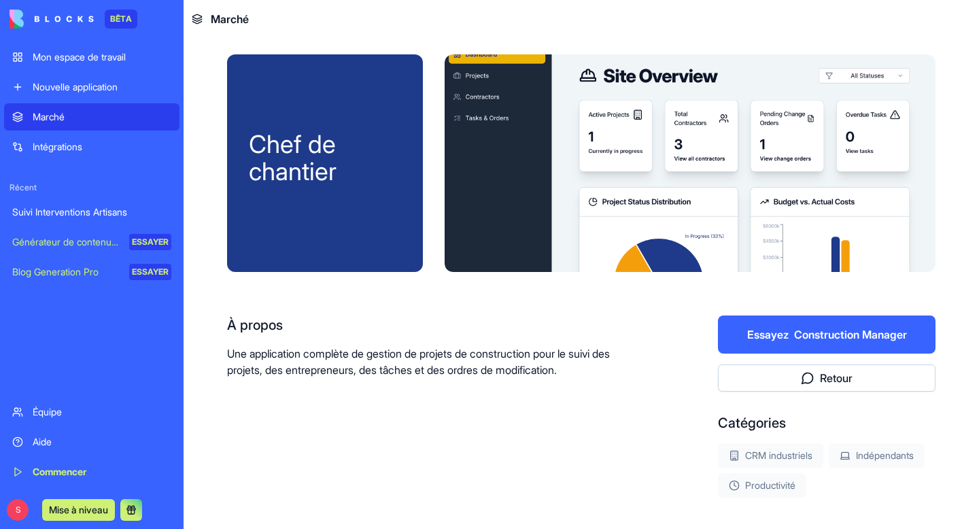
click at [103, 116] on div "Marché" at bounding box center [102, 117] width 139 height 14
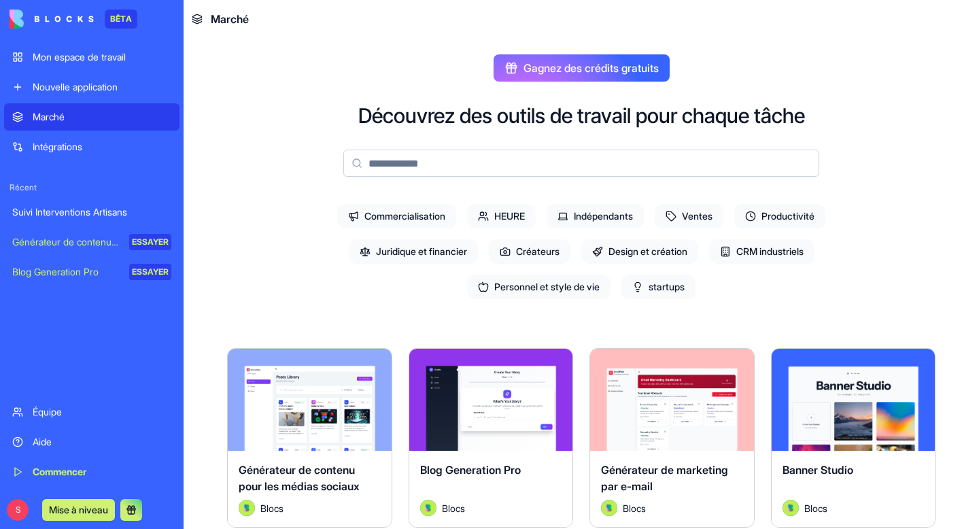
click at [61, 66] on link "Mon espace de travail" at bounding box center [91, 57] width 175 height 27
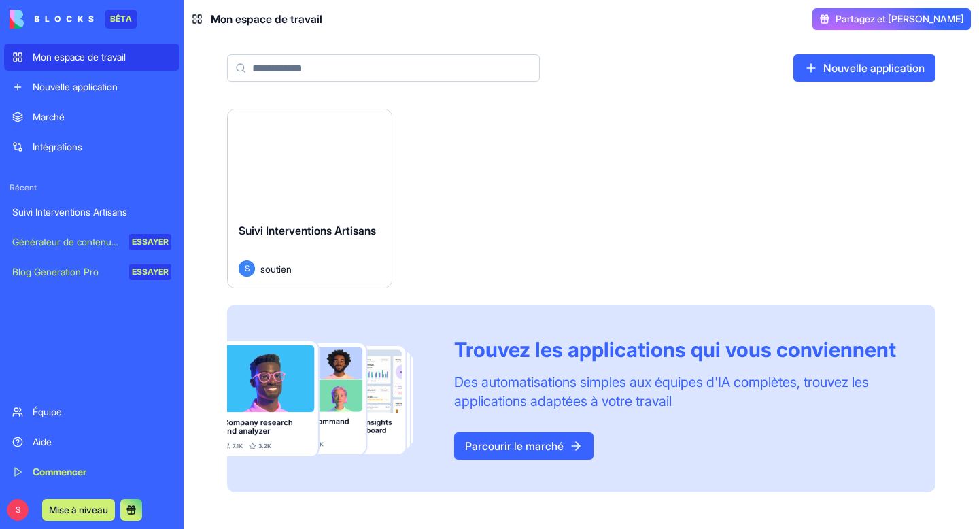
click at [280, 222] on div "Suivi Interventions Artisans S soutien" at bounding box center [310, 249] width 164 height 76
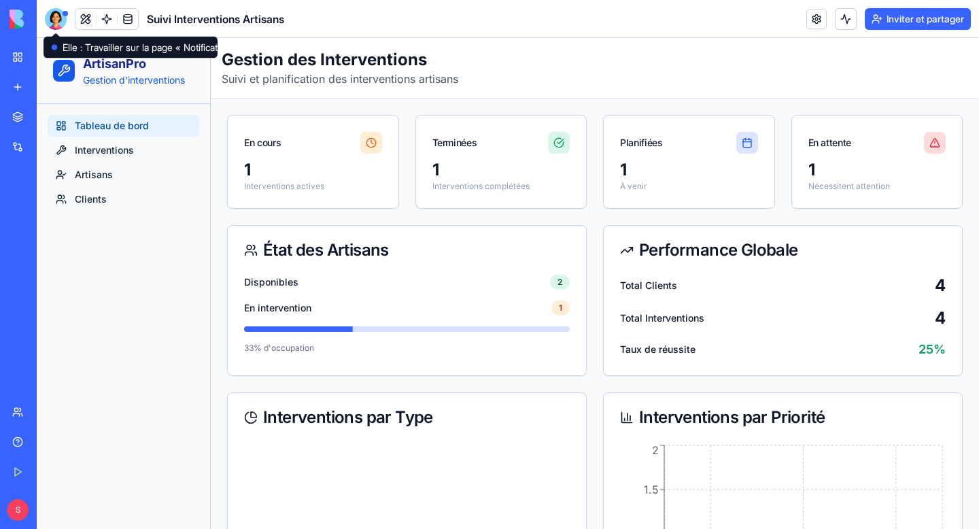
click at [55, 24] on div at bounding box center [56, 19] width 22 height 22
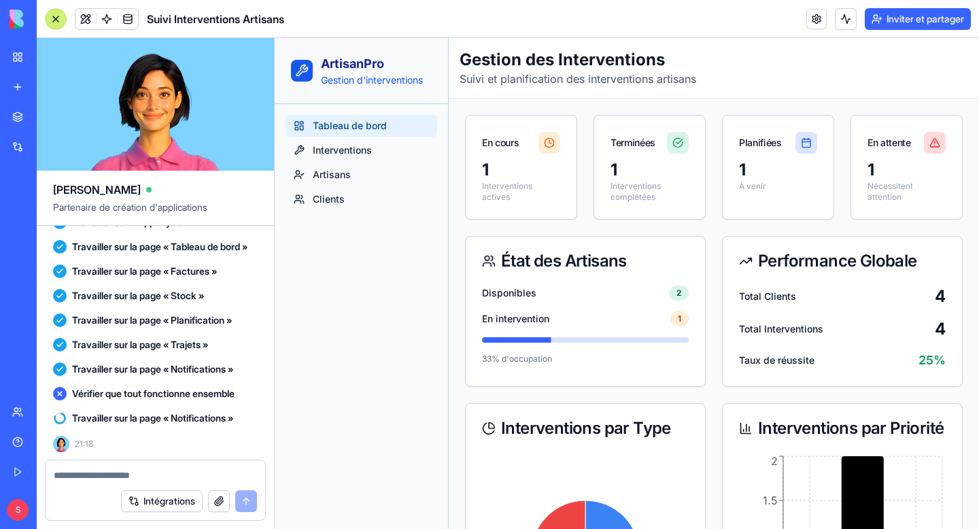
scroll to position [1183, 0]
click at [60, 394] on icon at bounding box center [60, 394] width 8 height 8
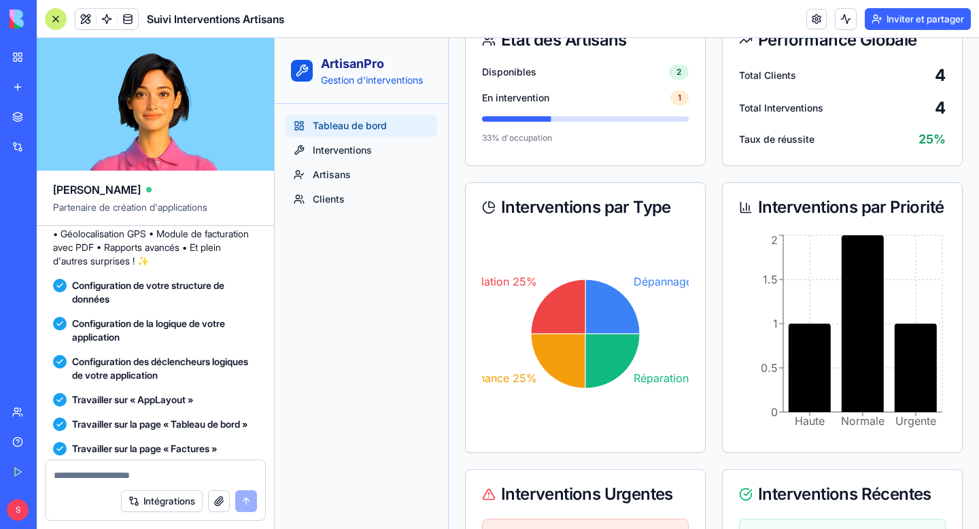
scroll to position [241, 0]
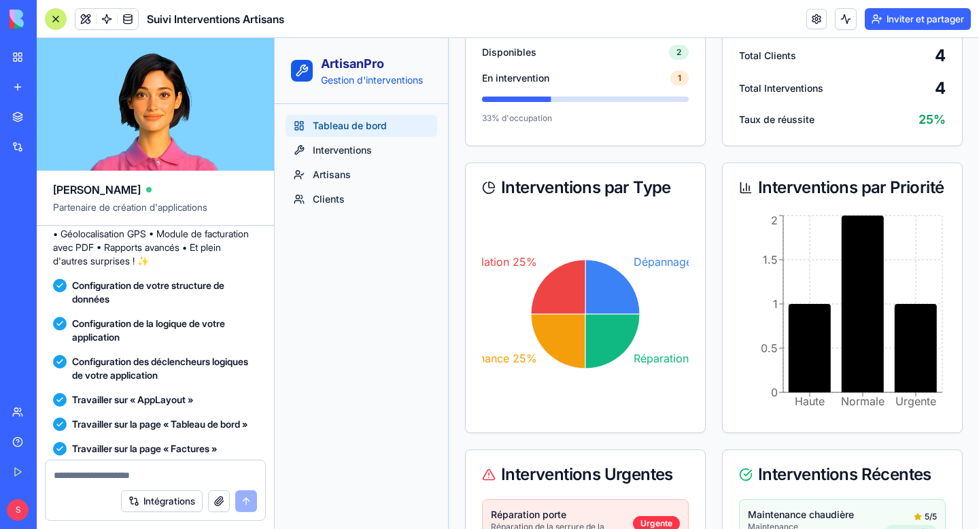
click at [61, 25] on div at bounding box center [56, 19] width 22 height 22
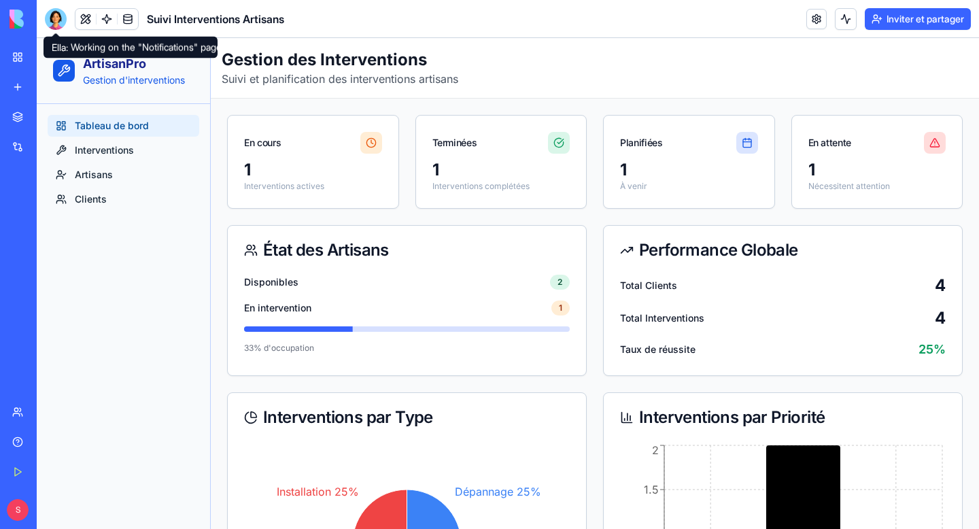
click at [61, 13] on div at bounding box center [56, 19] width 22 height 22
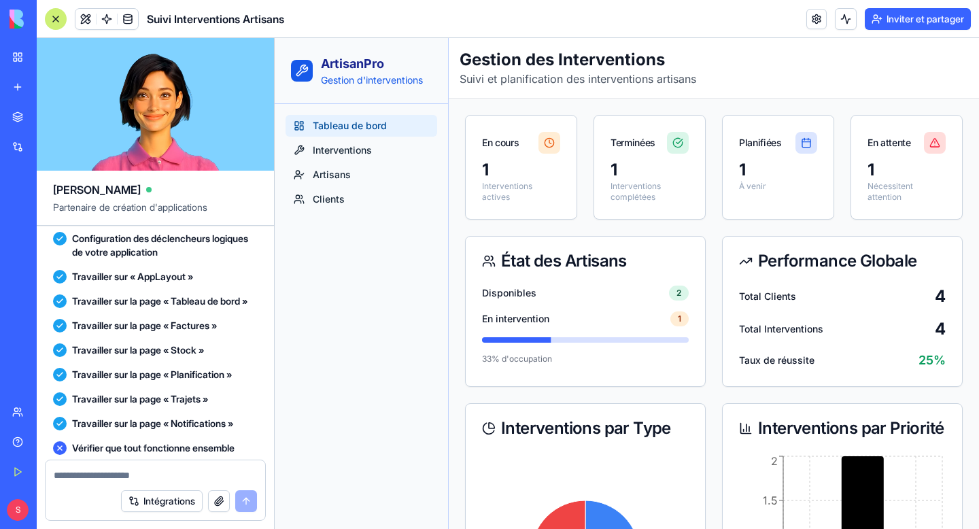
scroll to position [1183, 0]
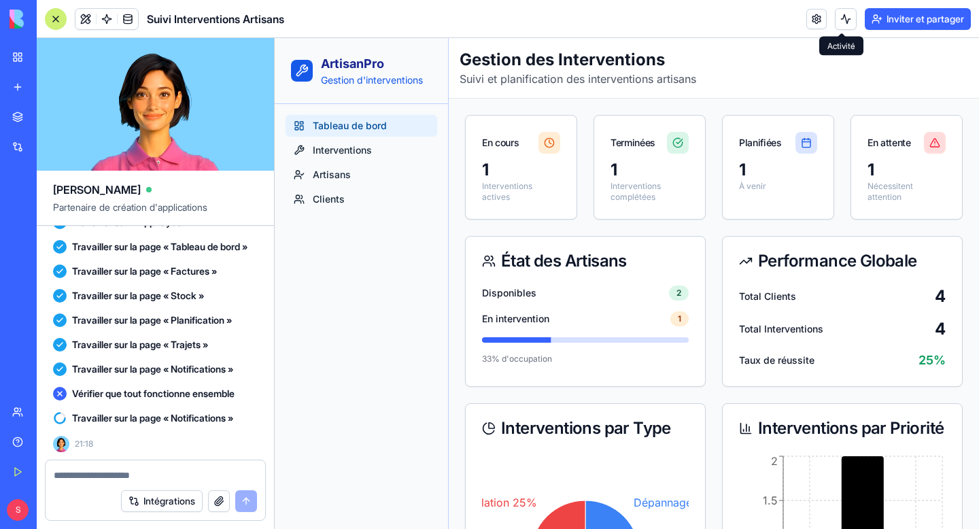
click at [843, 20] on button at bounding box center [846, 19] width 22 height 22
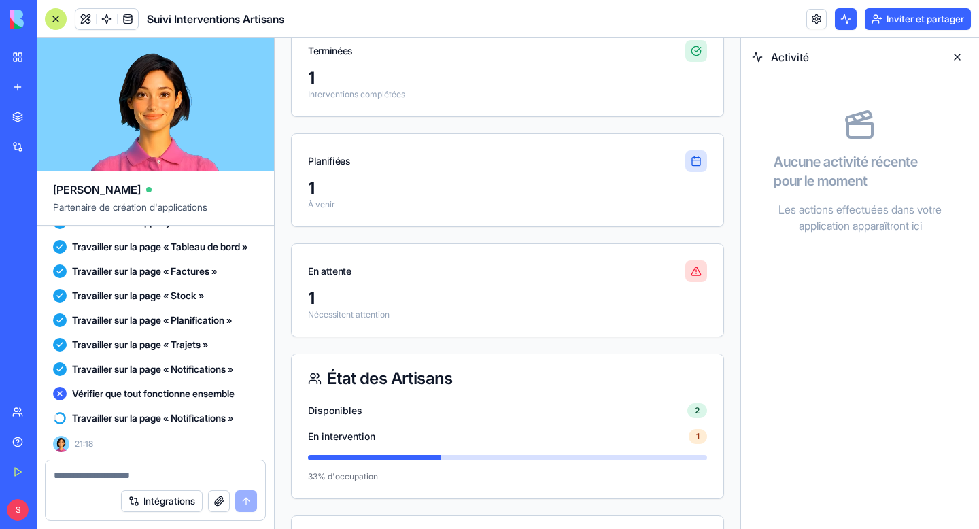
scroll to position [0, 0]
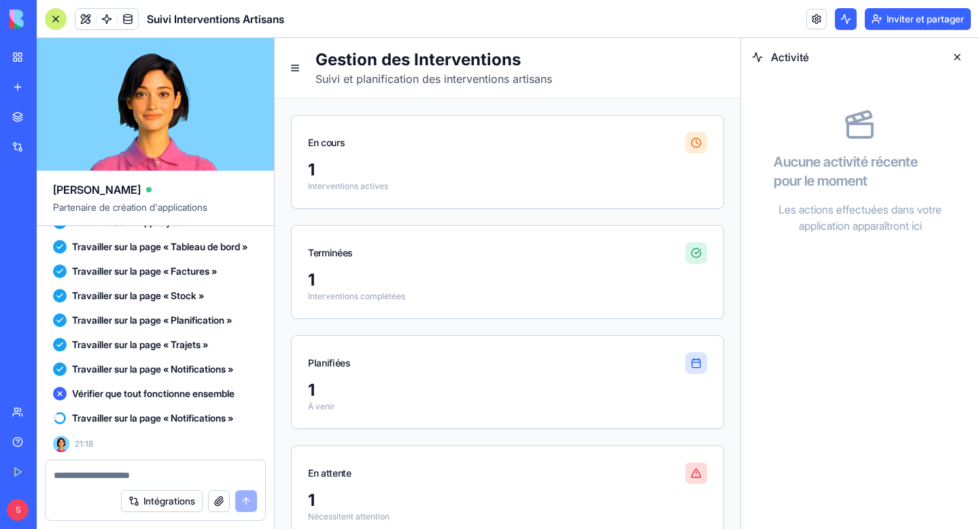
click at [955, 56] on button at bounding box center [958, 57] width 22 height 22
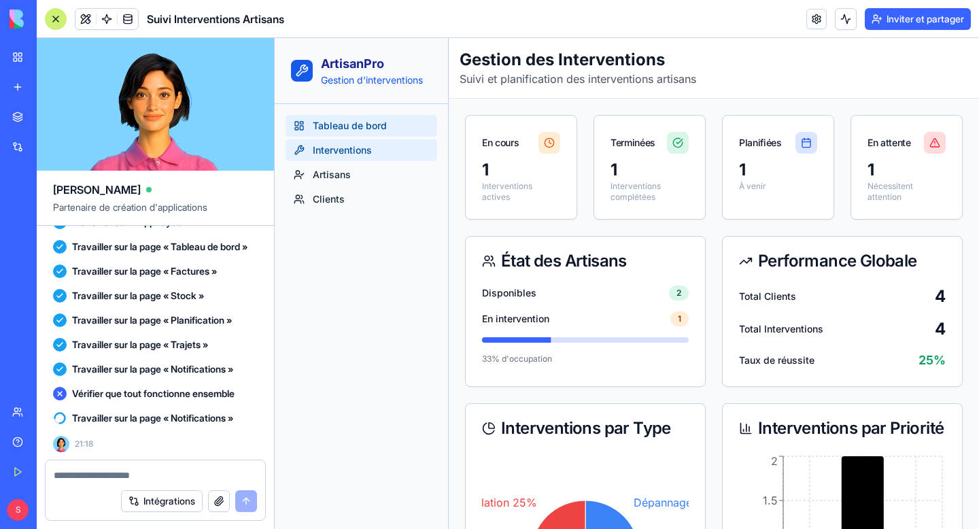
click at [373, 148] on link "Interventions" at bounding box center [362, 150] width 152 height 22
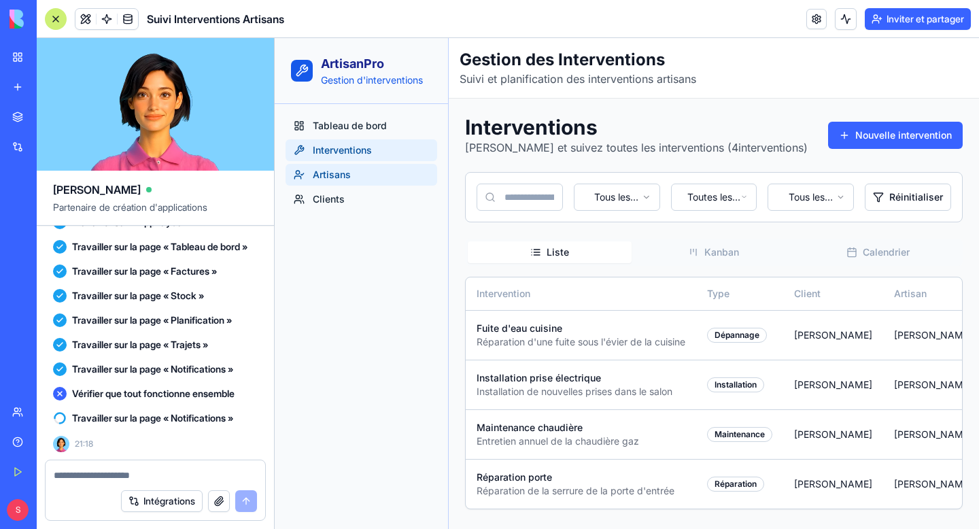
click at [403, 184] on link "Artisans" at bounding box center [362, 175] width 152 height 22
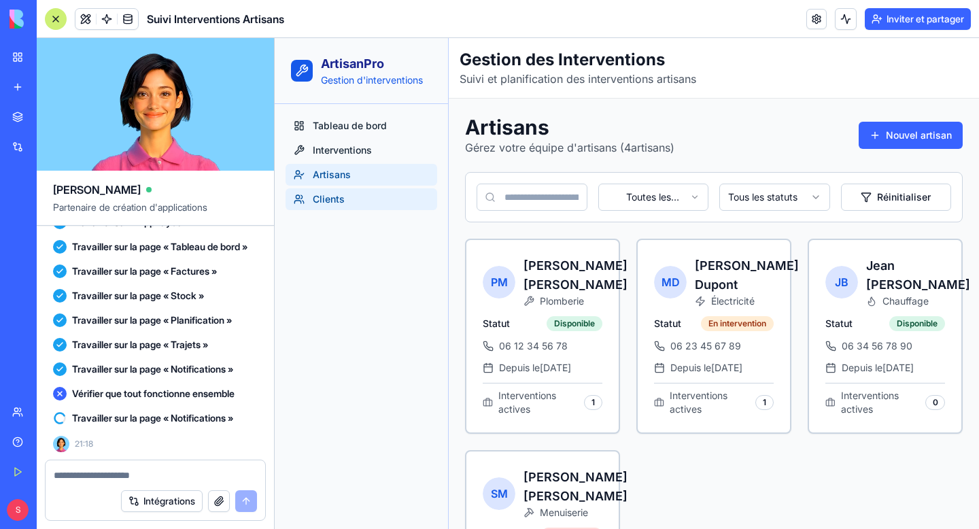
click at [343, 194] on span "Clients" at bounding box center [329, 199] width 32 height 14
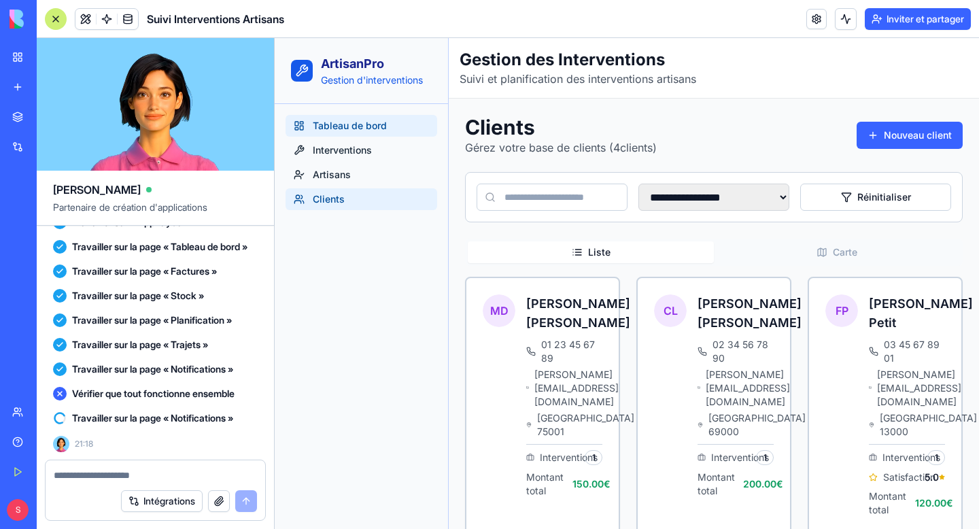
click at [362, 136] on link "Tableau de bord" at bounding box center [362, 126] width 152 height 22
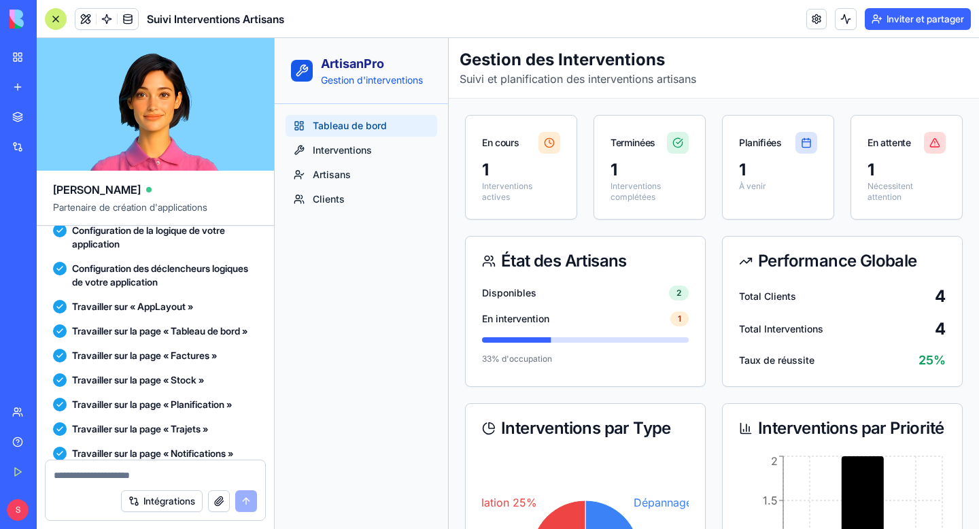
scroll to position [1183, 0]
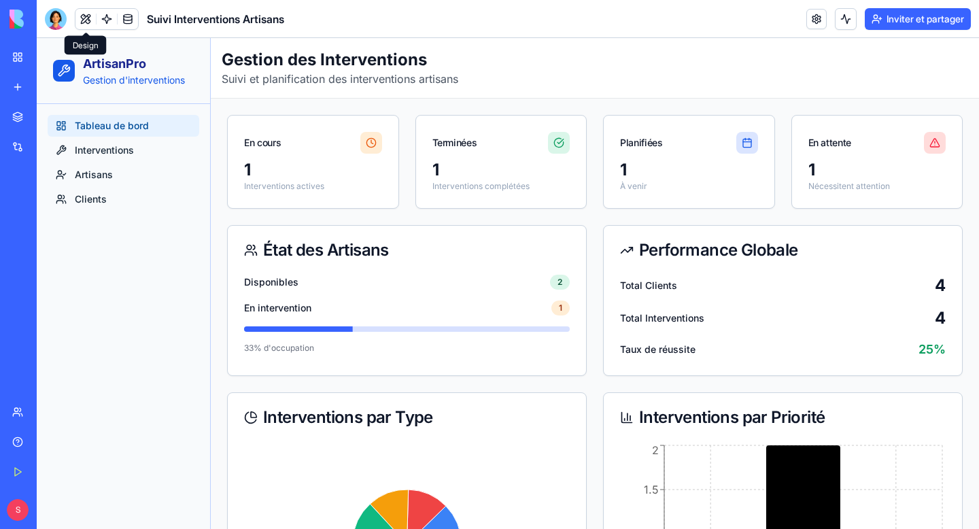
click at [64, 19] on div at bounding box center [56, 19] width 22 height 22
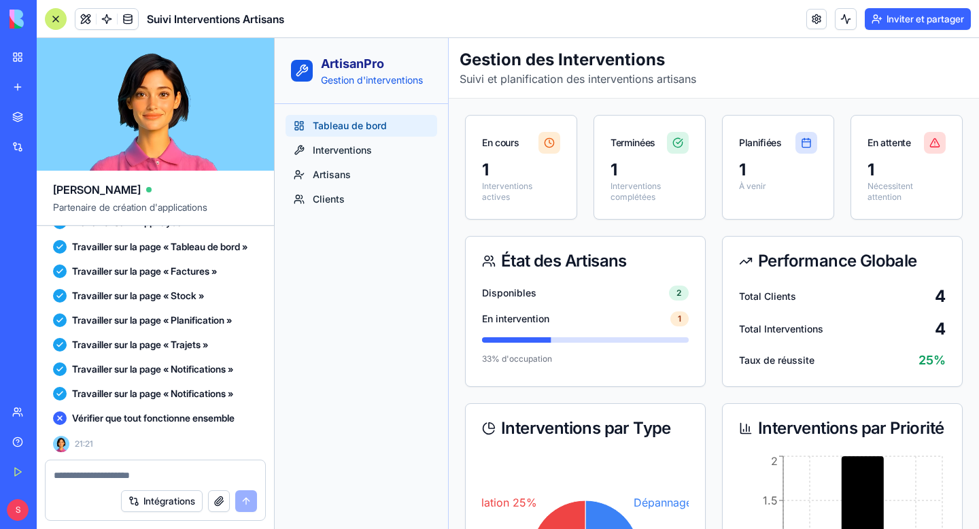
click at [194, 418] on font "Vérifier que tout fonctionne ensemble" at bounding box center [153, 418] width 163 height 12
click at [141, 303] on div "Travailler sur la page « Stock »" at bounding box center [155, 296] width 205 height 24
click at [60, 18] on div at bounding box center [56, 19] width 22 height 22
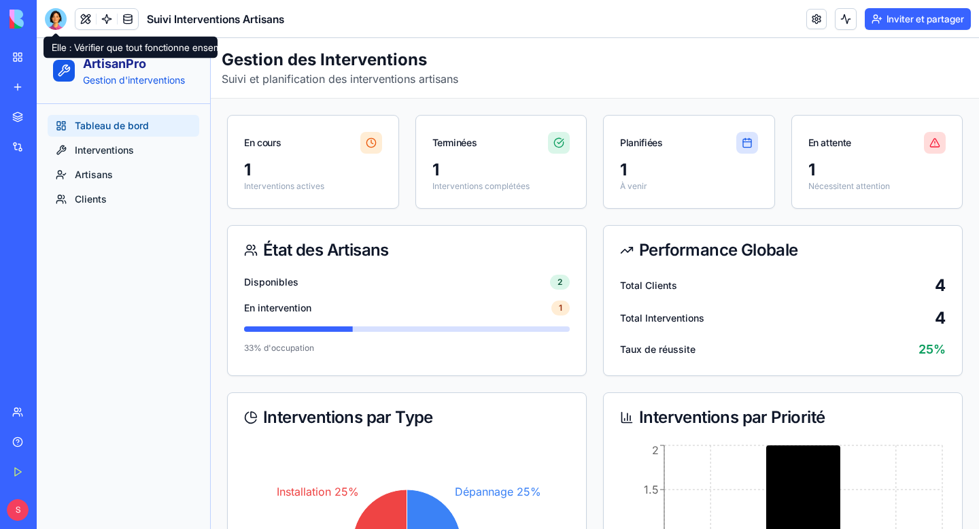
click at [58, 19] on div at bounding box center [56, 19] width 22 height 22
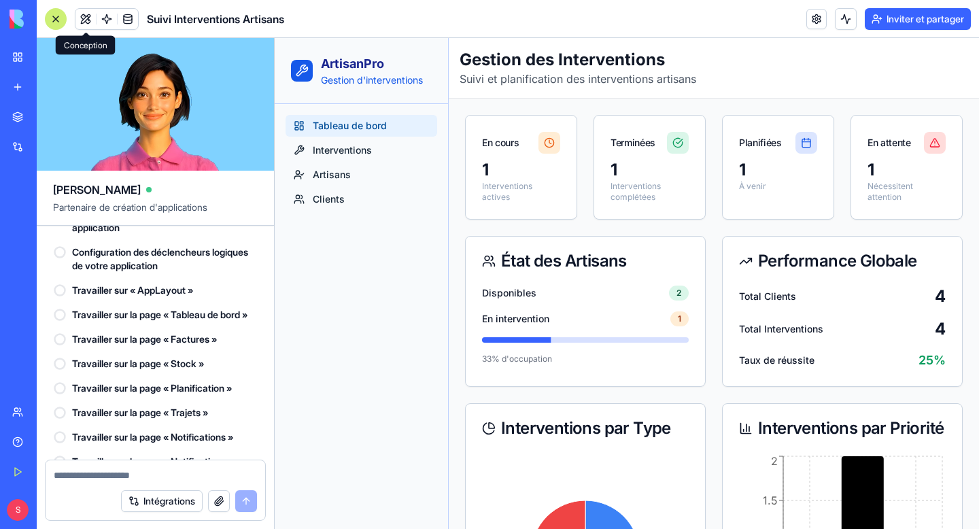
click at [78, 20] on button at bounding box center [85, 19] width 20 height 20
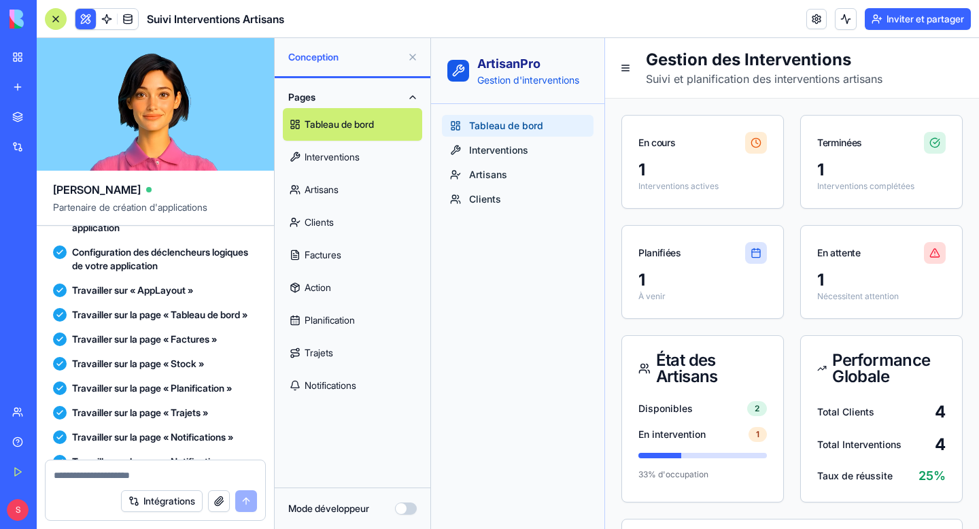
click at [353, 160] on font "Interventions" at bounding box center [332, 157] width 55 height 12
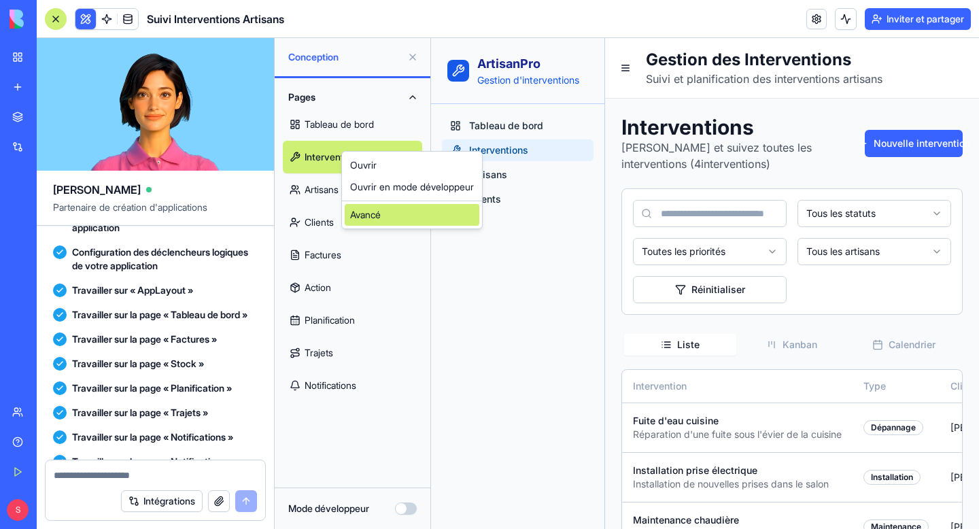
click at [384, 212] on div "Avancé" at bounding box center [412, 215] width 135 height 22
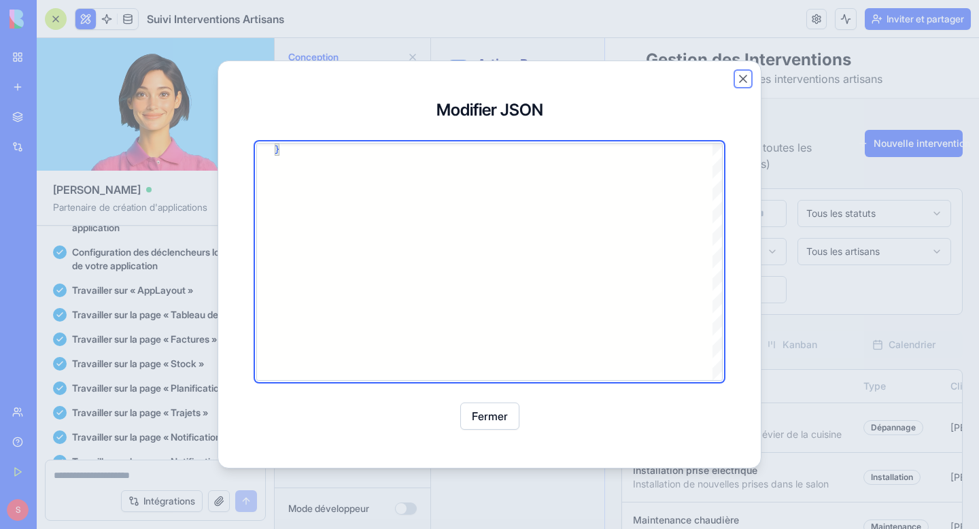
click at [740, 84] on button "Fermer" at bounding box center [744, 79] width 14 height 14
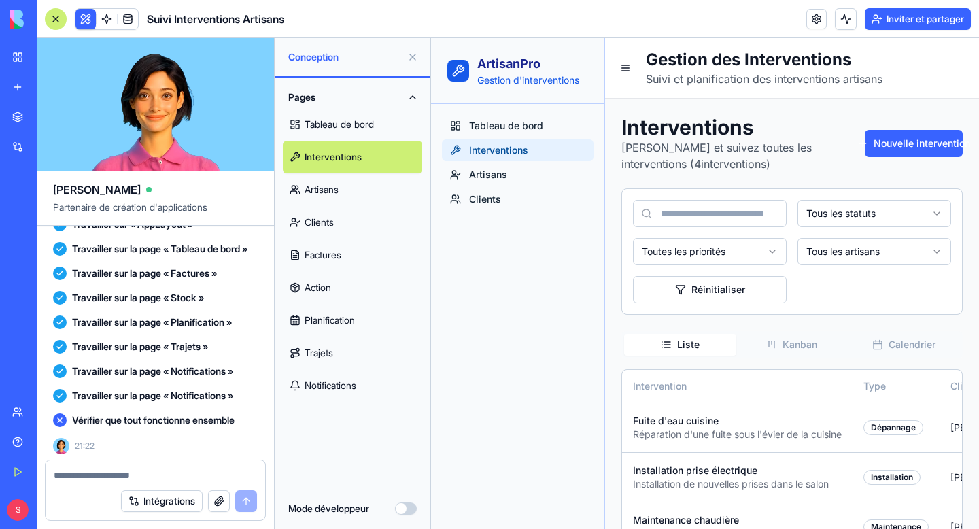
scroll to position [1183, 0]
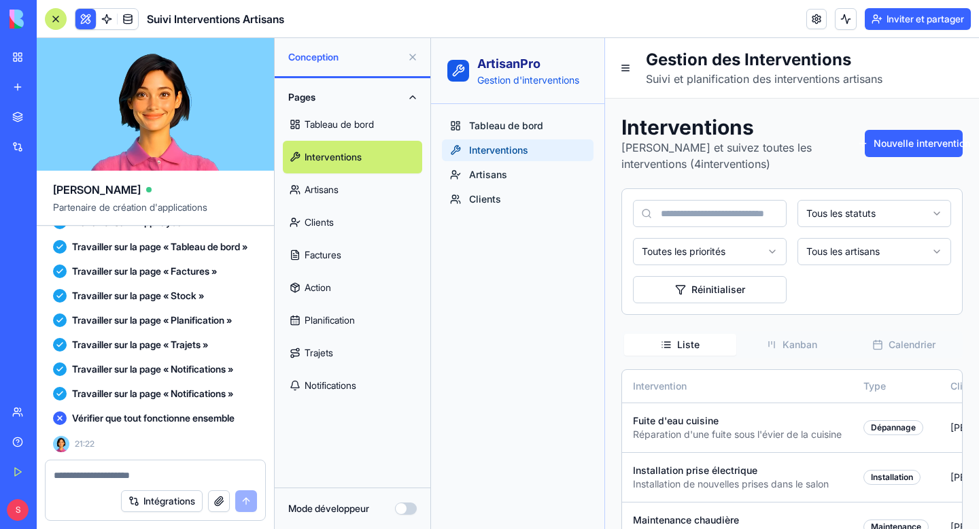
click at [140, 472] on textarea at bounding box center [155, 476] width 203 height 14
click at [492, 202] on span "Clients" at bounding box center [485, 199] width 32 height 14
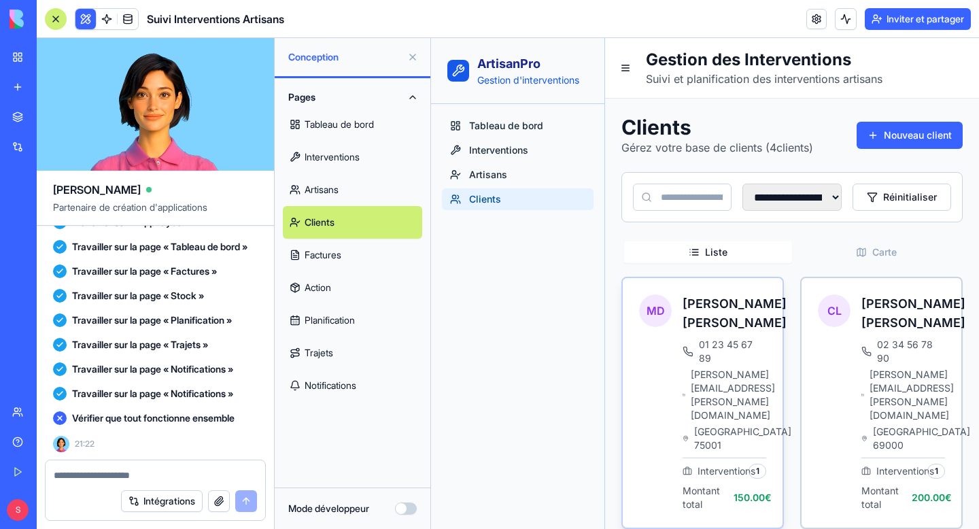
click at [704, 368] on span "[PERSON_NAME][EMAIL_ADDRESS][PERSON_NAME][DOMAIN_NAME]" at bounding box center [728, 395] width 75 height 54
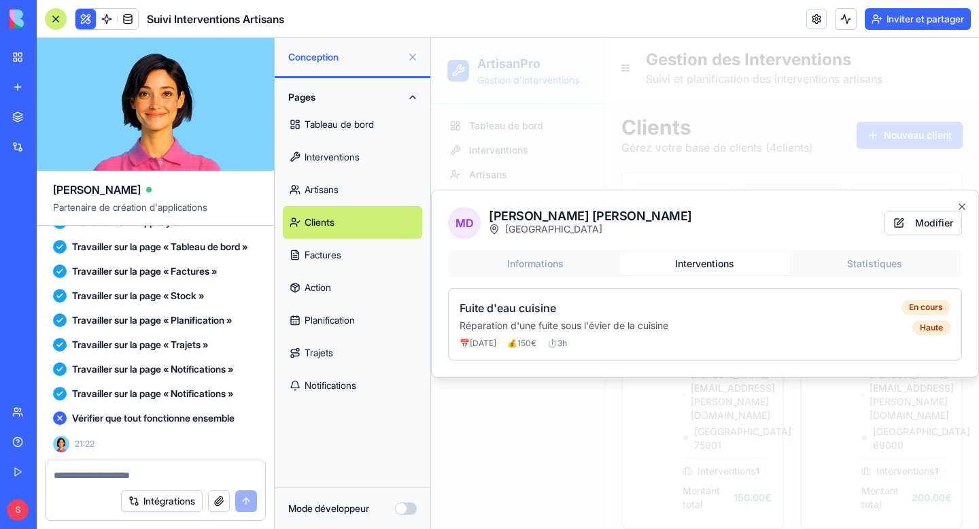
click at [726, 195] on div "MD [PERSON_NAME] Paris Modifier Informations Interventions Statistiques Fuite d…" at bounding box center [705, 284] width 548 height 188
click at [962, 204] on icon "button" at bounding box center [962, 206] width 11 height 11
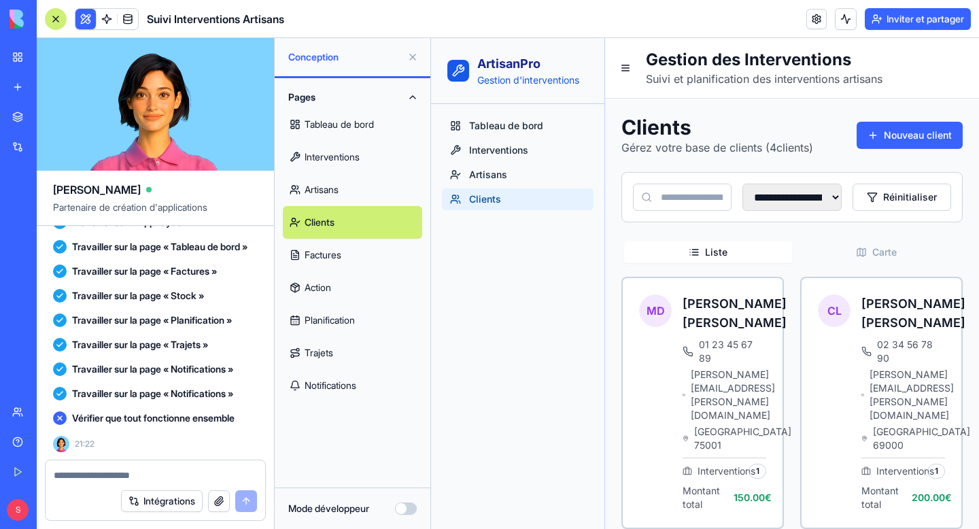
click at [101, 472] on textarea at bounding box center [155, 476] width 203 height 14
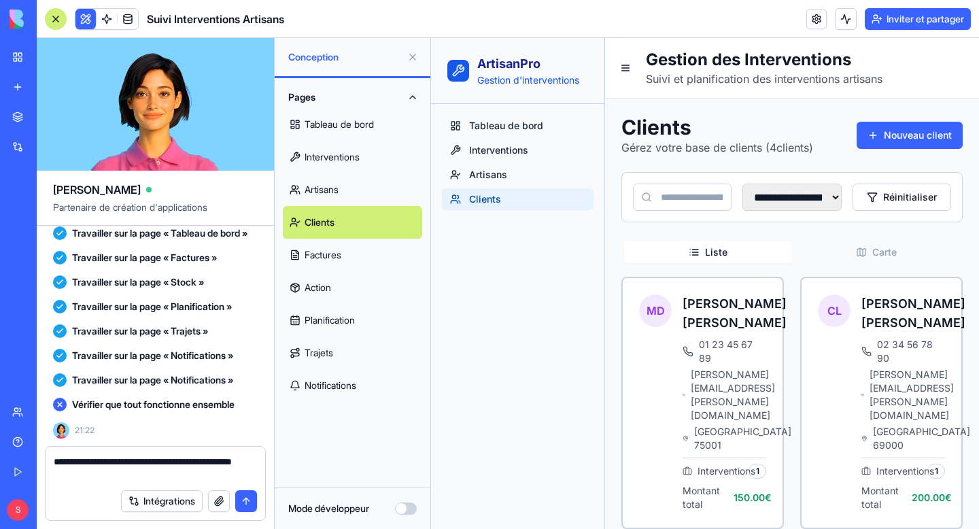
type textarea "**********"
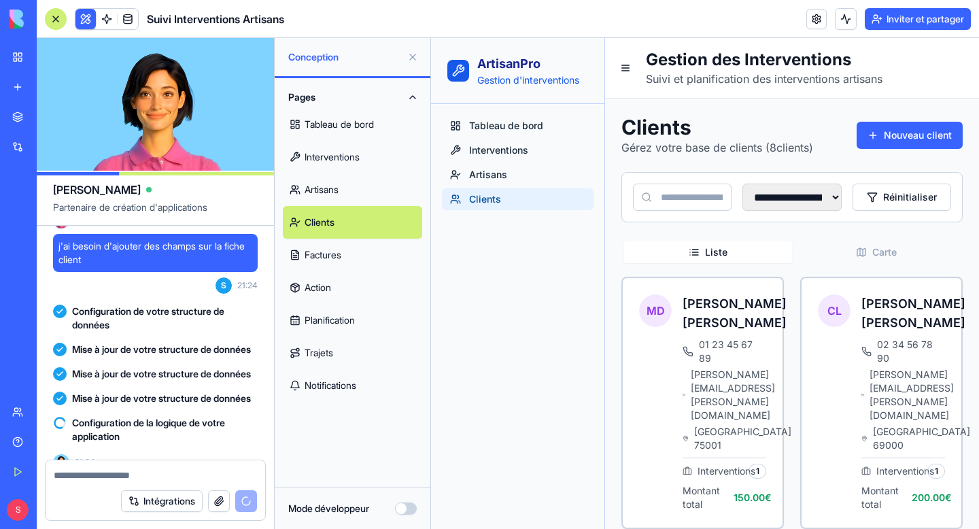
scroll to position [1316, 0]
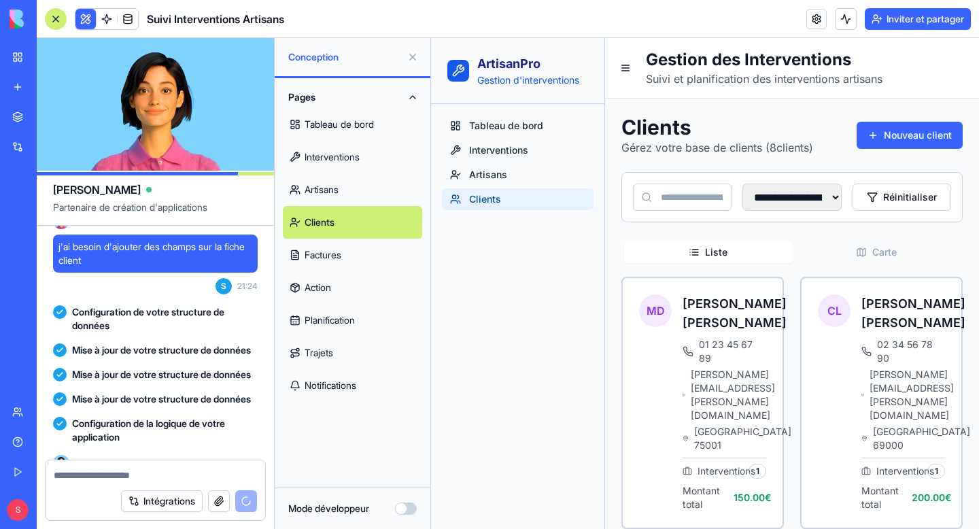
click at [332, 252] on font "Factures" at bounding box center [323, 255] width 37 height 12
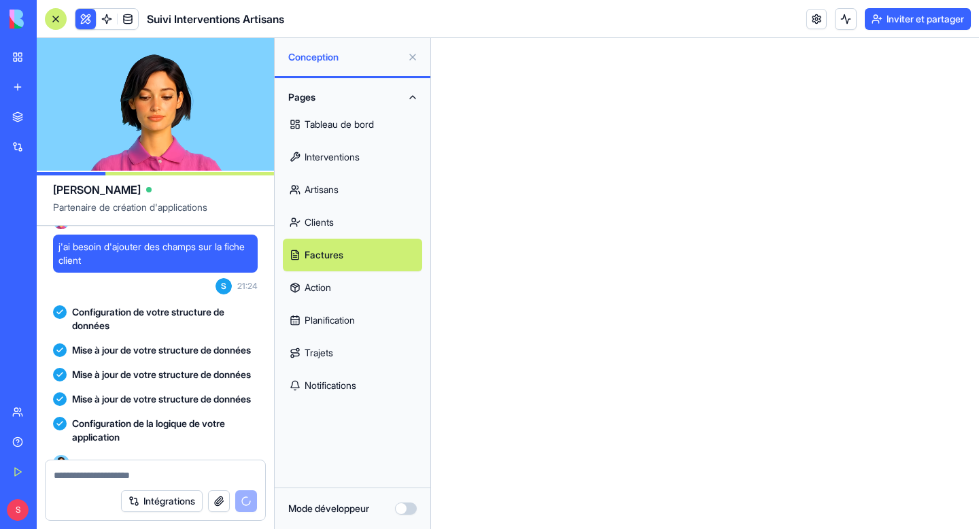
click at [384, 245] on link "Factures" at bounding box center [352, 255] width 139 height 33
click at [408, 99] on button "Pages" at bounding box center [352, 97] width 139 height 22
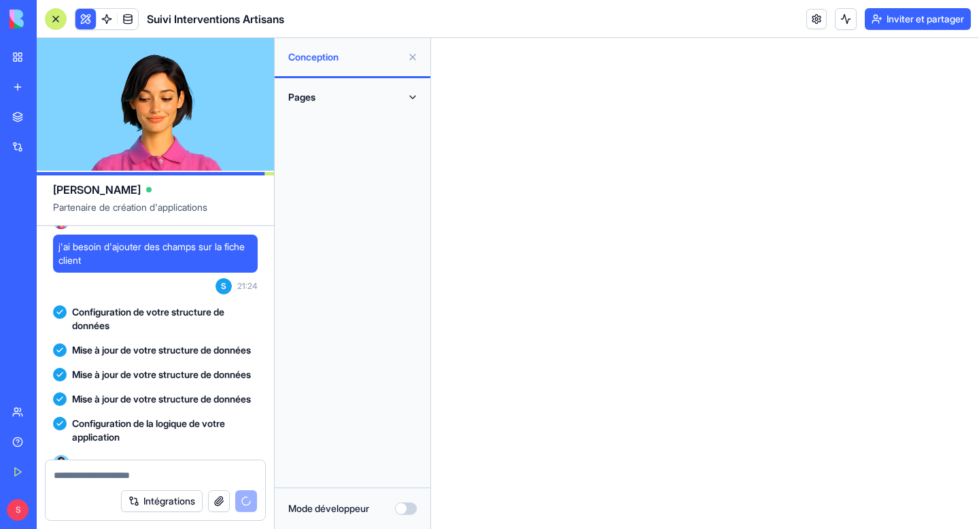
click at [408, 99] on button "Pages" at bounding box center [352, 97] width 139 height 22
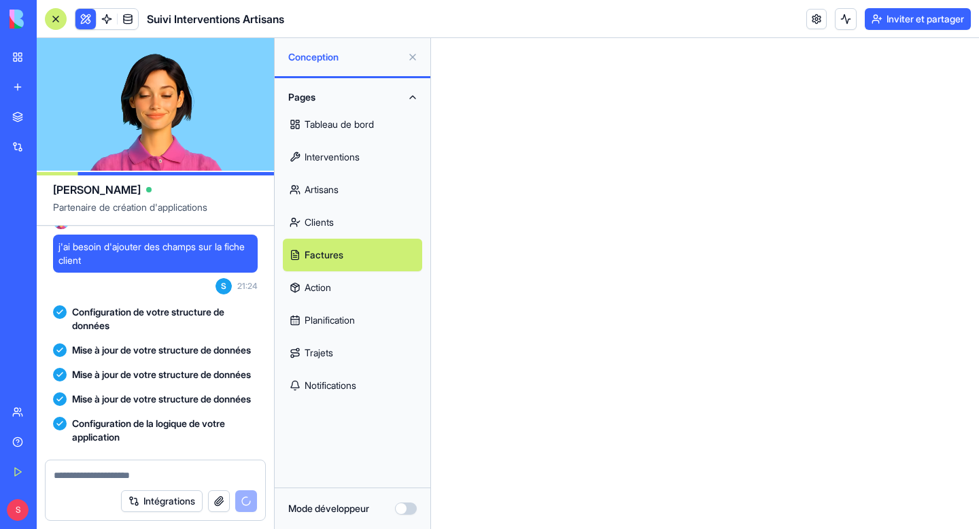
scroll to position [1414, 0]
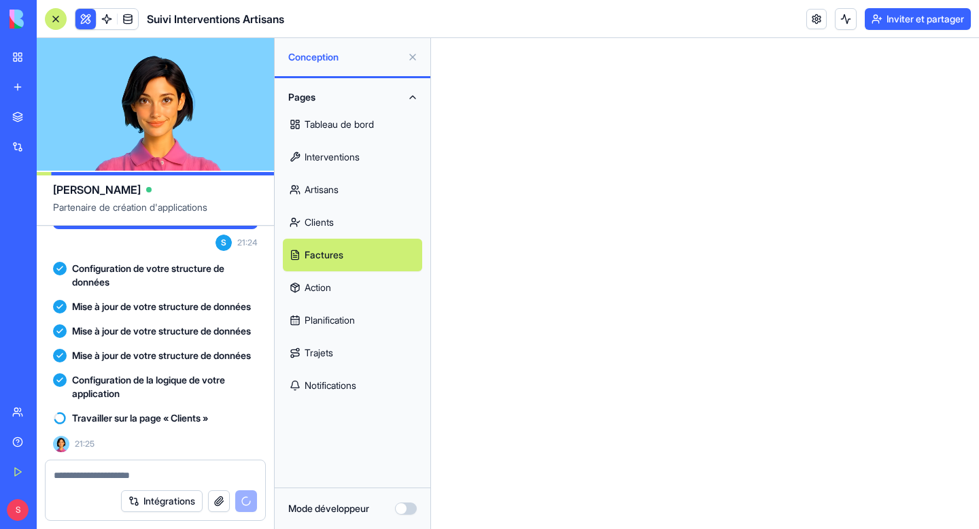
click at [415, 54] on button at bounding box center [413, 57] width 22 height 22
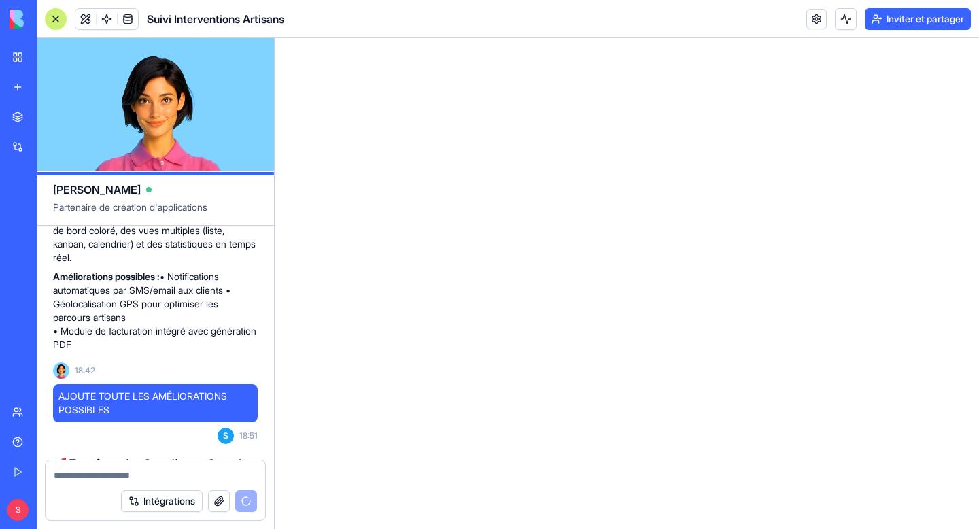
scroll to position [435, 0]
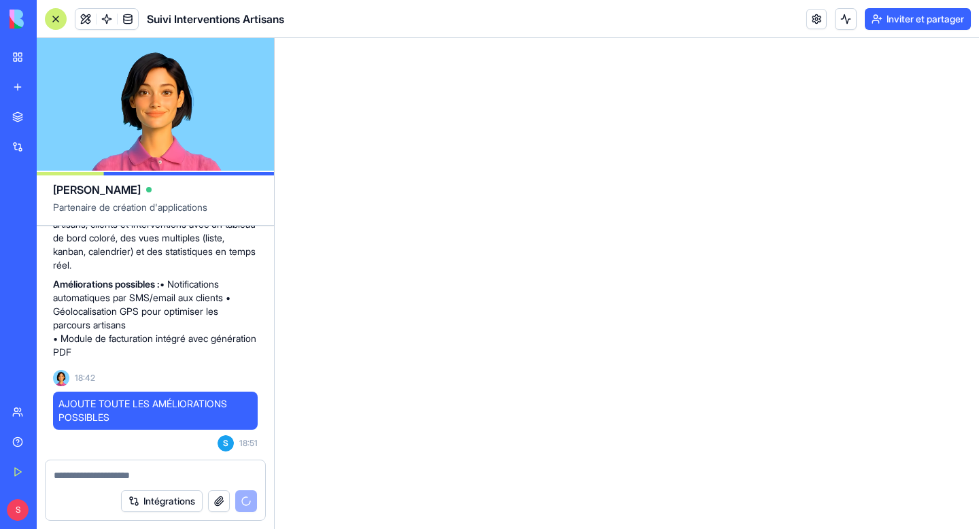
click at [18, 59] on link "Mon espace de travail" at bounding box center [31, 57] width 54 height 27
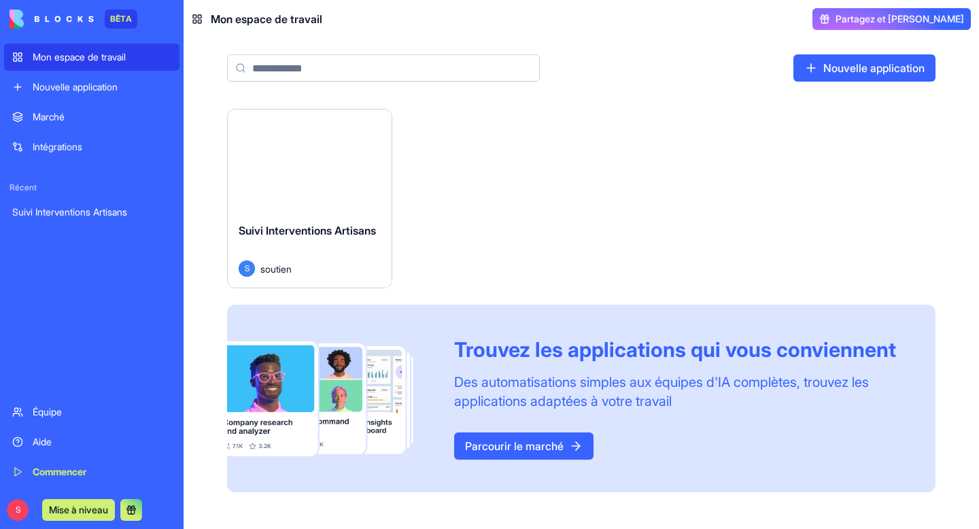
click at [257, 180] on div "Lancement" at bounding box center [310, 160] width 164 height 102
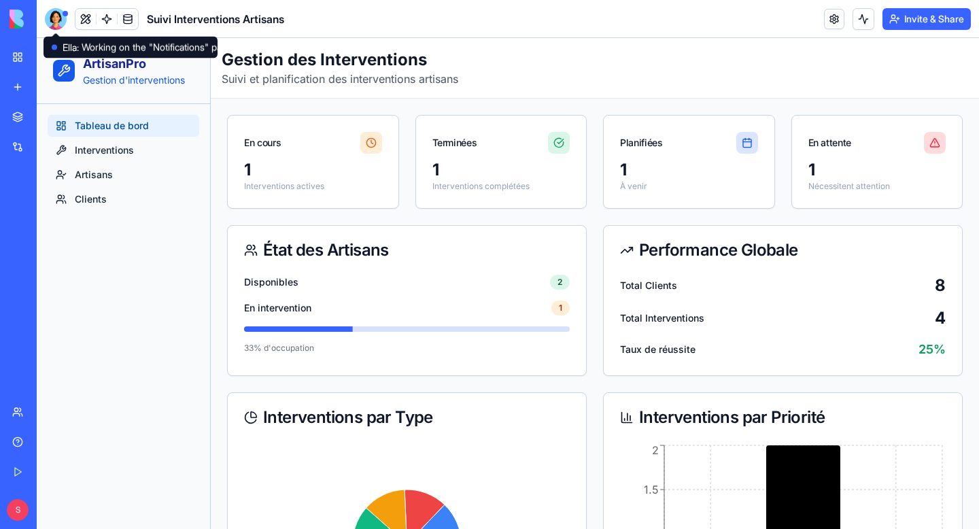
click at [55, 24] on div at bounding box center [56, 19] width 22 height 22
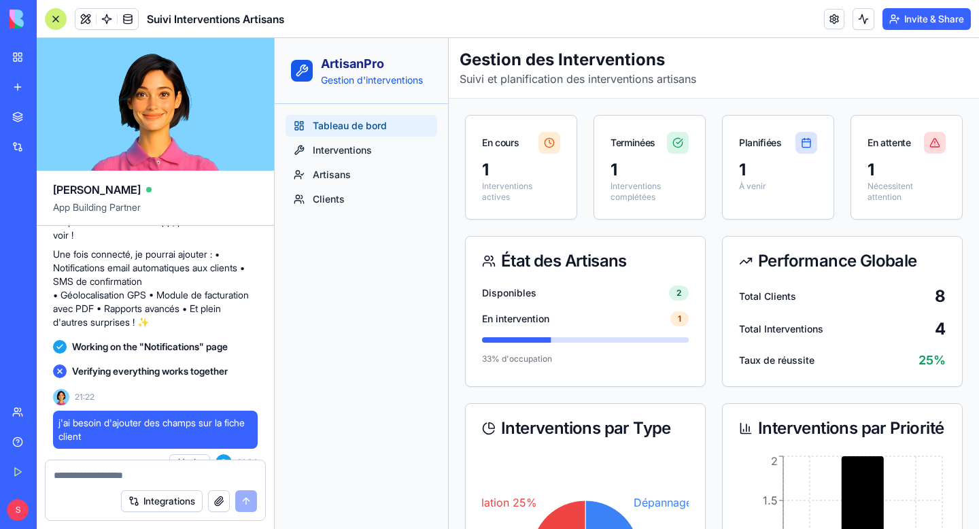
scroll to position [859, 0]
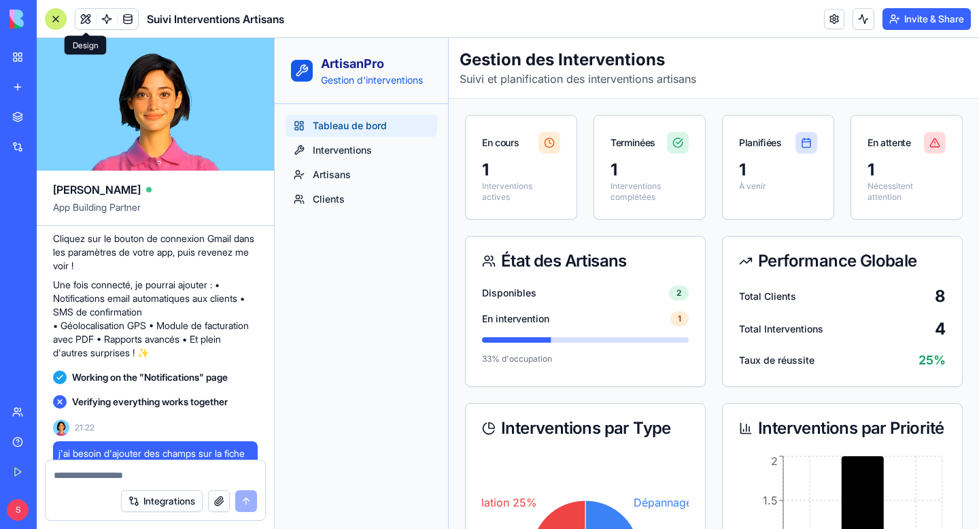
click at [86, 22] on span at bounding box center [86, 19] width 38 height 38
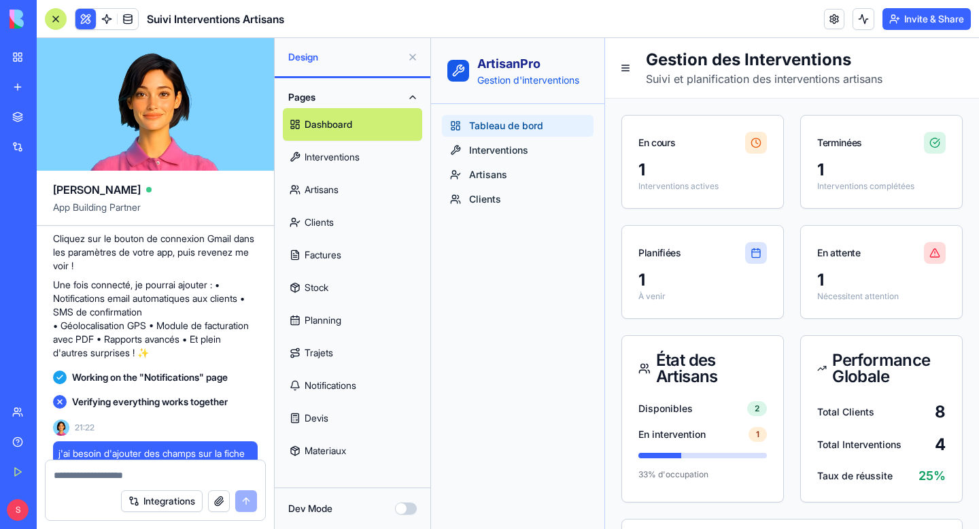
scroll to position [2165, 0]
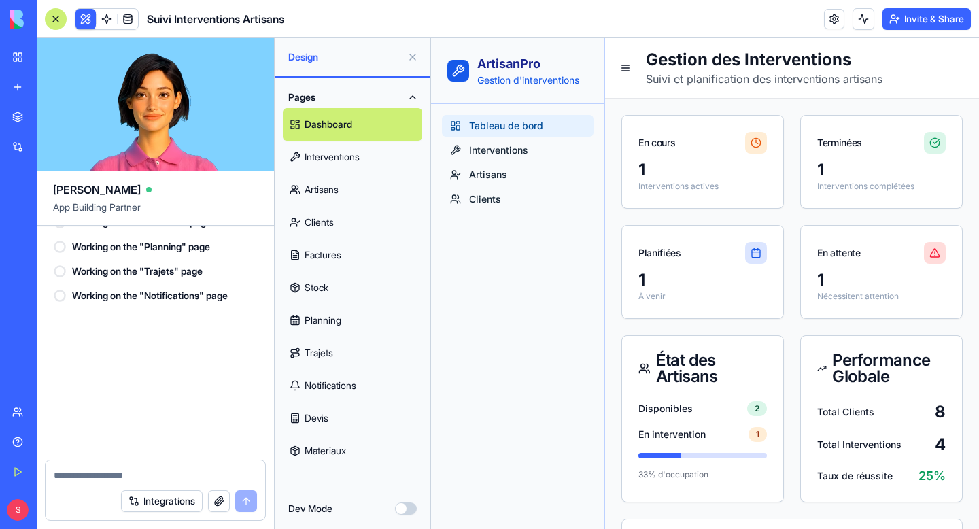
click at [342, 424] on link "Devis" at bounding box center [352, 418] width 139 height 33
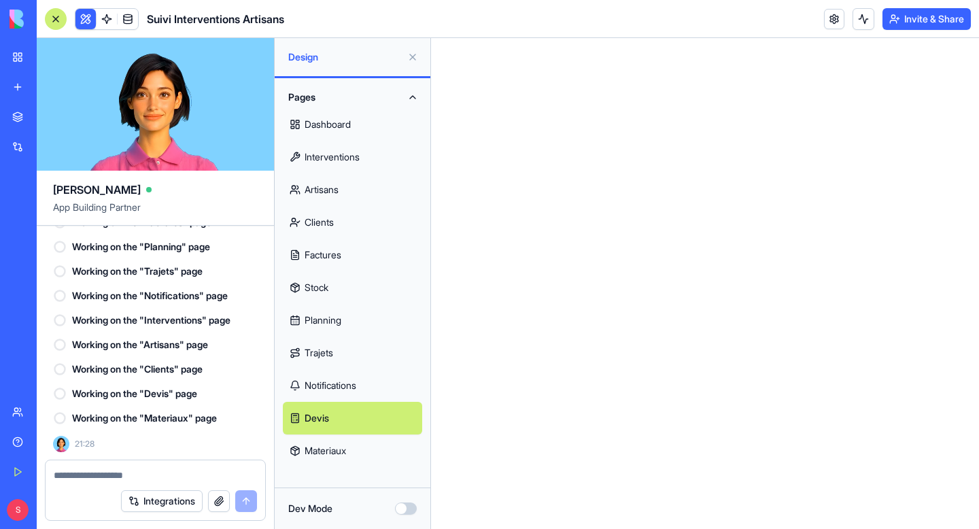
click at [367, 207] on link "Clients" at bounding box center [352, 222] width 139 height 33
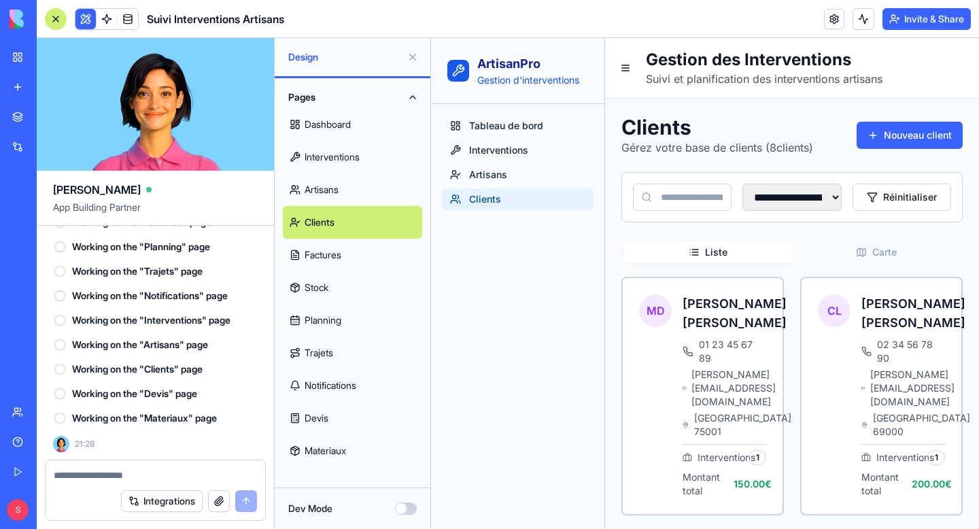
click at [354, 192] on link "Artisans" at bounding box center [352, 189] width 139 height 33
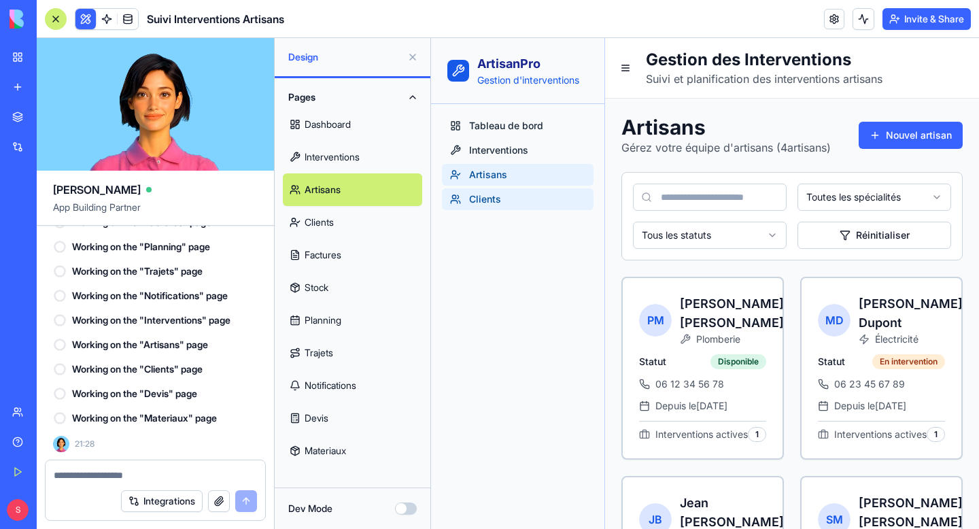
click at [503, 202] on link "Clients" at bounding box center [518, 199] width 152 height 22
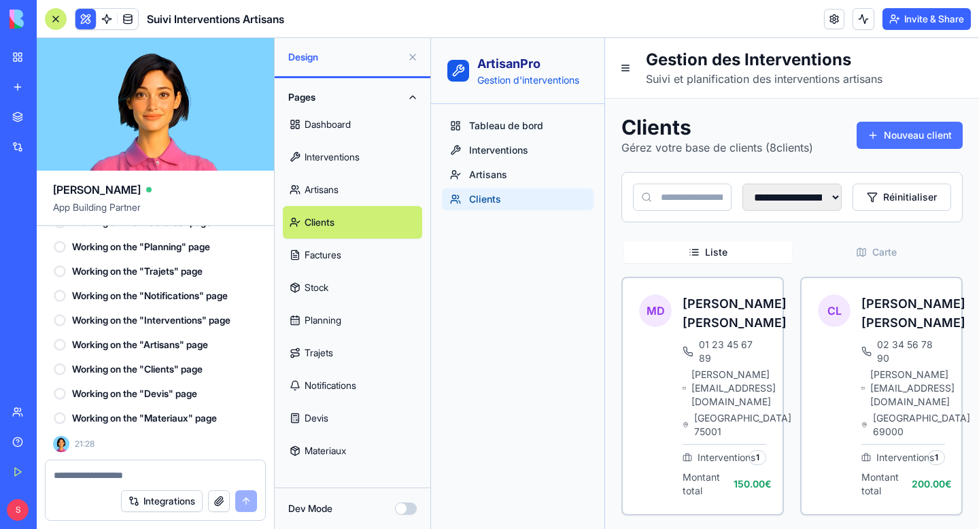
click at [905, 138] on button "Nouveau client" at bounding box center [910, 135] width 106 height 27
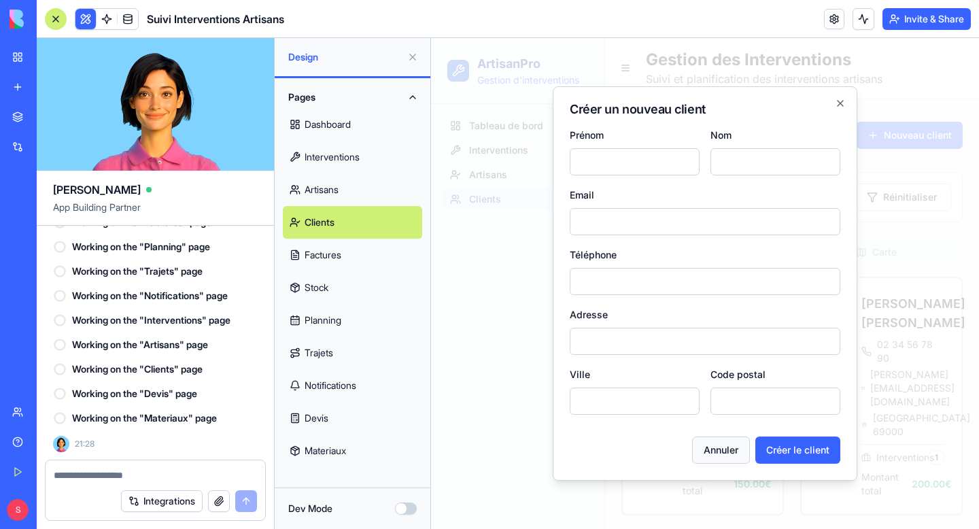
click at [730, 452] on button "Annuler" at bounding box center [721, 450] width 58 height 27
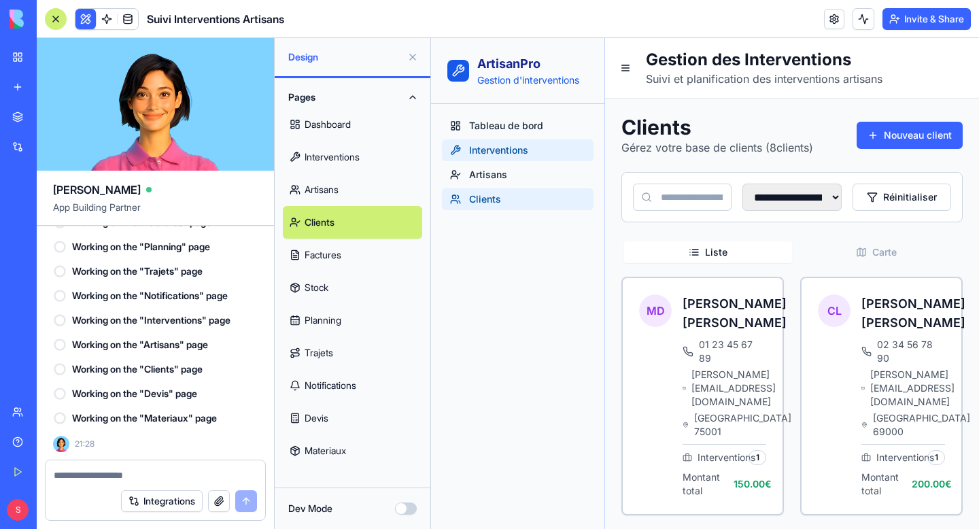
click at [564, 147] on link "Interventions" at bounding box center [518, 150] width 152 height 22
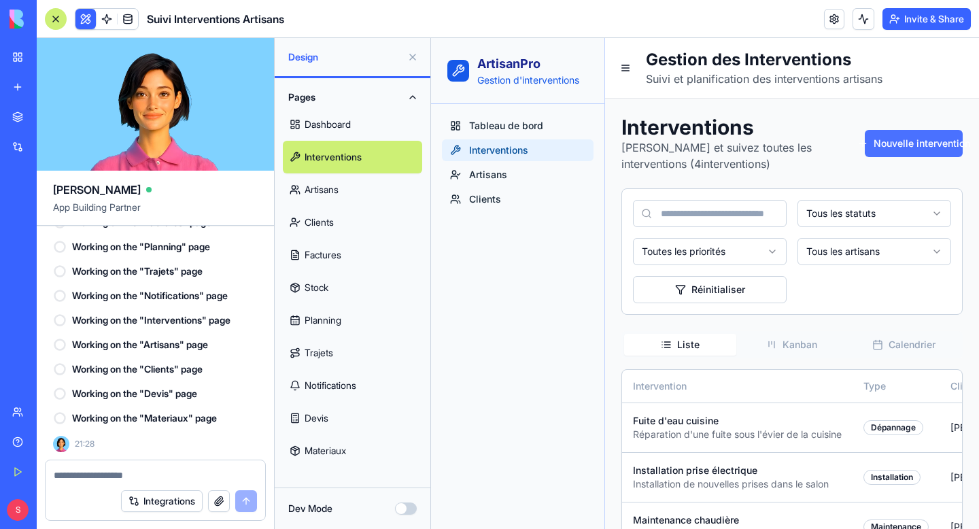
click at [913, 142] on button "Nouvelle intervention" at bounding box center [914, 143] width 98 height 27
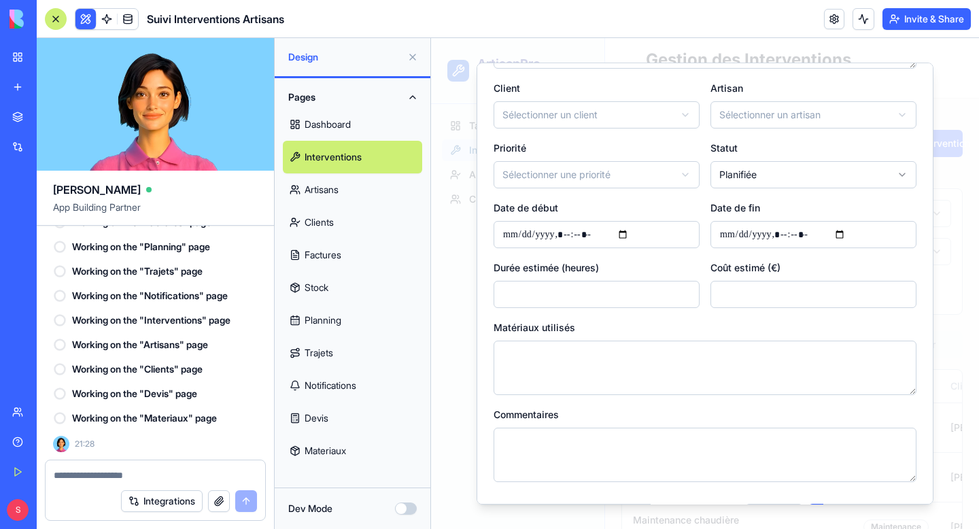
scroll to position [214, 0]
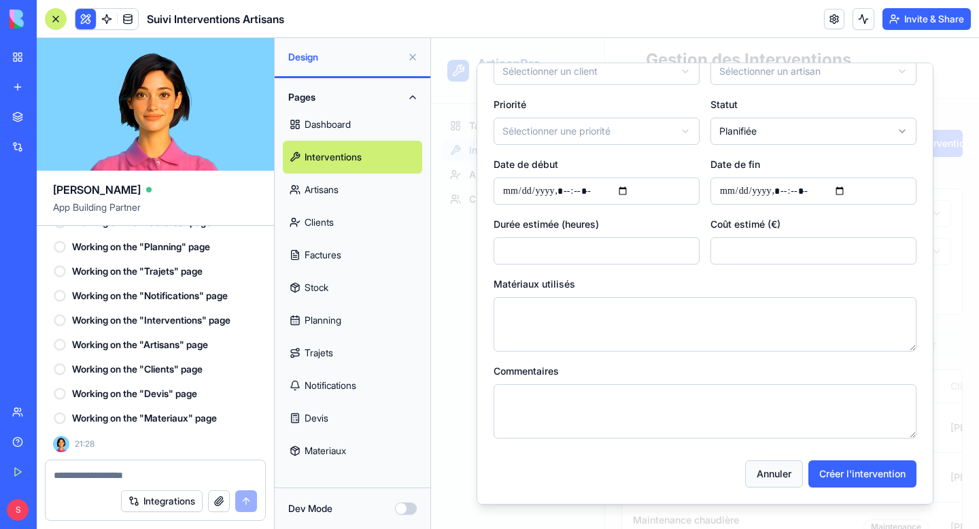
click at [753, 471] on button "Annuler" at bounding box center [774, 473] width 58 height 27
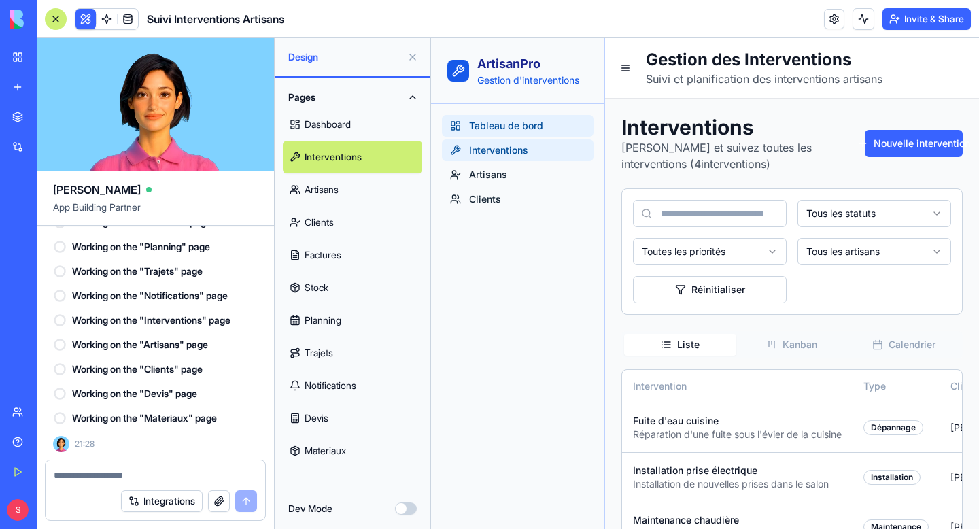
click at [479, 129] on span "Tableau de bord" at bounding box center [506, 126] width 74 height 14
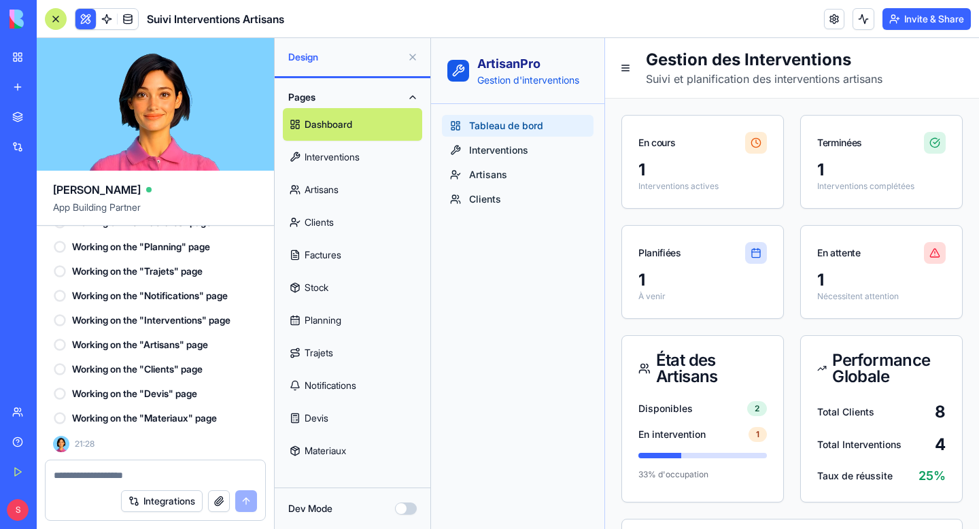
click at [410, 55] on button at bounding box center [413, 57] width 22 height 22
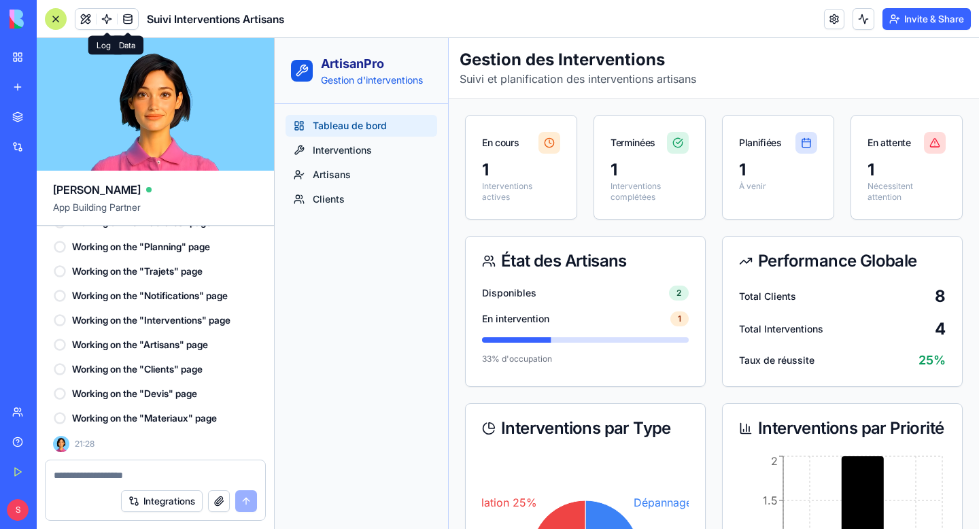
click at [125, 20] on link at bounding box center [128, 19] width 20 height 20
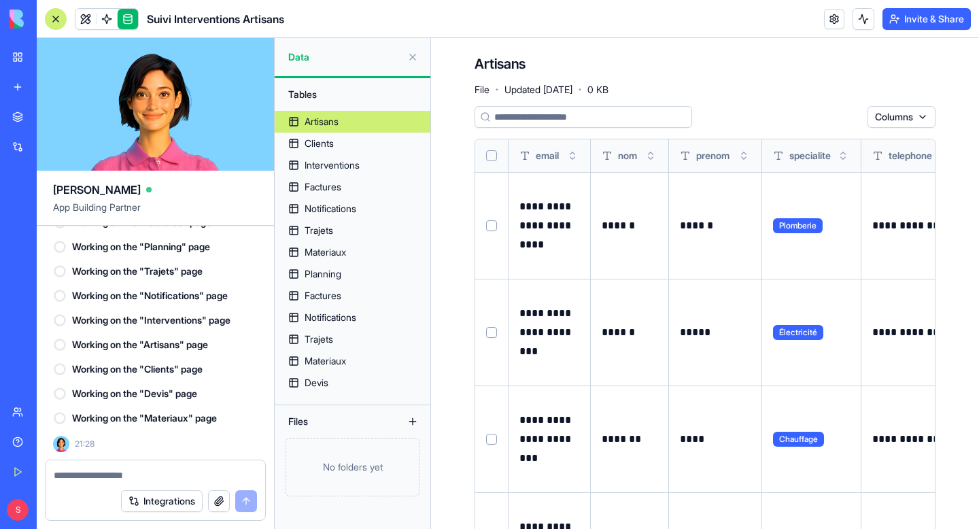
click at [497, 227] on td at bounding box center [491, 225] width 33 height 107
click at [492, 227] on button "Select row" at bounding box center [491, 225] width 11 height 11
click at [828, 121] on html "BETA My Workspace New app Marketplace Integrations Recent Suivi Interventions A…" at bounding box center [489, 264] width 979 height 529
click at [910, 124] on html "BETA My Workspace New app Marketplace Integrations Recent Suivi Interventions A…" at bounding box center [489, 264] width 979 height 529
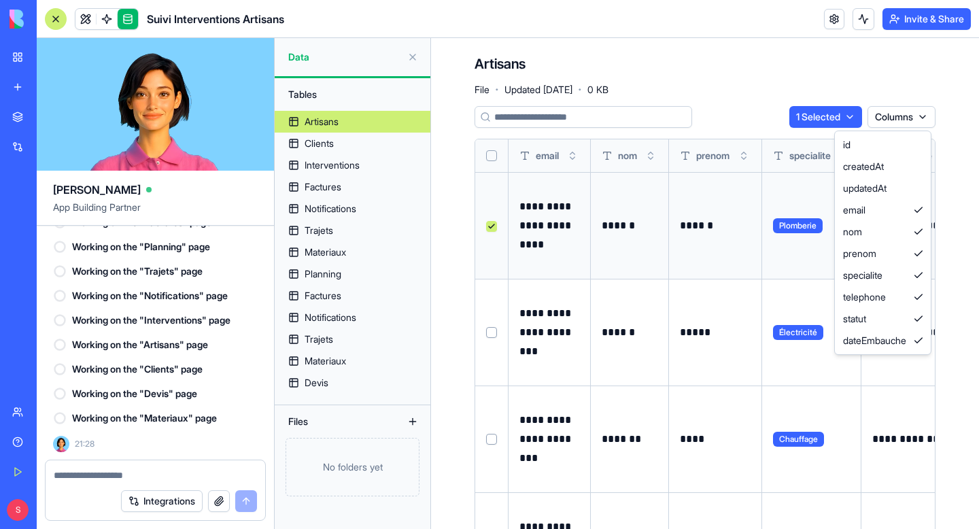
click at [910, 124] on html "BETA My Workspace New app Marketplace Integrations Recent Suivi Interventions A…" at bounding box center [489, 264] width 979 height 529
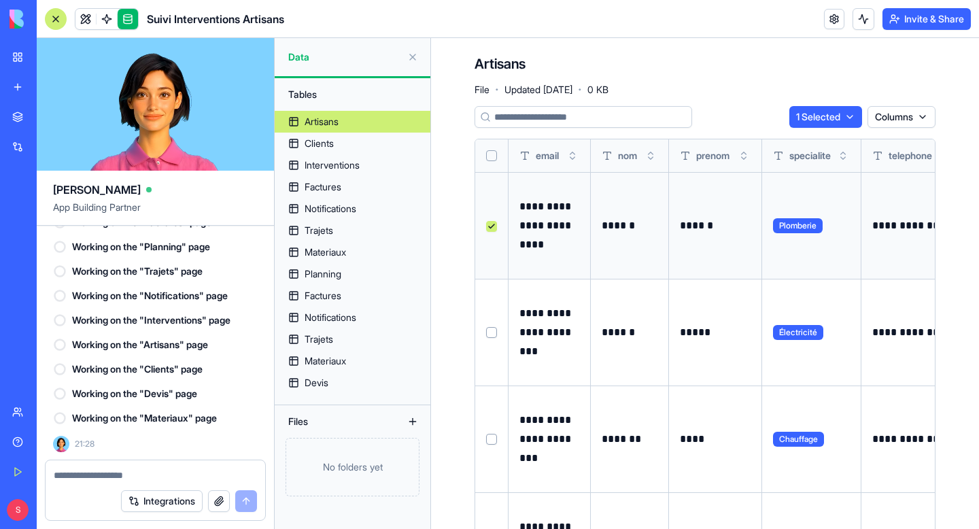
click at [0, 0] on button at bounding box center [0, 0] width 0 height 0
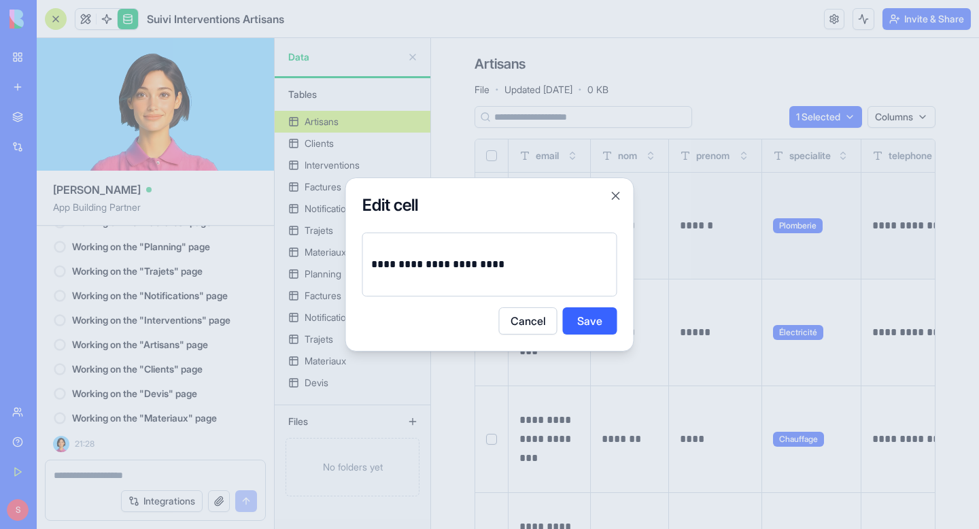
click at [486, 270] on p "**********" at bounding box center [489, 264] width 237 height 19
click at [524, 329] on button "Cancel" at bounding box center [528, 320] width 58 height 27
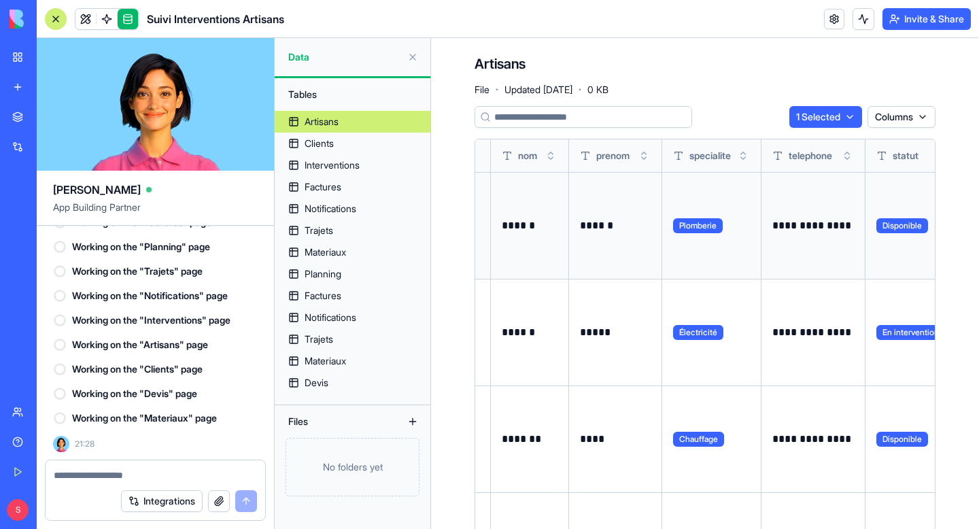
scroll to position [0, 137]
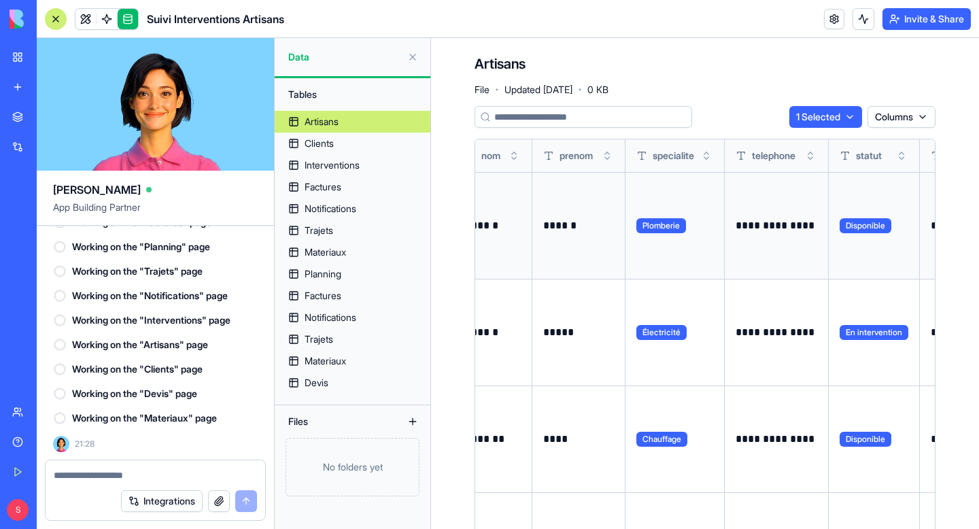
click at [0, 0] on button at bounding box center [0, 0] width 0 height 0
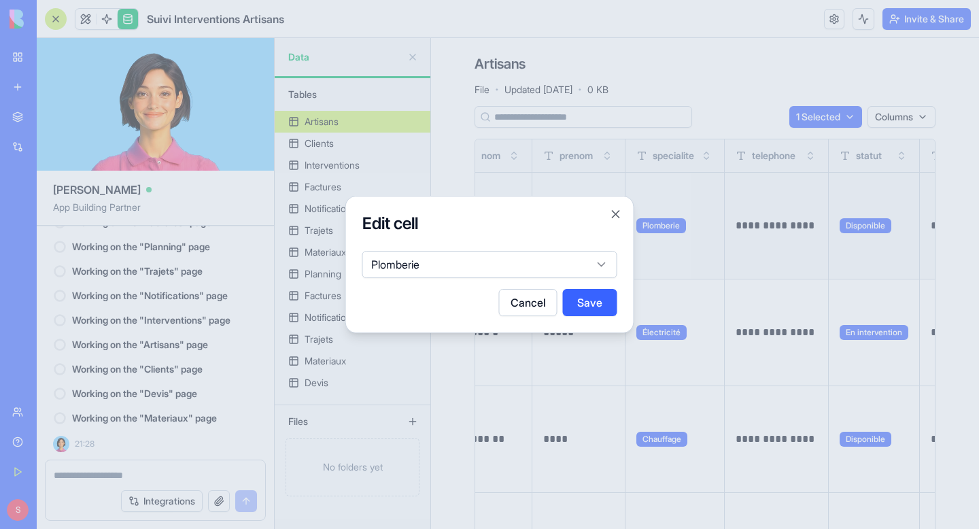
click at [530, 267] on body "BETA My Workspace New app Marketplace Integrations Recent Suivi Interventions A…" at bounding box center [489, 264] width 979 height 529
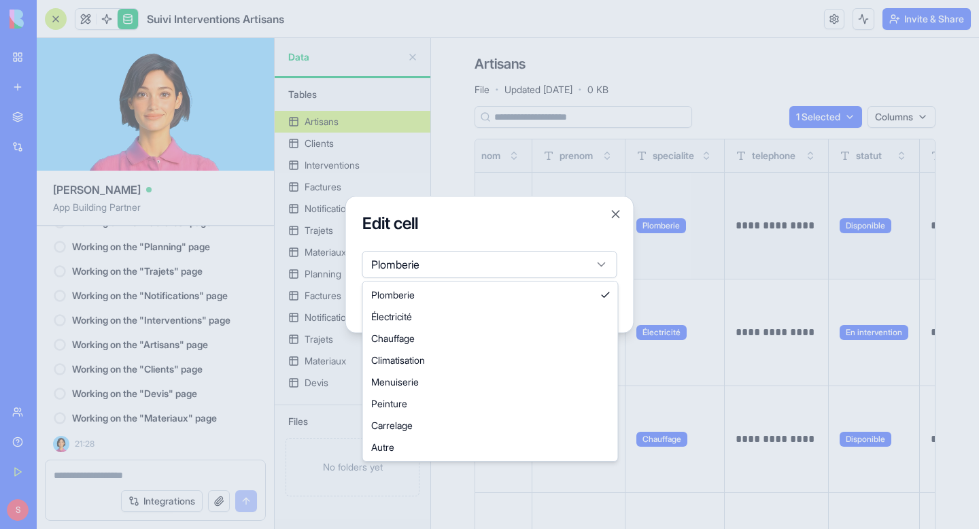
click at [530, 267] on body "BETA My Workspace New app Marketplace Integrations Recent Suivi Interventions A…" at bounding box center [489, 264] width 979 height 529
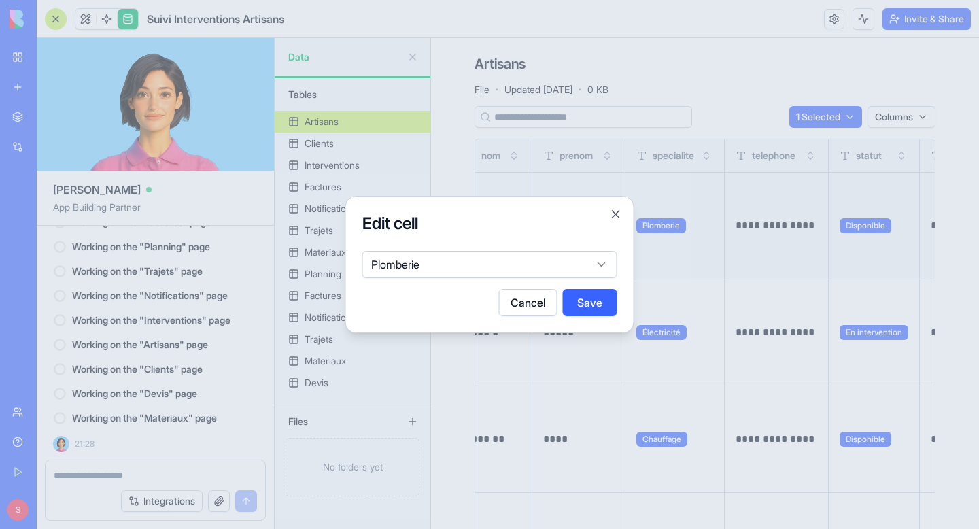
click at [543, 303] on button "Cancel" at bounding box center [528, 302] width 58 height 27
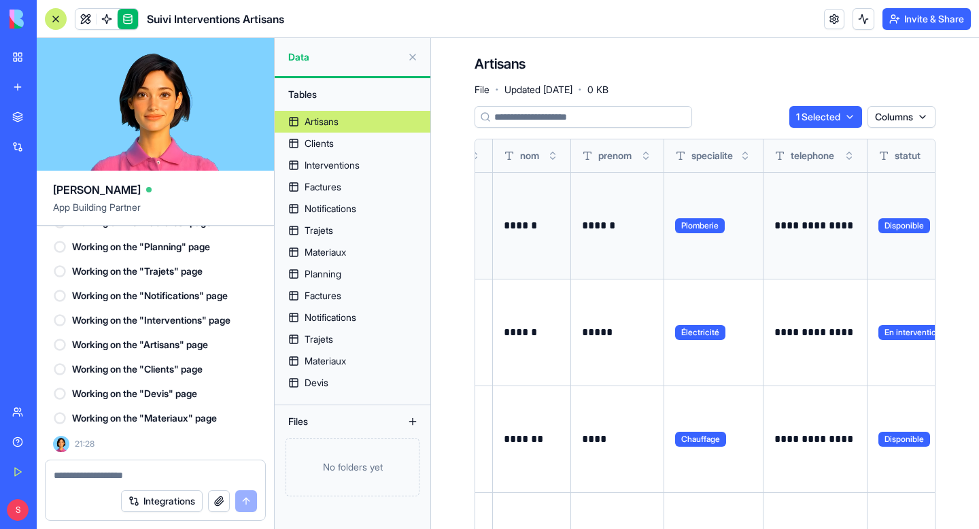
scroll to position [0, 275]
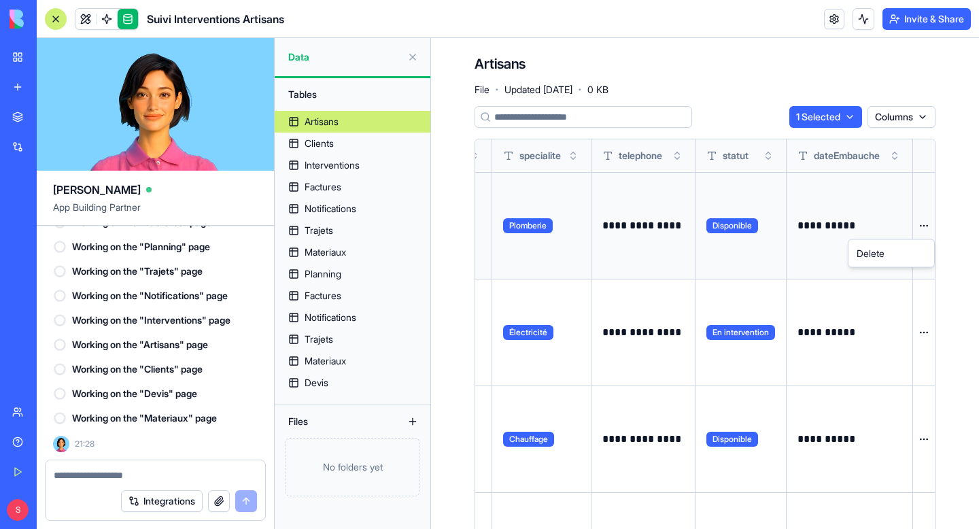
click at [924, 224] on html "BETA My Workspace New app Marketplace Integrations Recent Suivi Interventions A…" at bounding box center [489, 264] width 979 height 529
click at [924, 220] on html "BETA My Workspace New app Marketplace Integrations Recent Suivi Interventions A…" at bounding box center [489, 264] width 979 height 529
click at [324, 125] on div "Artisans" at bounding box center [322, 122] width 34 height 14
click at [413, 54] on button at bounding box center [413, 57] width 22 height 22
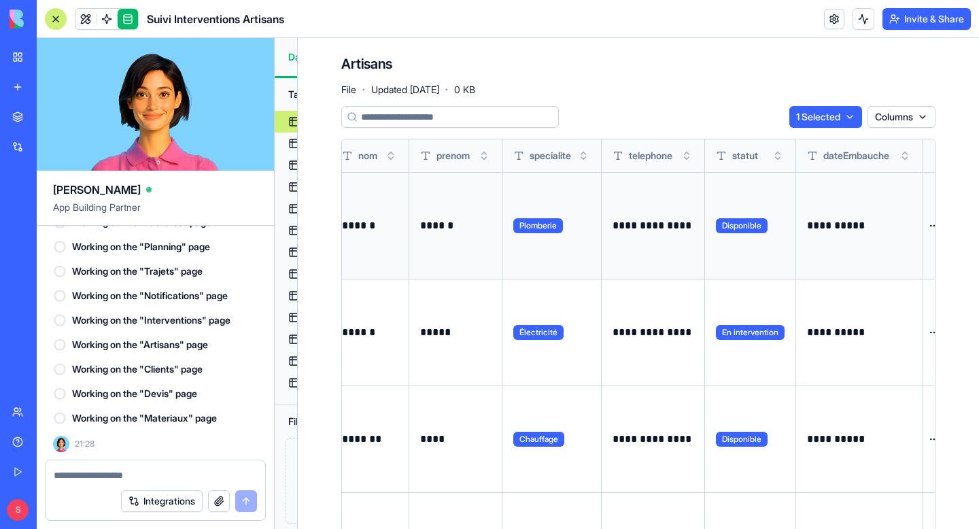
scroll to position [0, 118]
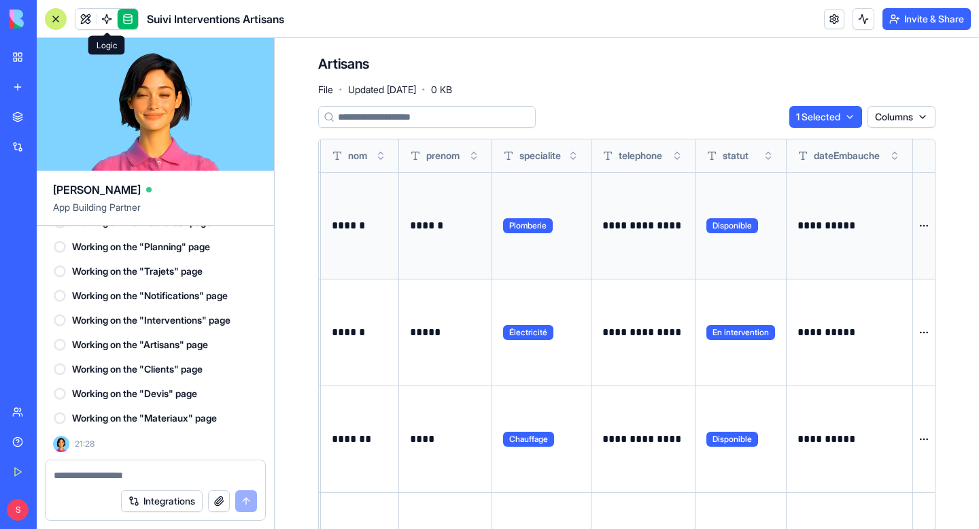
click at [107, 22] on span at bounding box center [107, 19] width 38 height 38
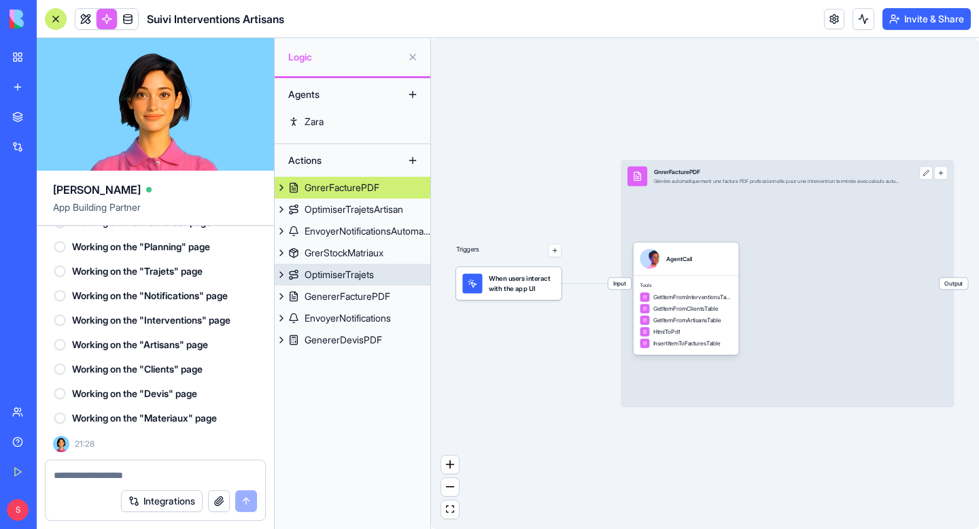
click at [338, 273] on div "OptimiserTrajets" at bounding box center [339, 275] width 69 height 14
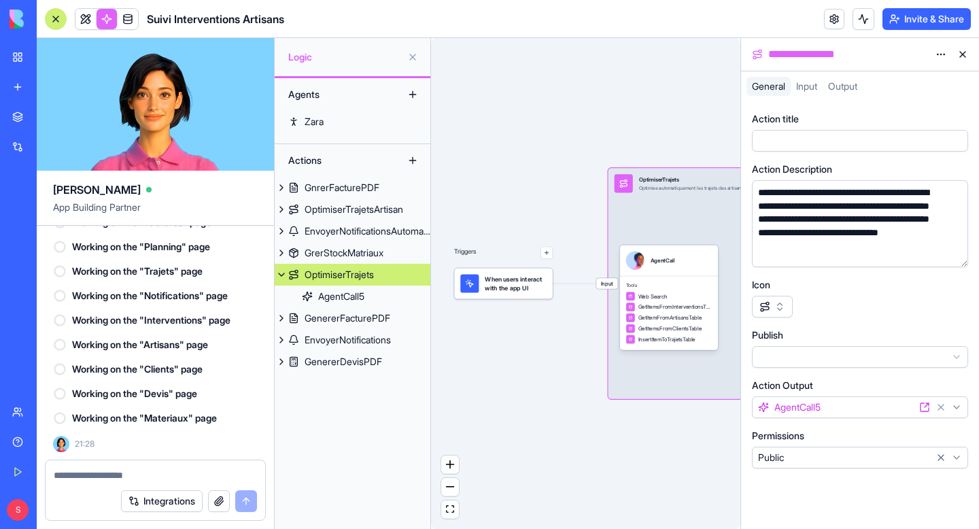
click at [968, 52] on button at bounding box center [963, 55] width 22 height 22
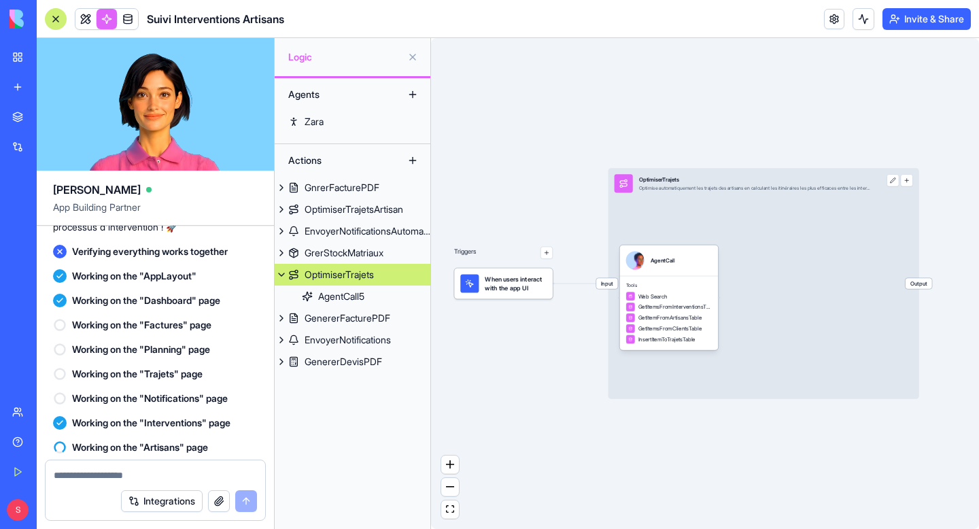
scroll to position [2189, 0]
